Goal: Task Accomplishment & Management: Manage account settings

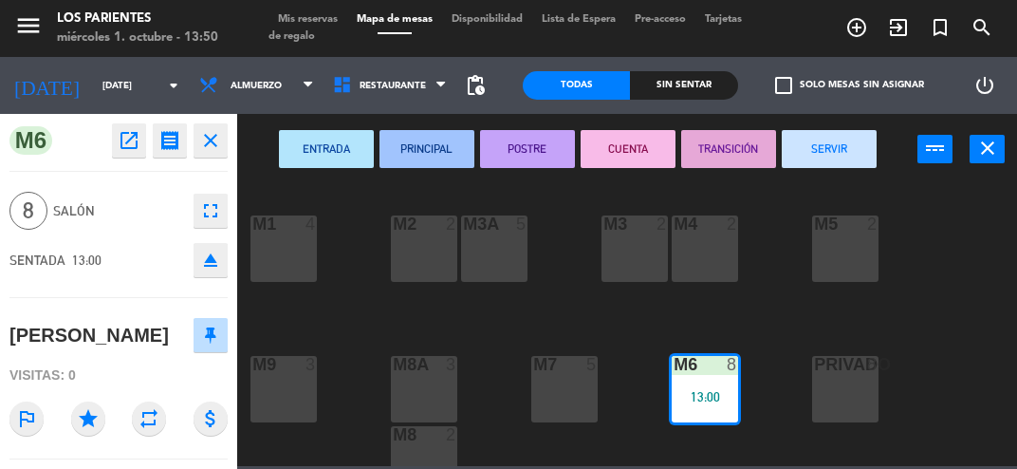
click at [206, 223] on button "fullscreen" at bounding box center [211, 211] width 34 height 34
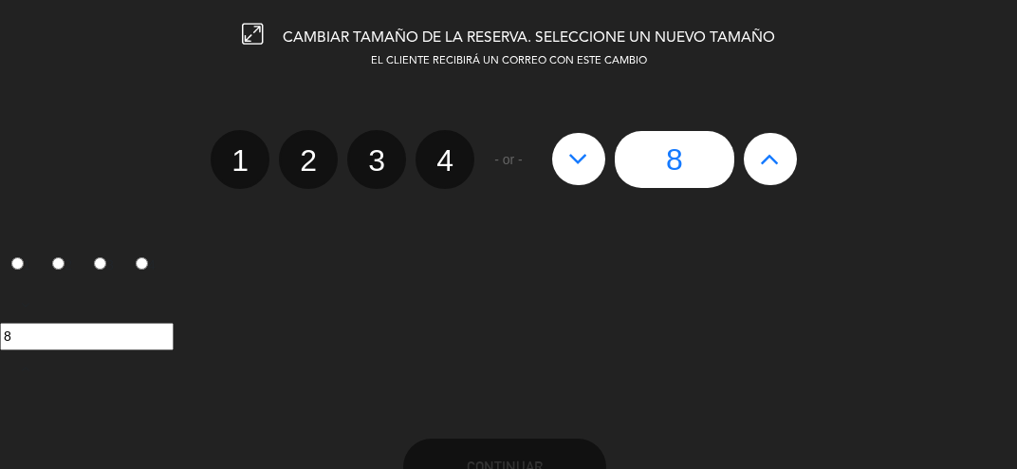
click at [574, 171] on icon at bounding box center [579, 158] width 20 height 30
type input "7"
click at [571, 161] on icon at bounding box center [579, 158] width 20 height 30
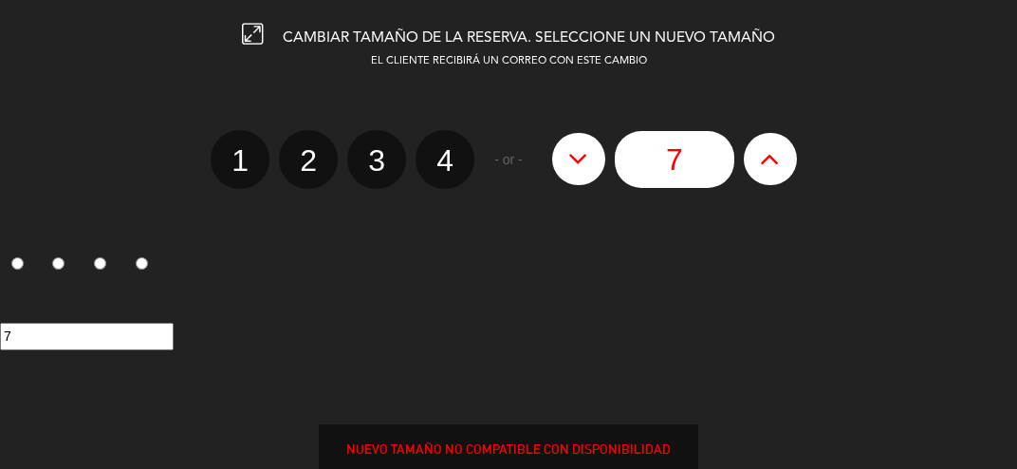
type input "6"
click at [571, 161] on icon at bounding box center [579, 158] width 20 height 30
type input "5"
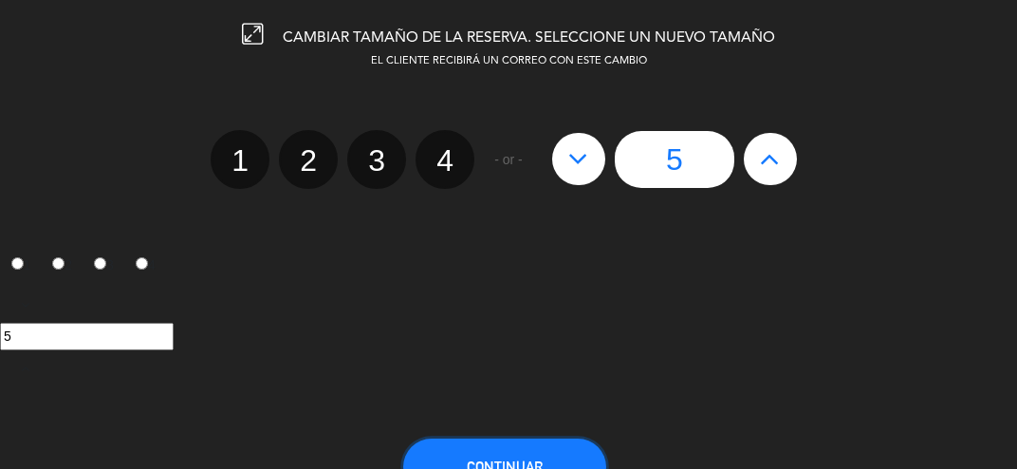
click at [478, 461] on span "Continuar" at bounding box center [505, 466] width 76 height 16
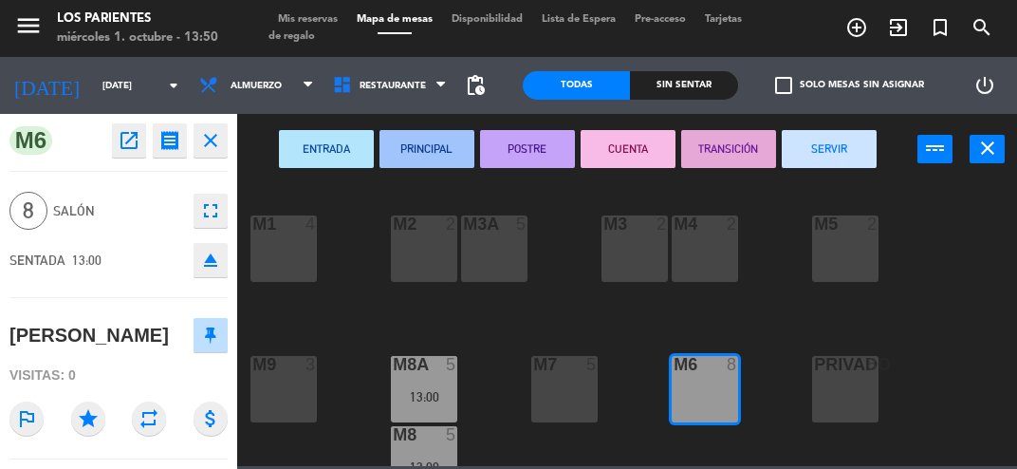
click at [218, 154] on button "close" at bounding box center [211, 140] width 34 height 34
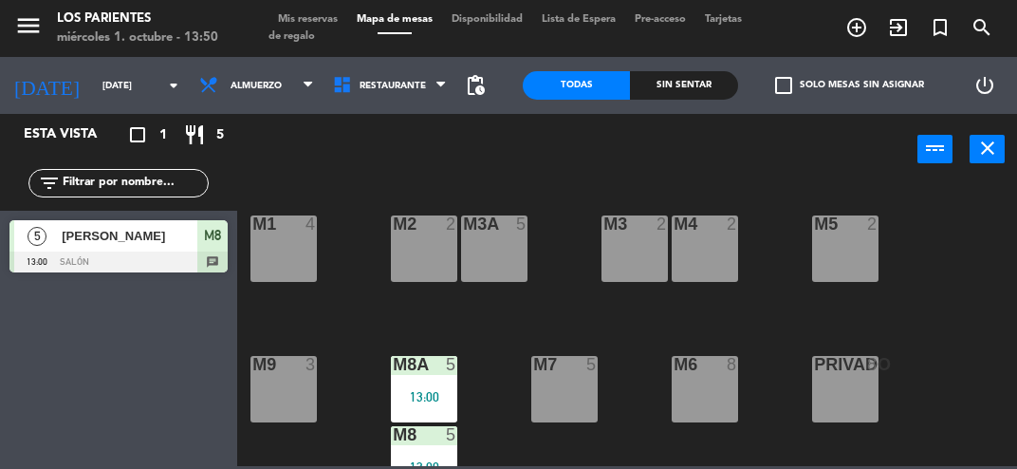
click at [420, 256] on div "M2 2" at bounding box center [424, 248] width 66 height 66
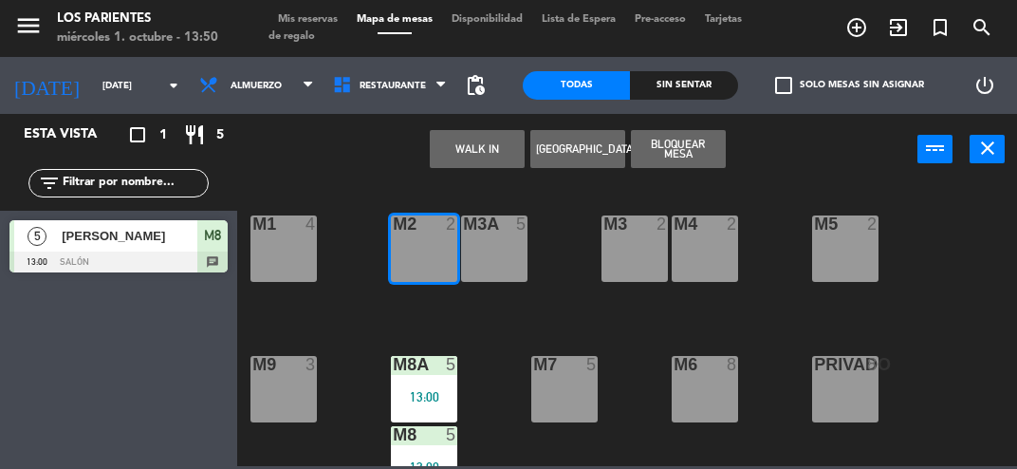
click at [473, 263] on div "M3A 5" at bounding box center [494, 248] width 66 height 66
click at [630, 258] on div "M3 2" at bounding box center [635, 248] width 66 height 66
click at [634, 265] on div "M3 2" at bounding box center [635, 248] width 66 height 66
click at [633, 243] on div "M3 2" at bounding box center [635, 248] width 66 height 66
click at [86, 258] on div at bounding box center [118, 262] width 218 height 21
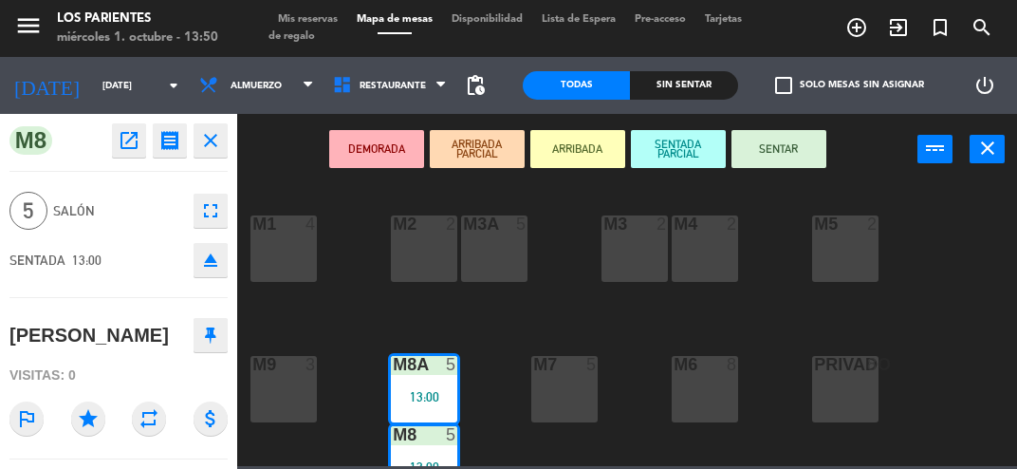
click at [219, 155] on button "close" at bounding box center [211, 140] width 34 height 34
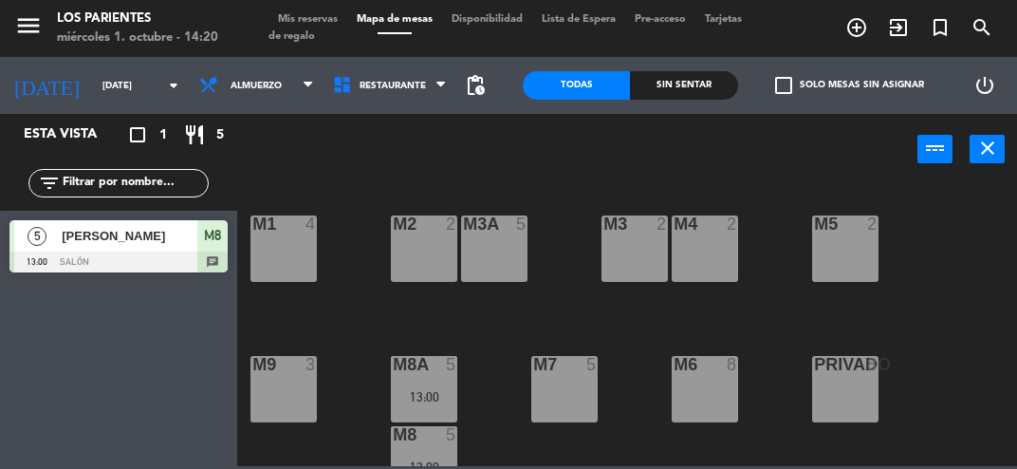
click at [289, 3] on div "menu [GEOGRAPHIC_DATA] [DATE] 1. octubre - 14:20 Mis reservas Mapa de mesas Dis…" at bounding box center [508, 28] width 1017 height 57
click at [298, 15] on span "Mis reservas" at bounding box center [308, 19] width 79 height 10
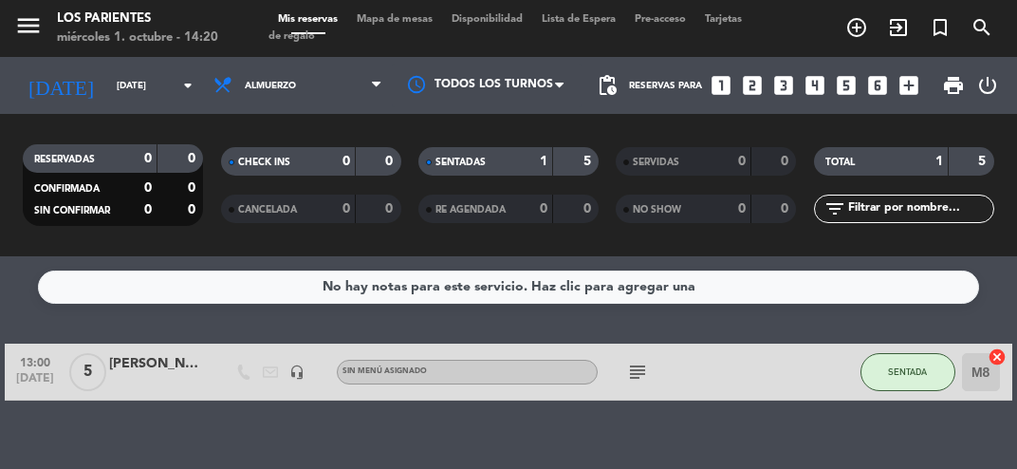
click at [906, 76] on icon "add_box" at bounding box center [909, 85] width 25 height 25
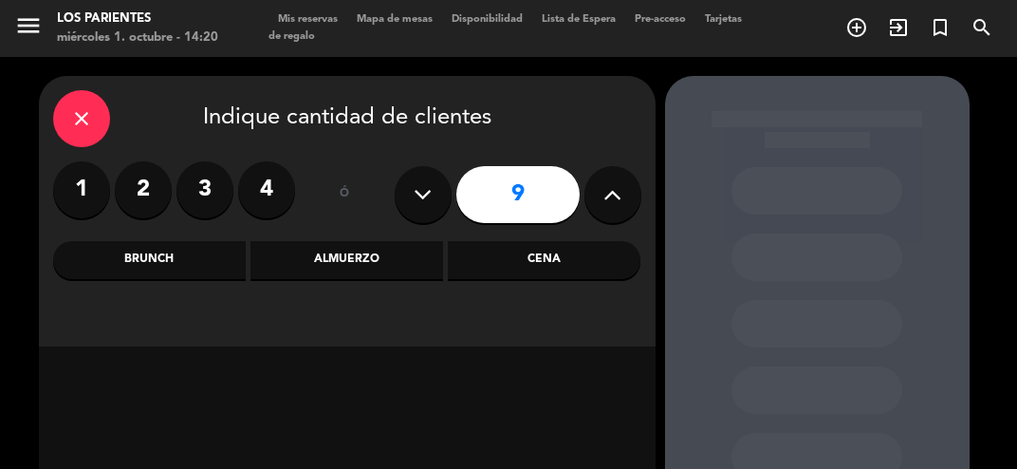
click at [613, 216] on button at bounding box center [613, 194] width 57 height 57
click at [612, 203] on icon at bounding box center [613, 194] width 18 height 28
click at [611, 196] on icon at bounding box center [613, 194] width 18 height 28
type input "12"
click at [149, 270] on div "Brunch" at bounding box center [149, 260] width 193 height 38
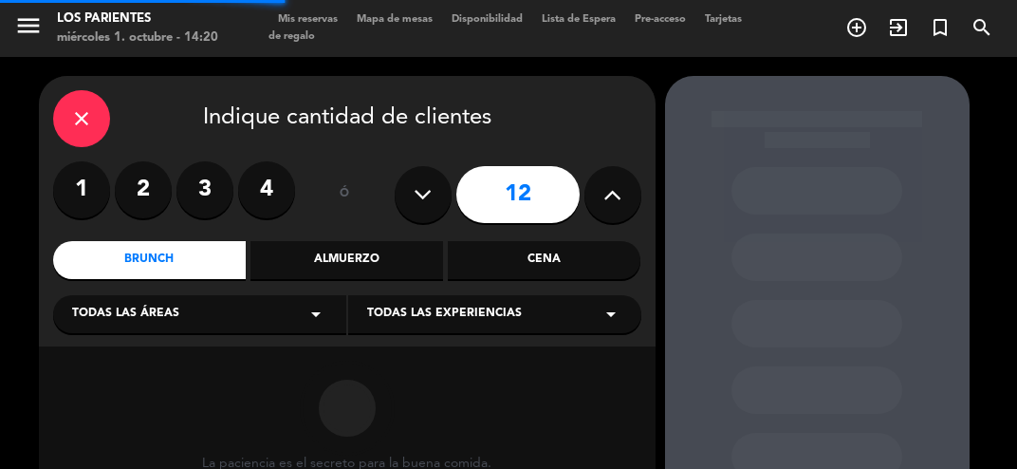
click at [329, 270] on div "Almuerzo" at bounding box center [347, 260] width 193 height 38
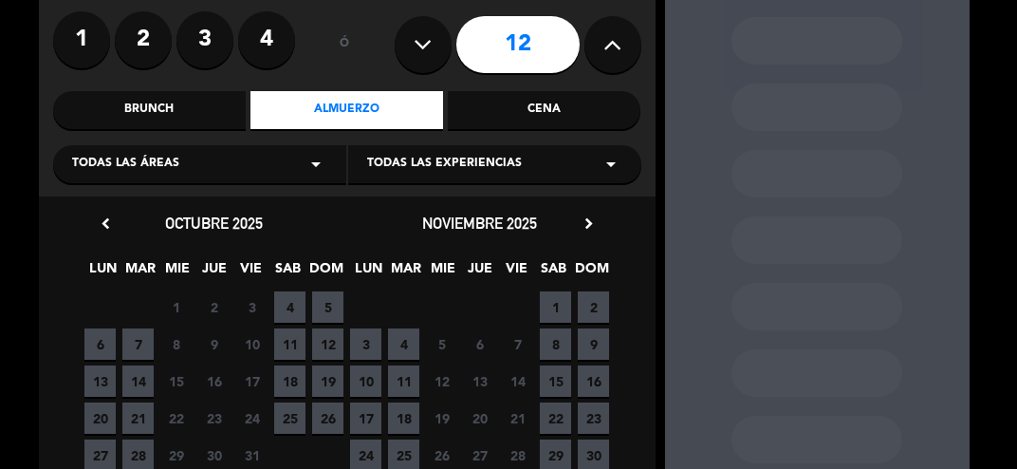
scroll to position [154, 0]
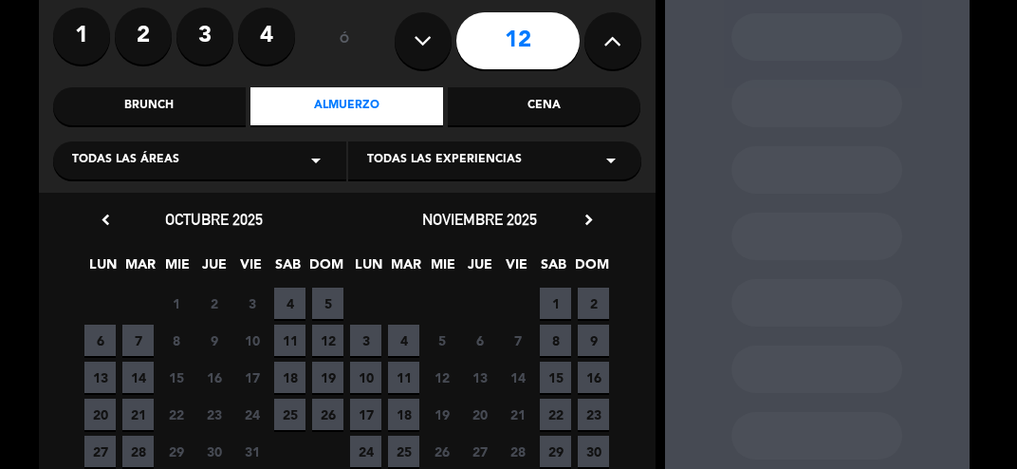
click at [211, 304] on span "2" at bounding box center [213, 303] width 31 height 31
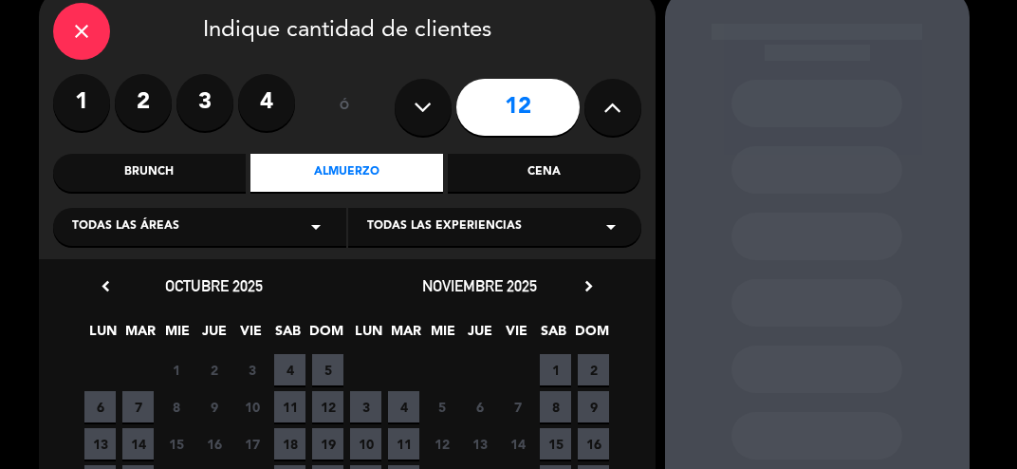
scroll to position [83, 0]
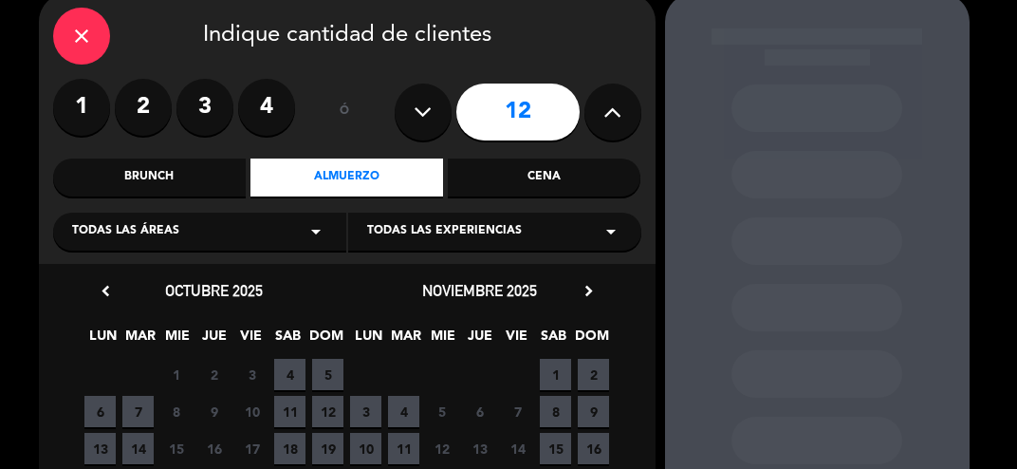
click at [512, 179] on div "Cena" at bounding box center [544, 177] width 193 height 38
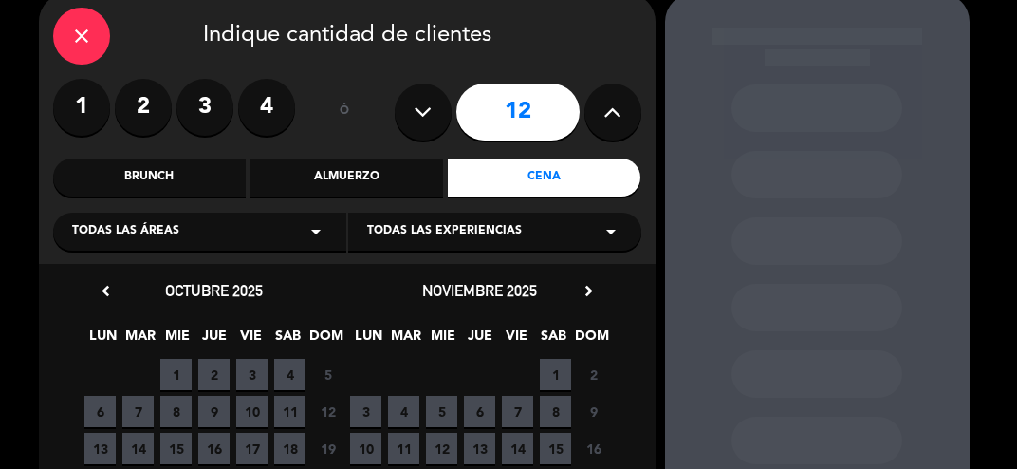
click at [328, 181] on div "Almuerzo" at bounding box center [347, 177] width 193 height 38
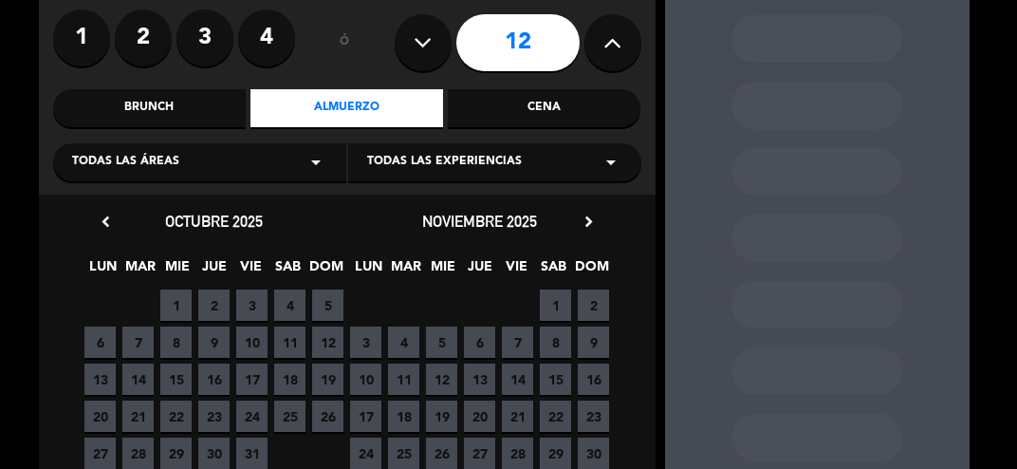
scroll to position [154, 0]
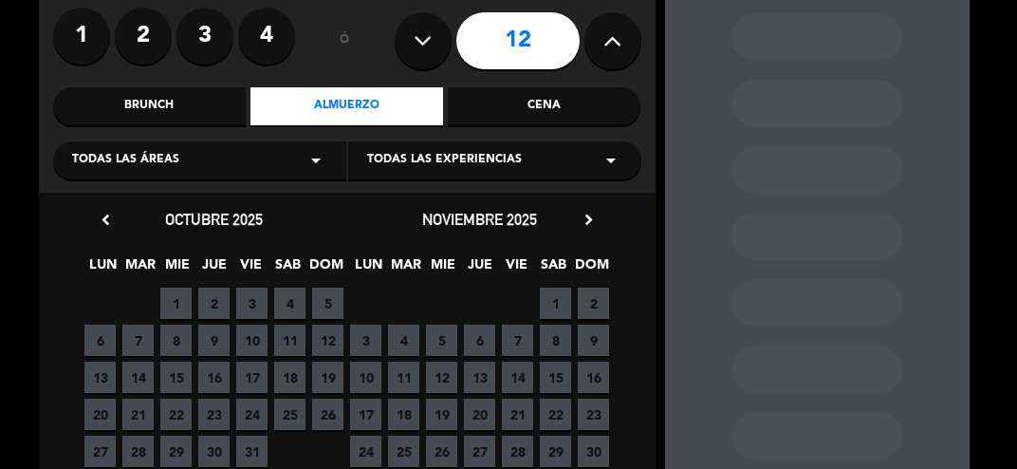
click at [214, 304] on span "2" at bounding box center [213, 303] width 31 height 31
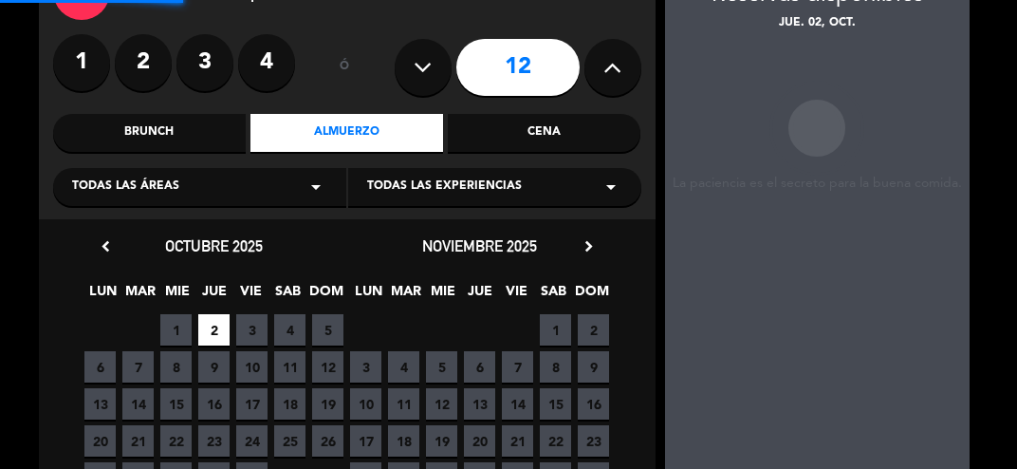
scroll to position [76, 0]
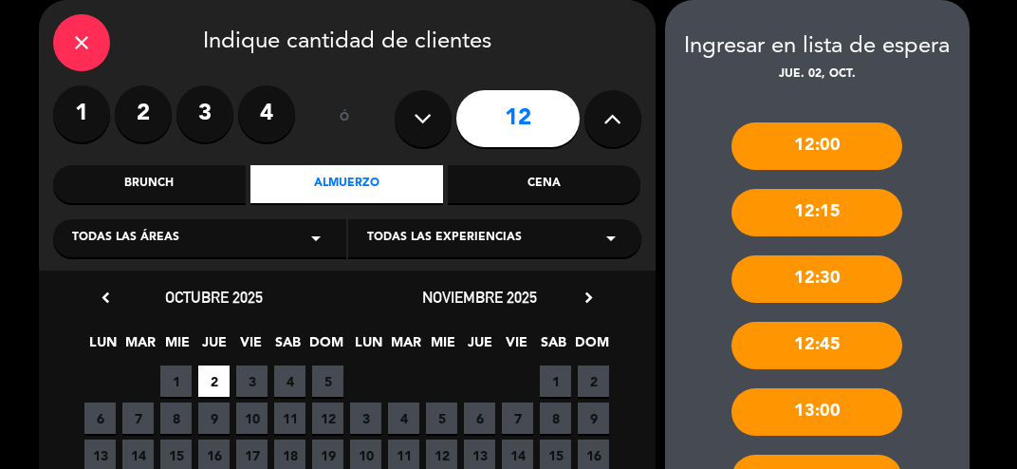
click at [790, 409] on div "13:00" at bounding box center [817, 411] width 171 height 47
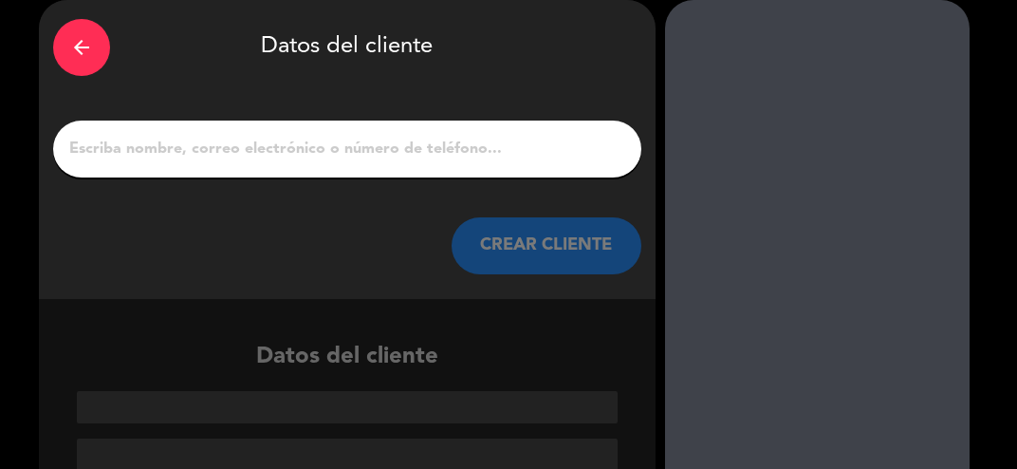
scroll to position [28, 0]
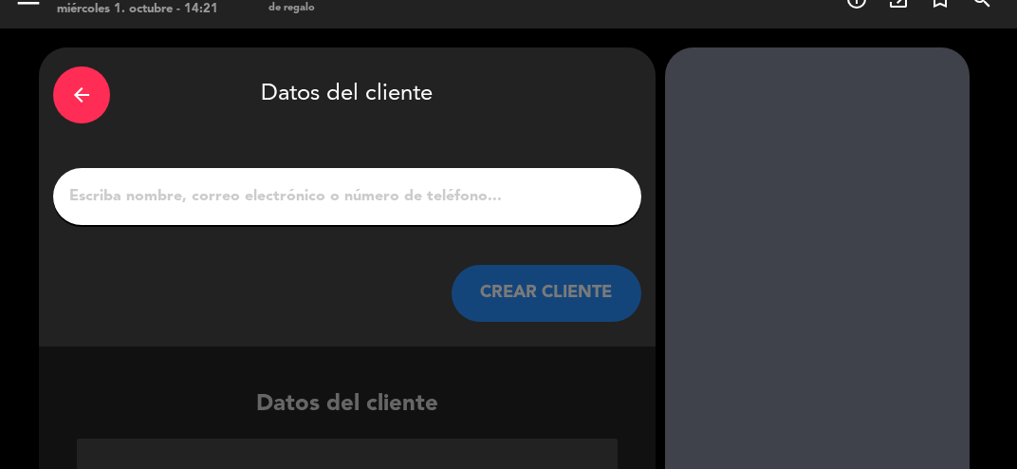
click at [189, 205] on input "1" at bounding box center [347, 196] width 560 height 27
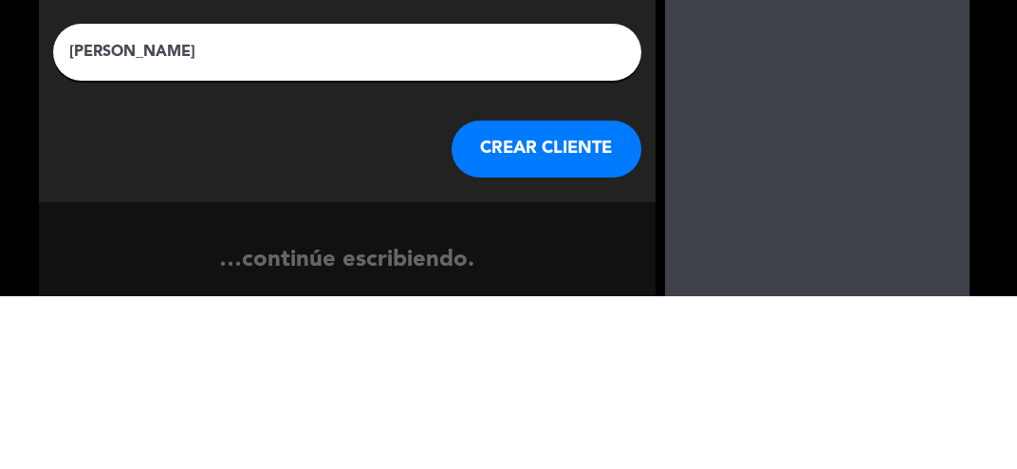
type input "[PERSON_NAME]"
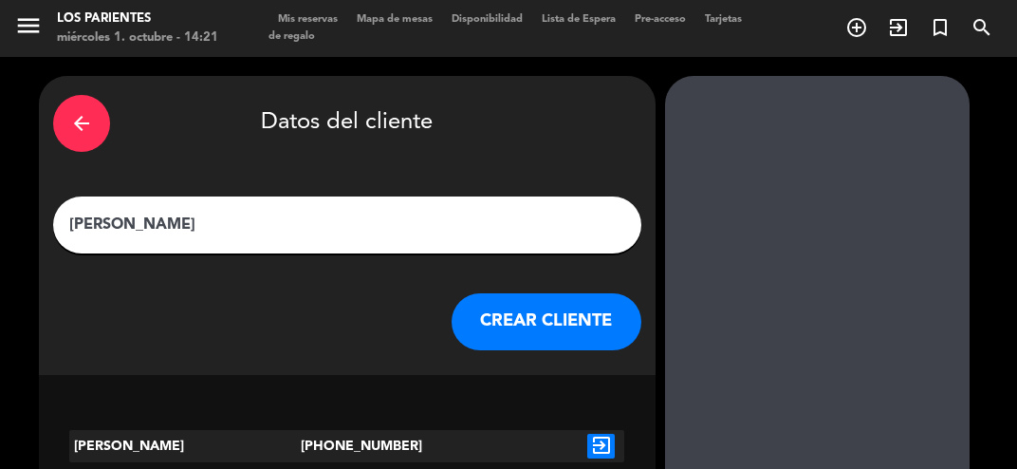
click at [518, 344] on button "CREAR CLIENTE" at bounding box center [547, 321] width 190 height 57
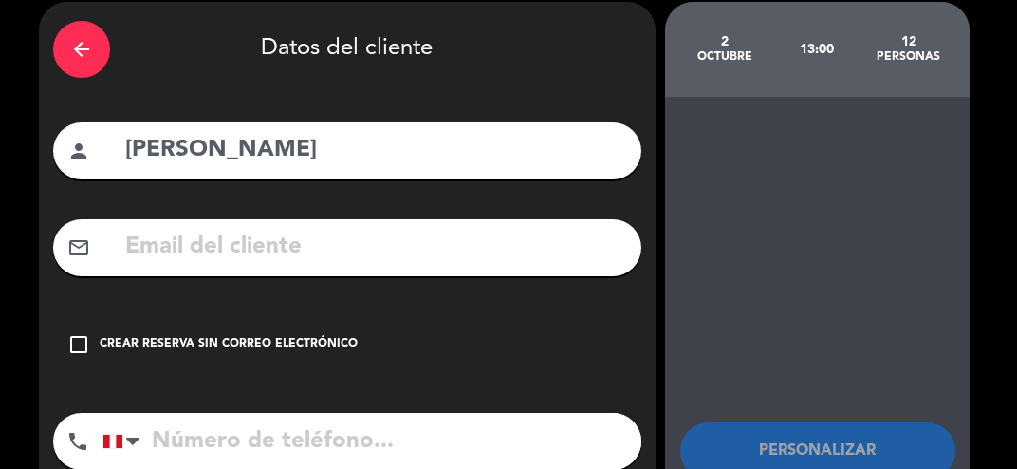
scroll to position [76, 0]
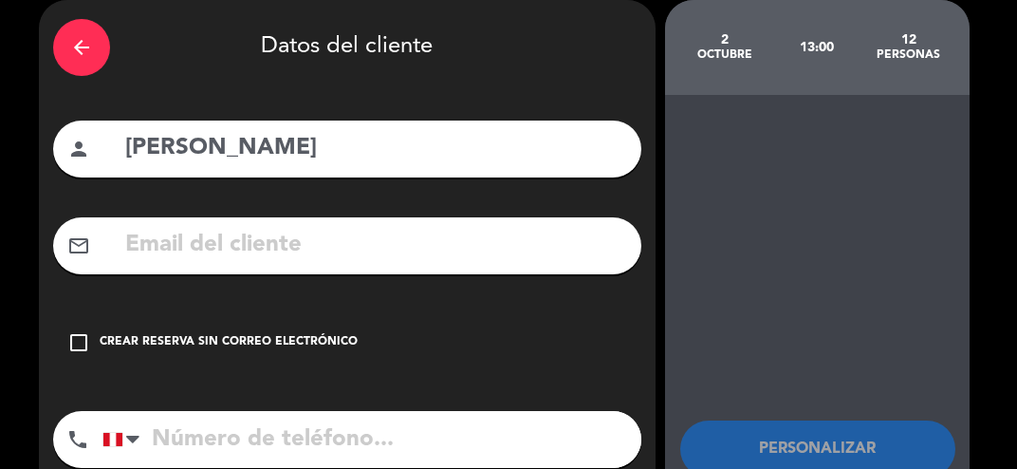
click at [84, 364] on div "check_box_outline_blank Crear reserva sin correo electrónico" at bounding box center [347, 342] width 588 height 57
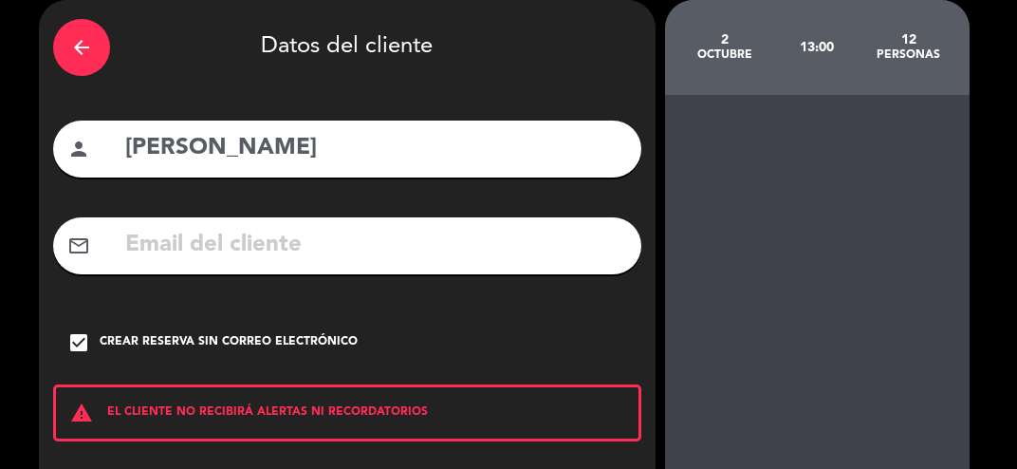
scroll to position [147, 0]
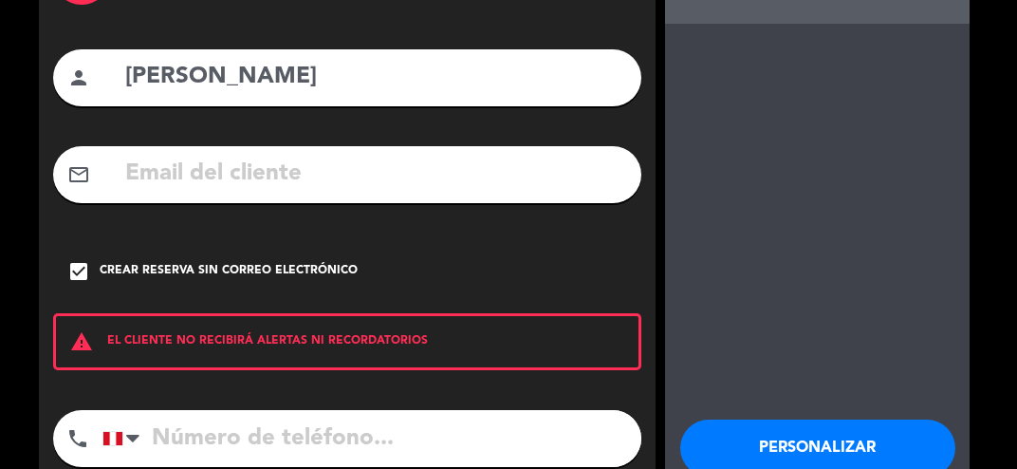
click at [224, 443] on input "tel" at bounding box center [372, 438] width 539 height 57
type input "920134828"
click at [770, 419] on button "Personalizar" at bounding box center [817, 447] width 275 height 57
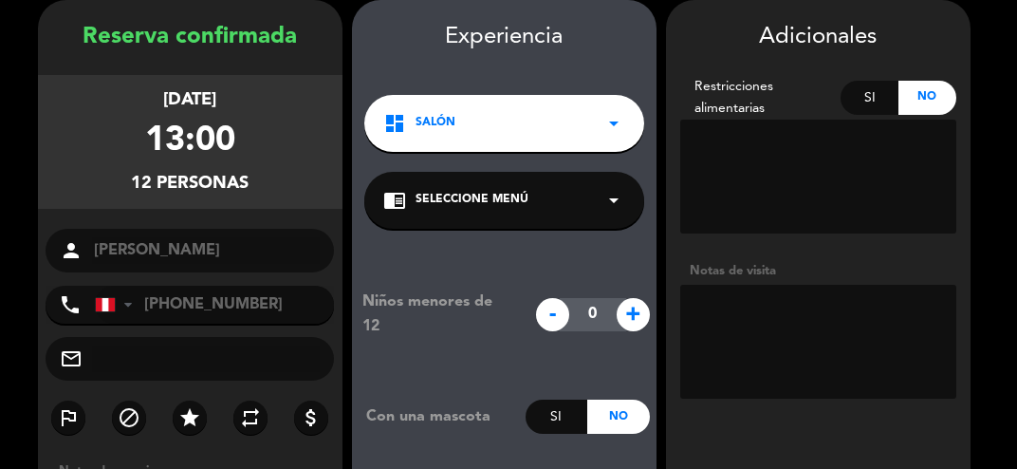
scroll to position [177, 0]
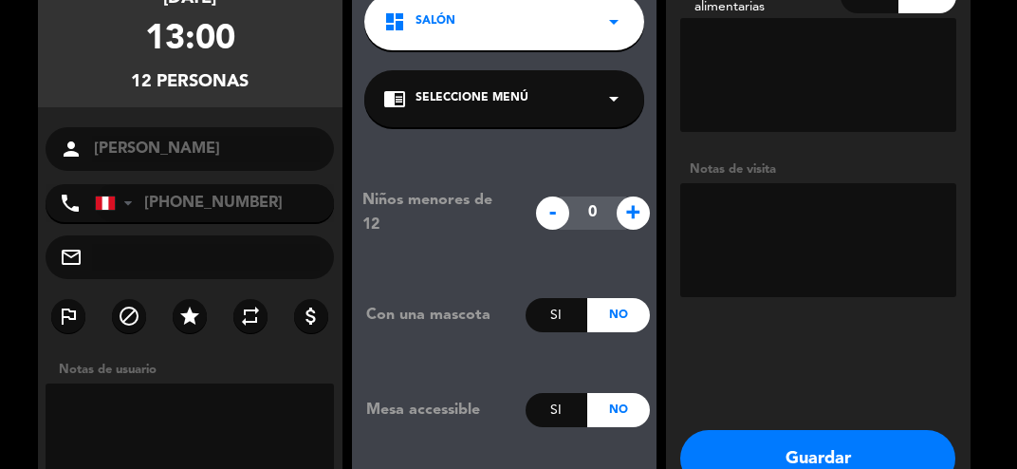
click at [163, 419] on textarea at bounding box center [190, 440] width 289 height 114
click at [103, 383] on textarea at bounding box center [190, 440] width 289 height 114
type textarea "Despedida compañera"
click at [801, 456] on button "Guardar" at bounding box center [817, 458] width 275 height 57
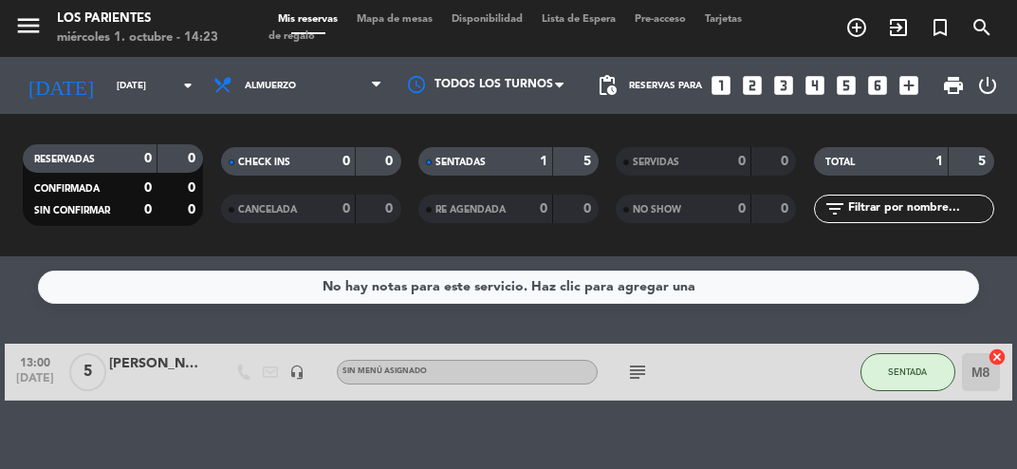
click at [148, 315] on div "No hay notas para este servicio. Haz clic para agregar una 13:00 [DATE] 5 [PERS…" at bounding box center [508, 362] width 1017 height 213
click at [158, 94] on input "[DATE]" at bounding box center [171, 85] width 128 height 29
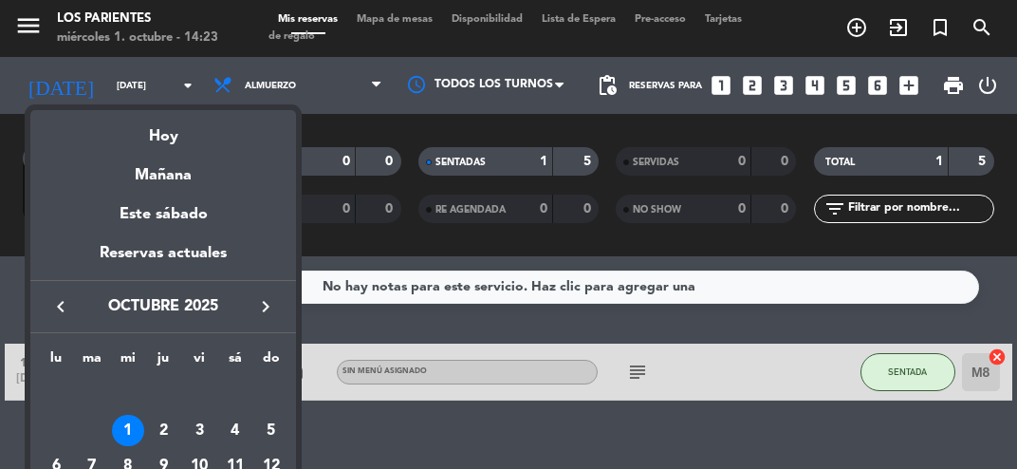
click at [193, 429] on div "3" at bounding box center [199, 431] width 32 height 32
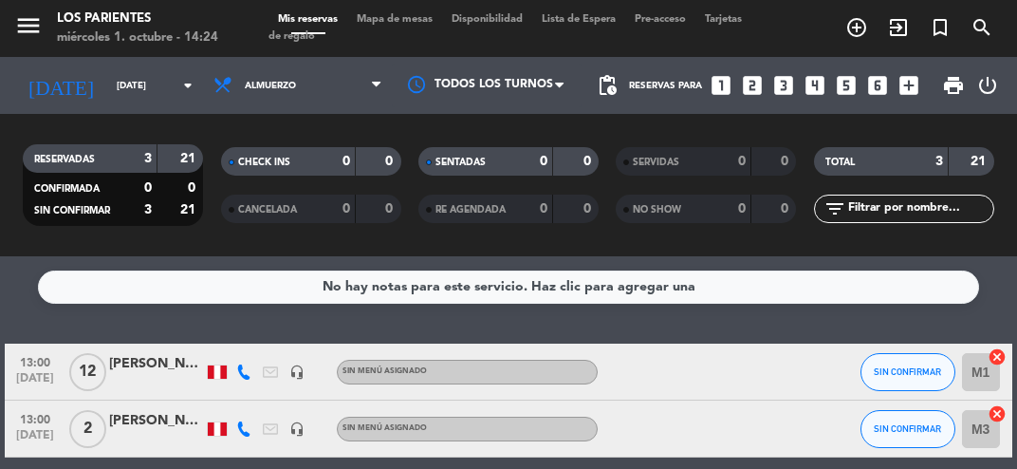
click at [176, 98] on input "[DATE]" at bounding box center [171, 85] width 128 height 29
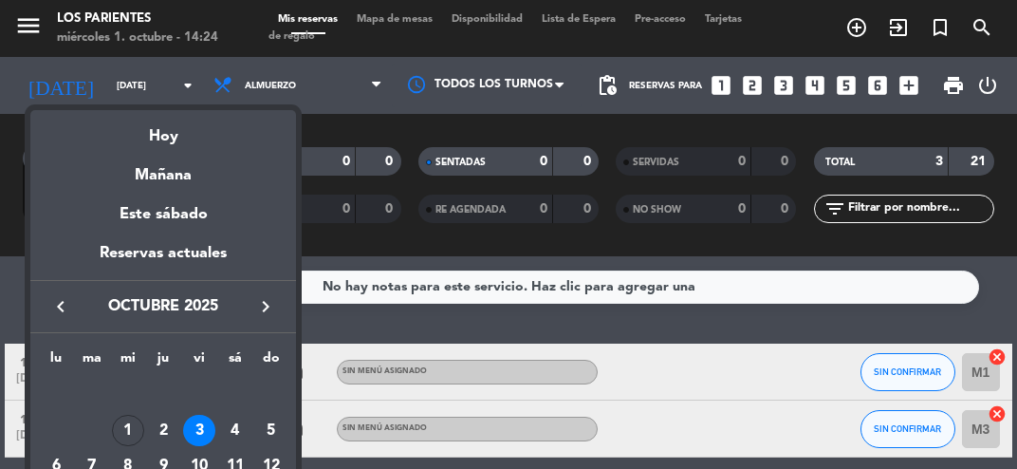
click at [137, 186] on div "Mañana" at bounding box center [163, 168] width 266 height 39
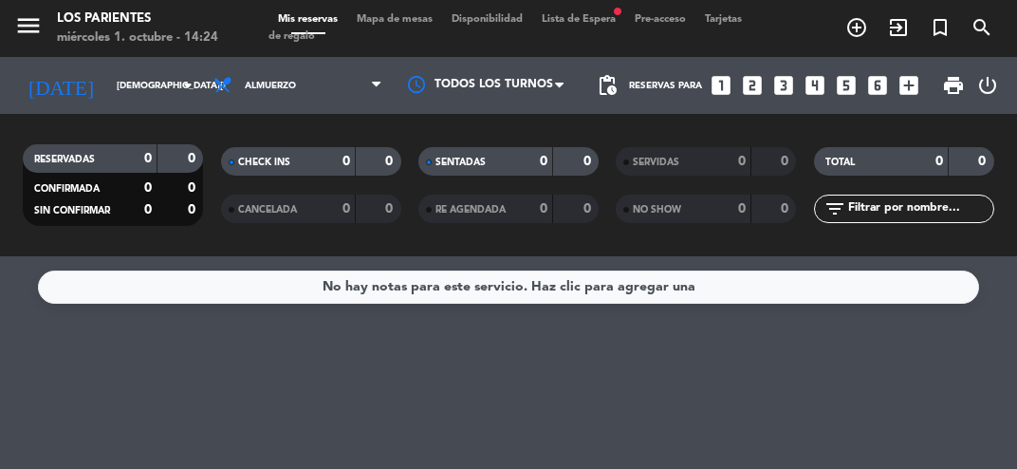
click at [157, 92] on input "[DEMOGRAPHIC_DATA][DATE]" at bounding box center [171, 85] width 128 height 29
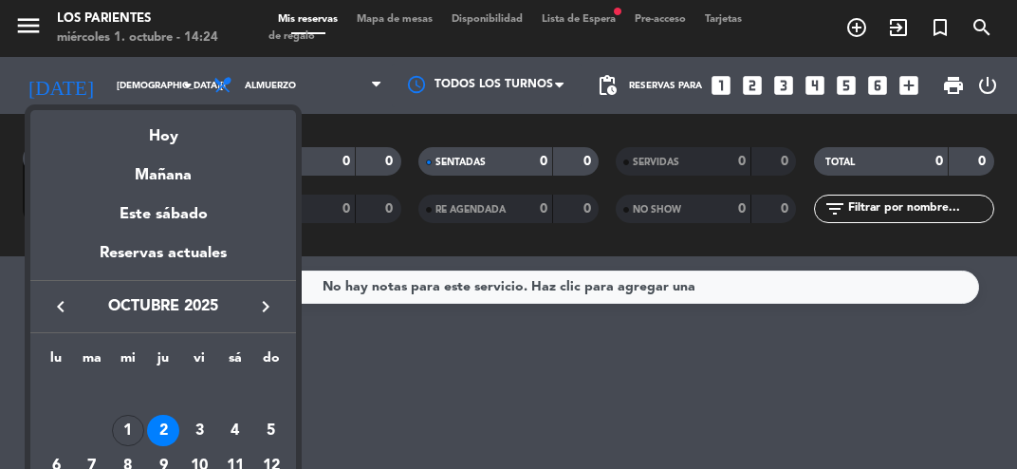
click at [201, 433] on div "3" at bounding box center [199, 431] width 32 height 32
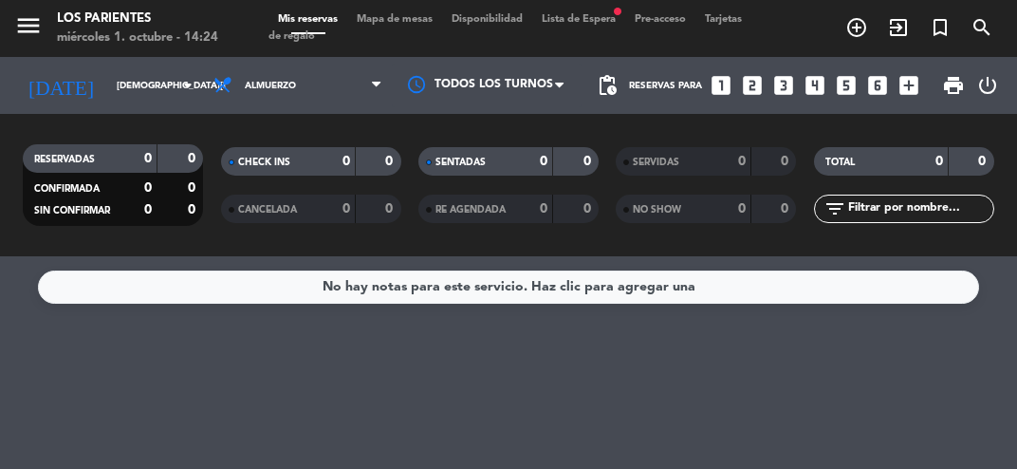
type input "[DATE]"
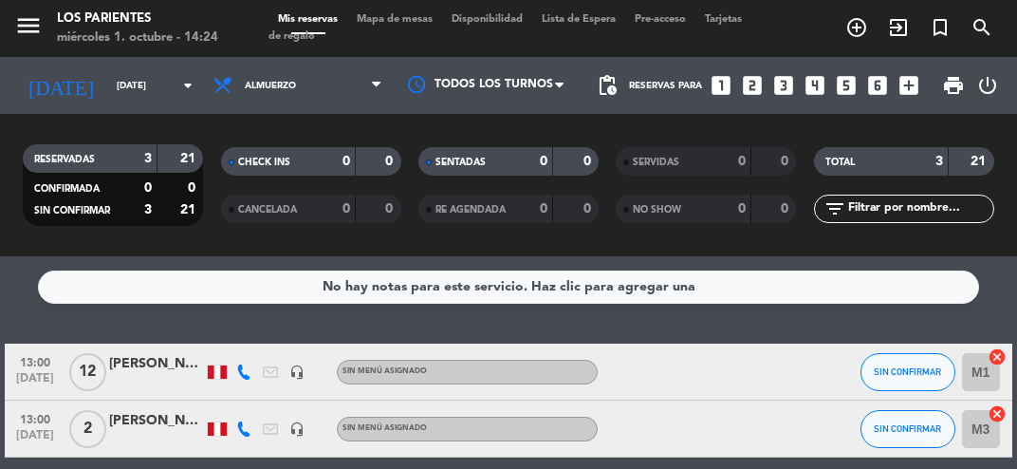
click at [159, 372] on div "[PERSON_NAME]" at bounding box center [156, 364] width 95 height 22
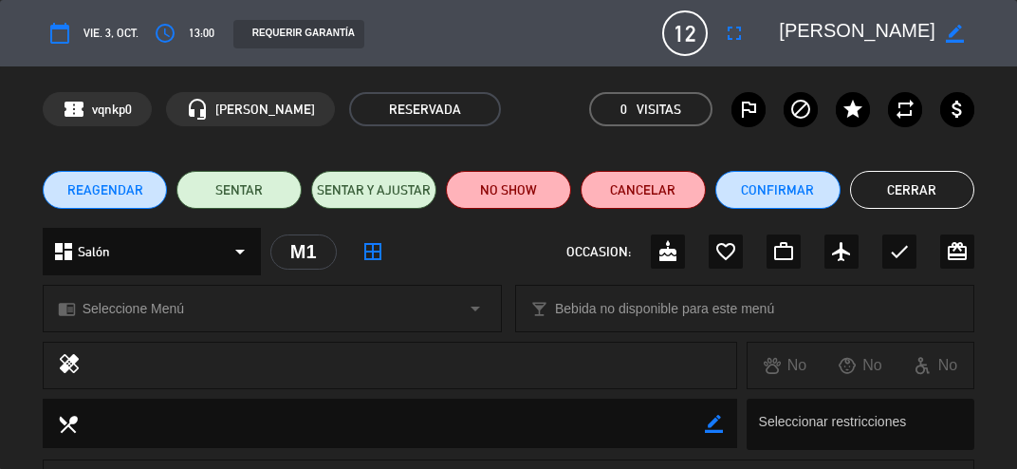
click at [87, 197] on span "REAGENDAR" at bounding box center [105, 190] width 76 height 20
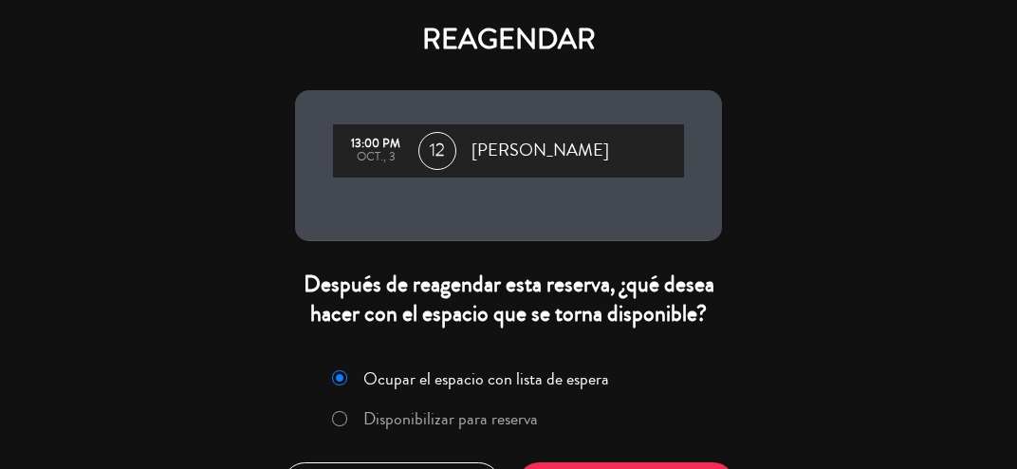
click at [214, 369] on div "REAGENDAR 13:00 PM oct., 3 12 [PERSON_NAME] Después de reagendar esta reserva, …" at bounding box center [508, 234] width 1017 height 469
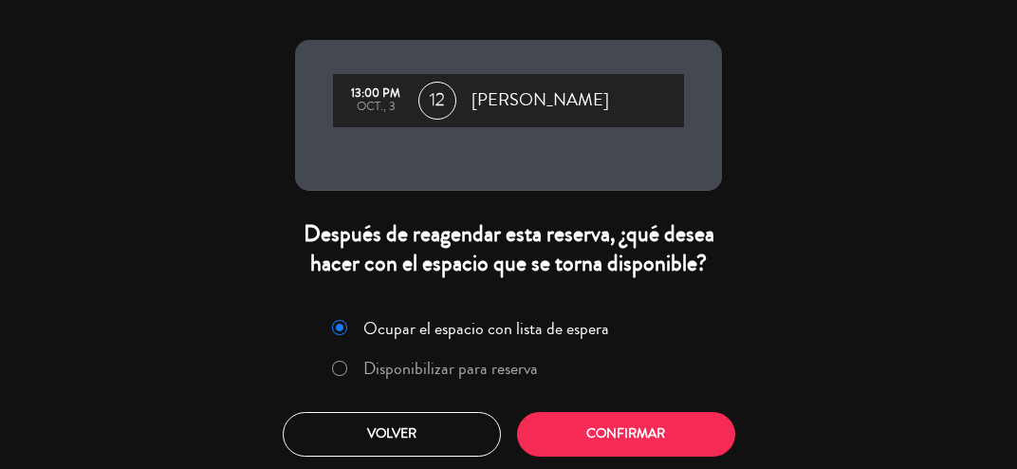
click at [331, 382] on label "Disponibilizar para reserva" at bounding box center [435, 369] width 226 height 34
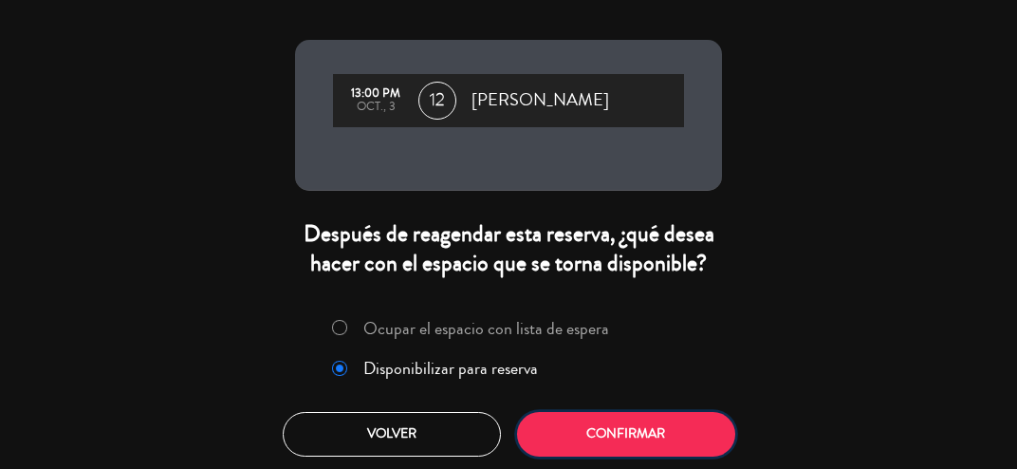
click at [634, 440] on button "Confirmar" at bounding box center [626, 434] width 218 height 45
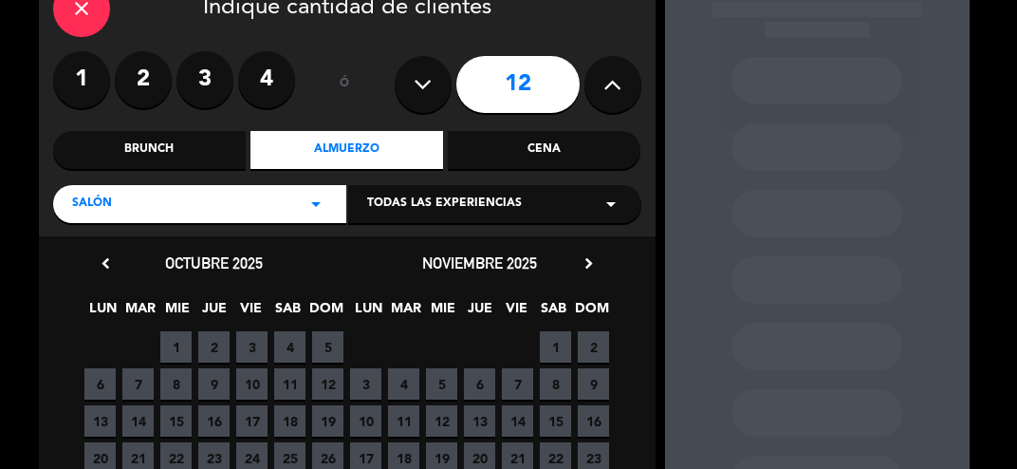
scroll to position [111, 0]
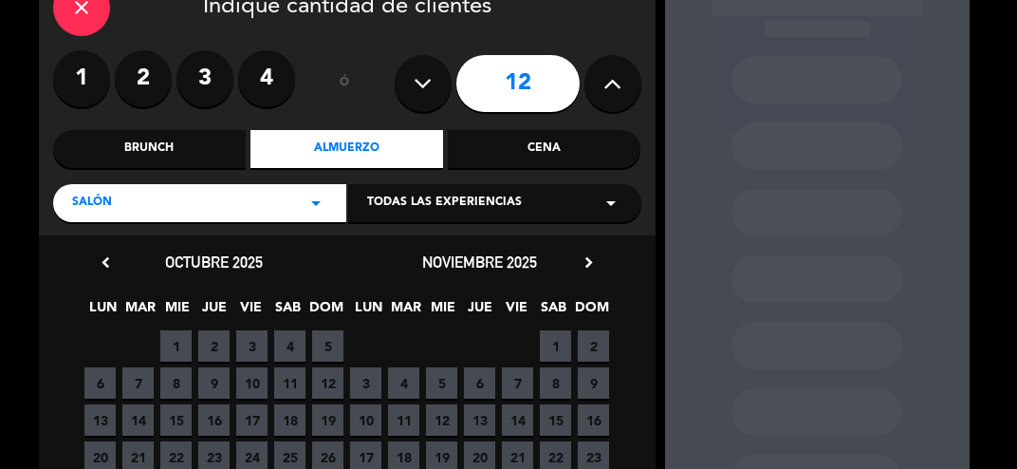
click at [209, 358] on span "2" at bounding box center [213, 345] width 31 height 31
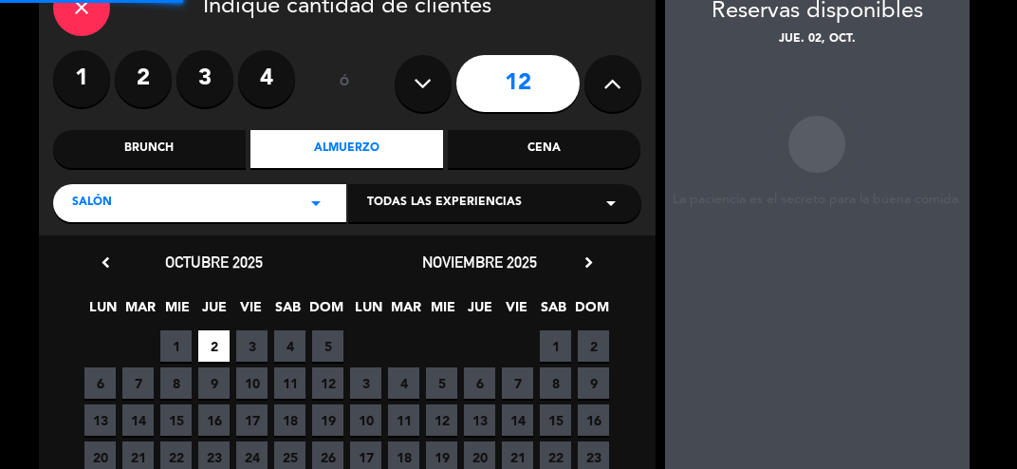
scroll to position [76, 0]
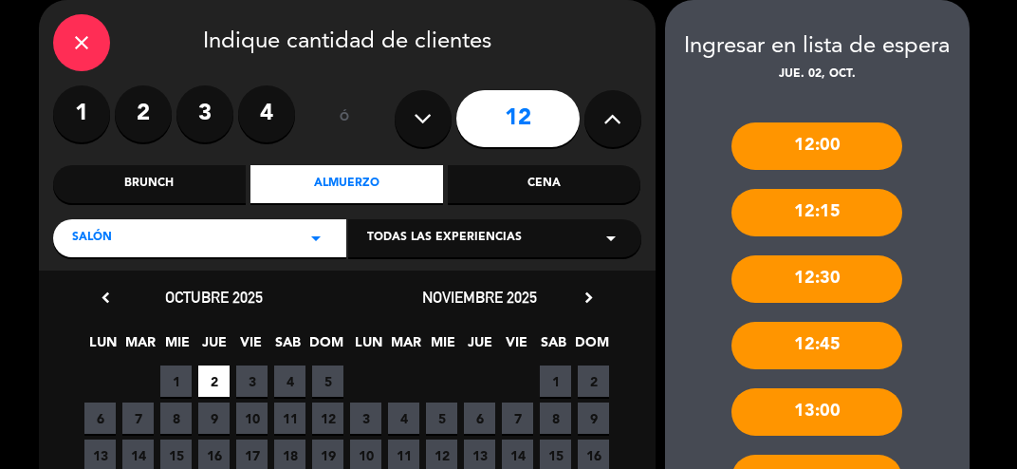
click at [803, 411] on div "13:00" at bounding box center [817, 411] width 171 height 47
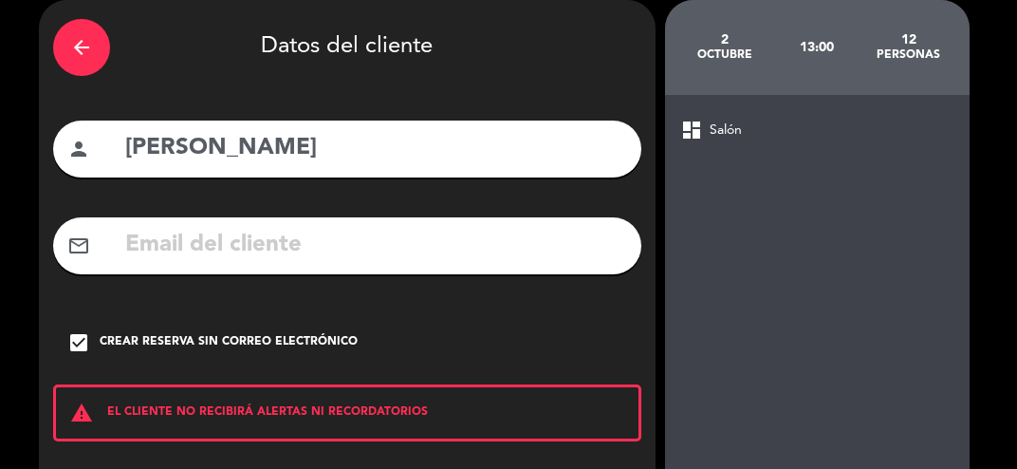
scroll to position [147, 0]
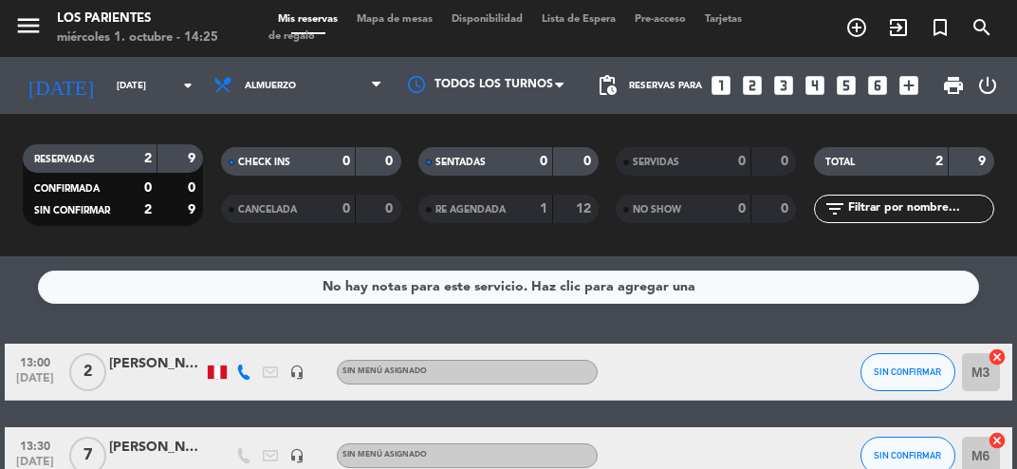
click at [159, 87] on input "[DATE]" at bounding box center [171, 85] width 128 height 29
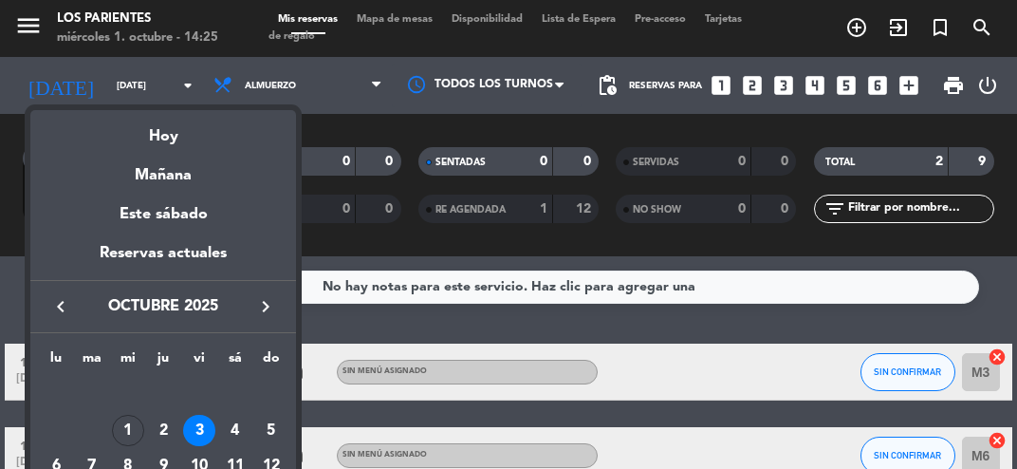
click at [136, 186] on div "Mañana" at bounding box center [163, 168] width 266 height 39
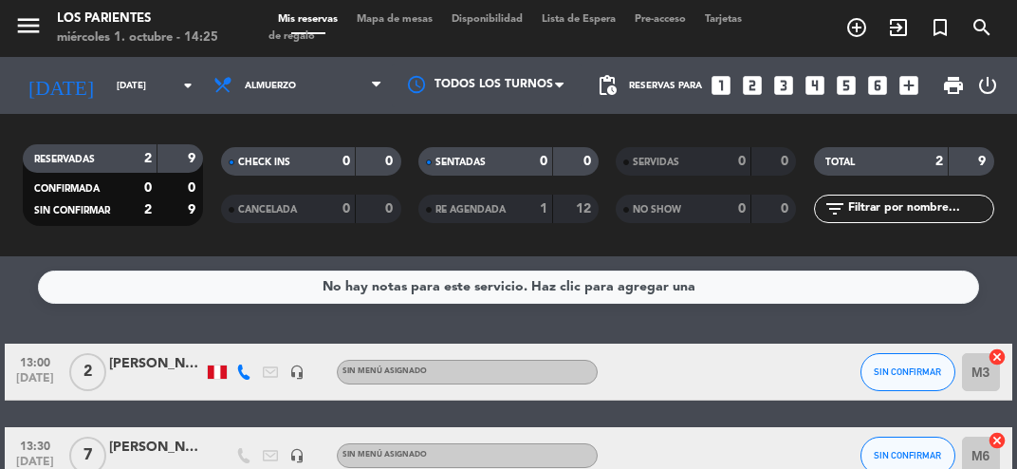
type input "[DEMOGRAPHIC_DATA][DATE]"
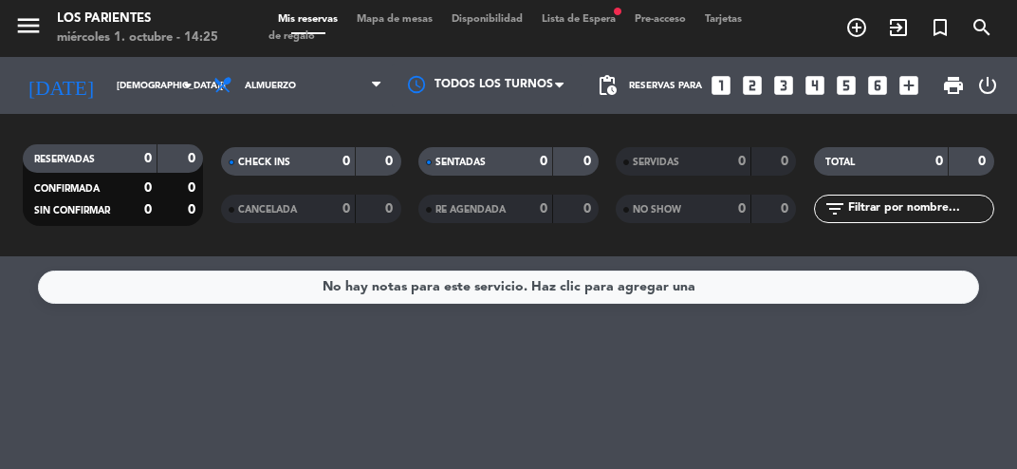
click at [600, 24] on div "Mis reservas Mapa de mesas Disponibilidad Lista de Espera fiber_manual_record P…" at bounding box center [509, 28] width 480 height 34
click at [597, 19] on span "Lista de Espera fiber_manual_record" at bounding box center [578, 19] width 93 height 10
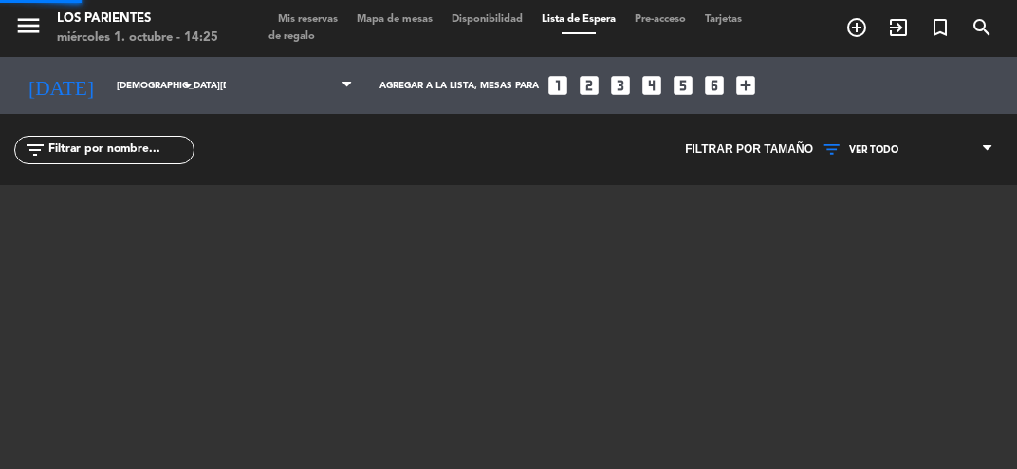
click at [603, 22] on span "Lista de Espera" at bounding box center [578, 19] width 93 height 10
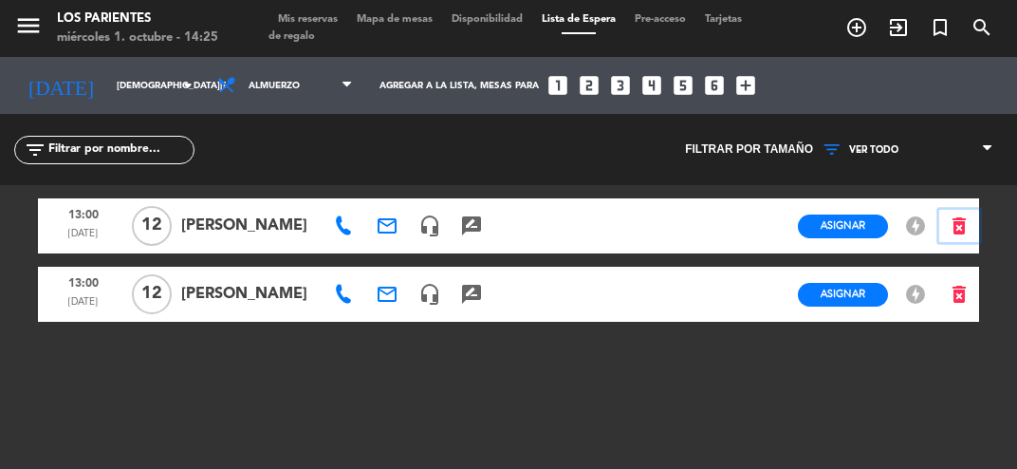
click at [966, 231] on icon "delete_forever" at bounding box center [959, 225] width 23 height 23
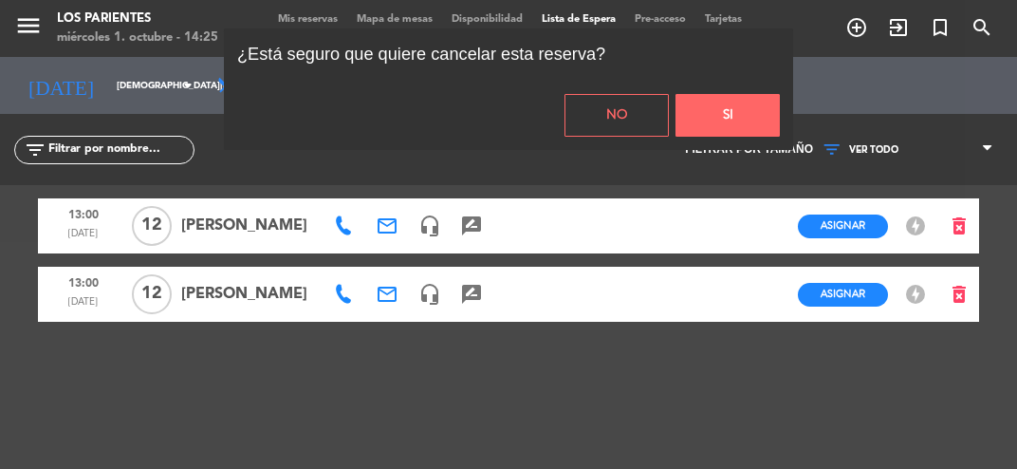
click at [749, 121] on button "Si" at bounding box center [728, 115] width 104 height 43
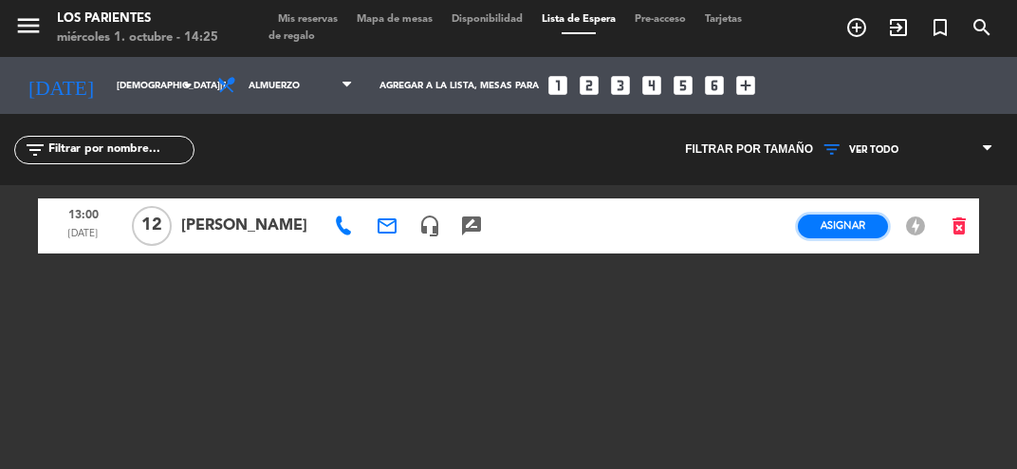
click at [831, 221] on span "Asignar" at bounding box center [843, 225] width 45 height 14
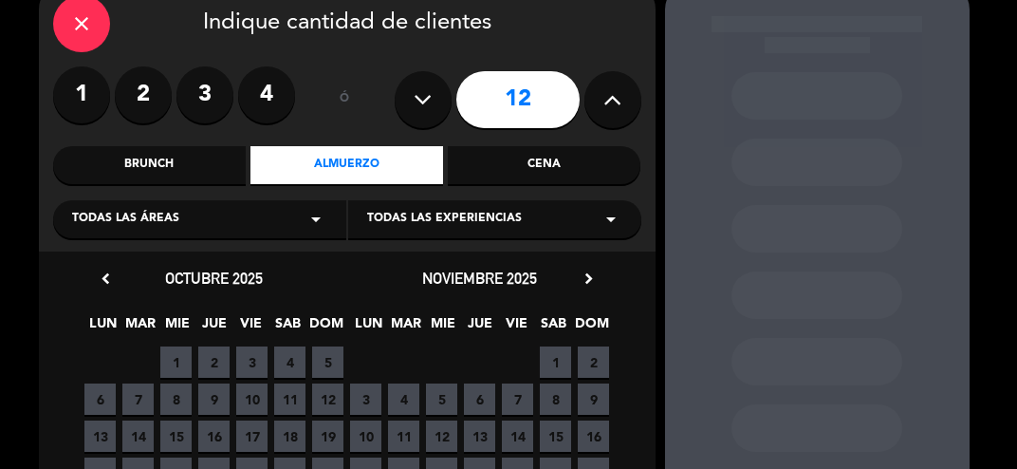
scroll to position [129, 0]
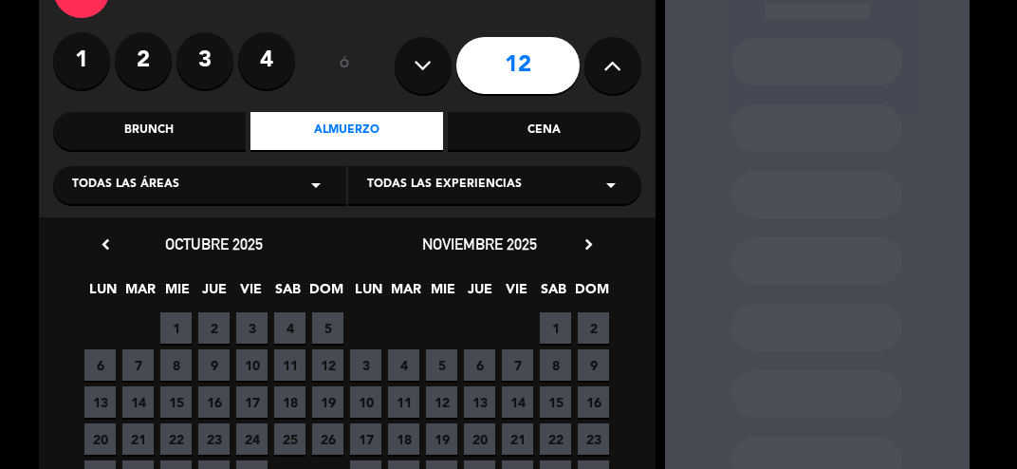
click at [216, 337] on span "2" at bounding box center [213, 327] width 31 height 31
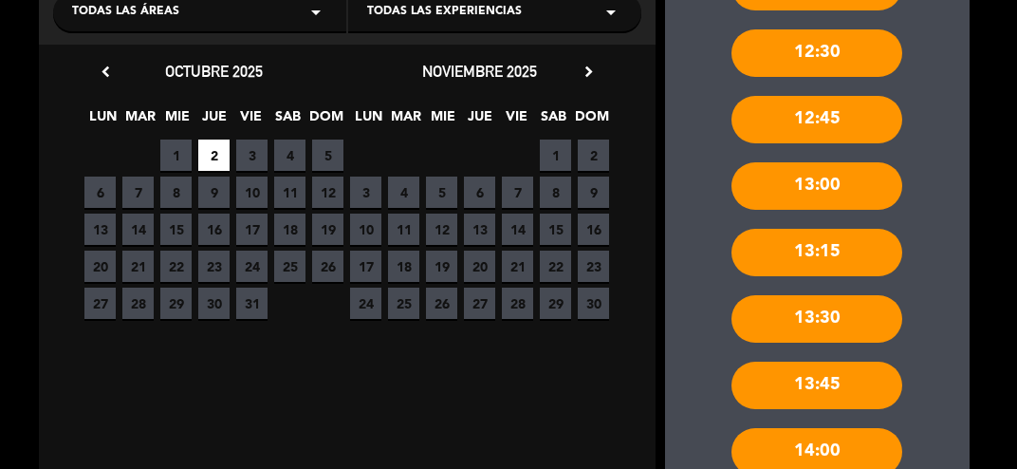
scroll to position [338, 0]
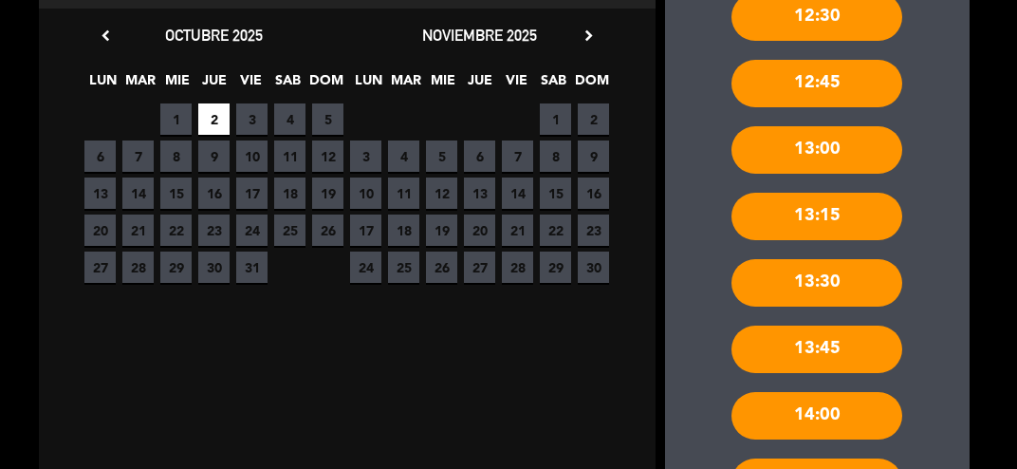
click at [771, 141] on div "13:00" at bounding box center [817, 149] width 171 height 47
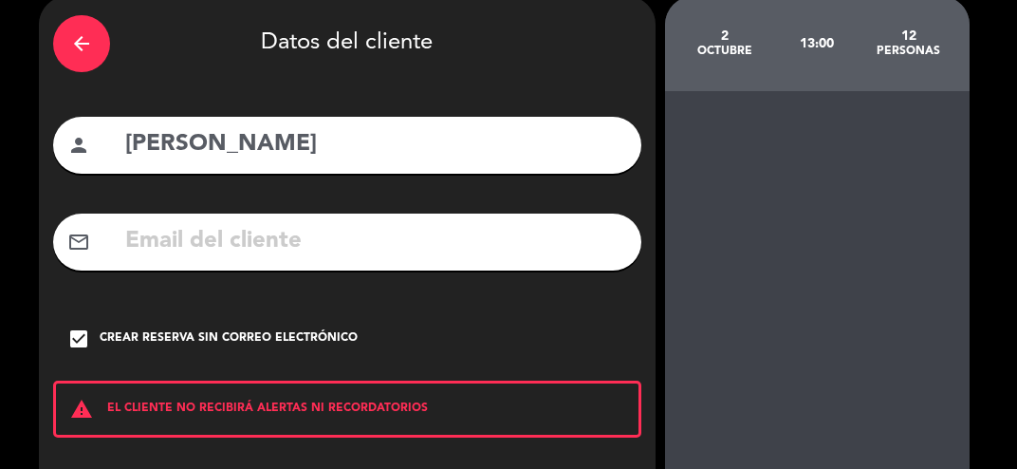
scroll to position [147, 0]
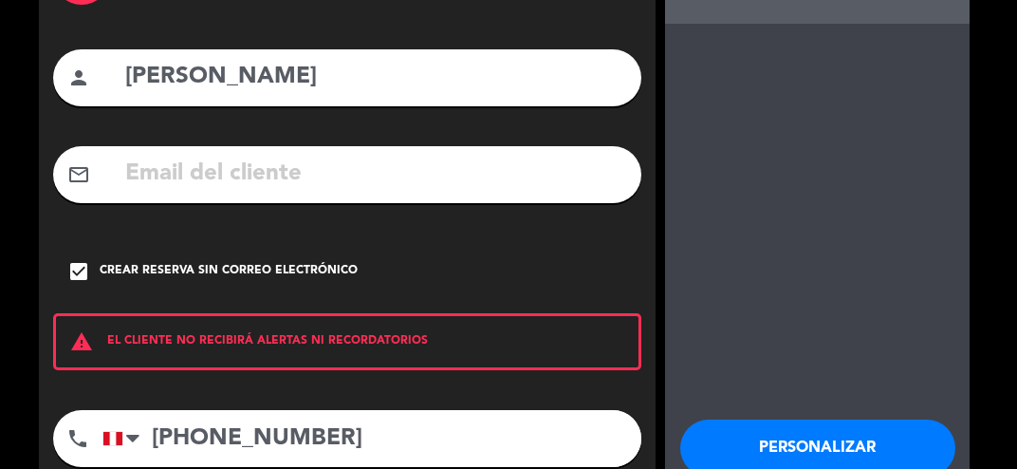
click at [774, 441] on button "Personalizar" at bounding box center [817, 447] width 275 height 57
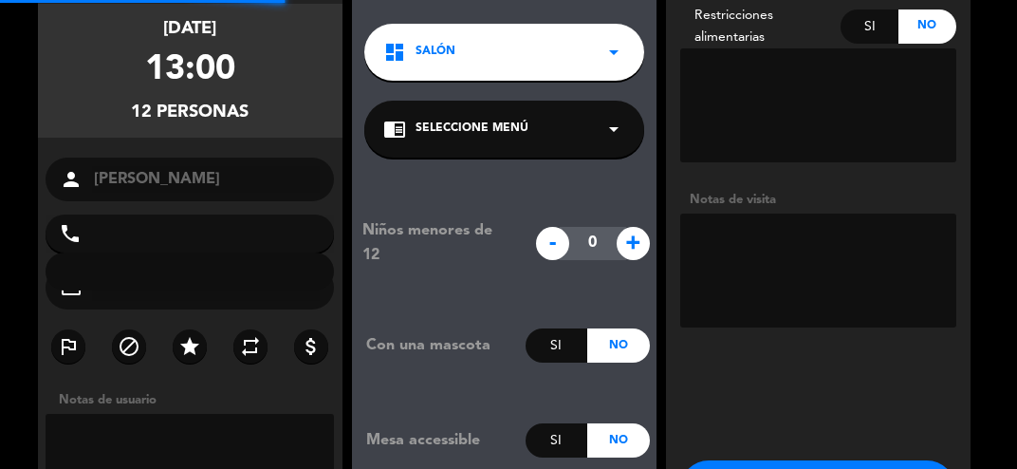
type input "[PHONE_NUMBER]"
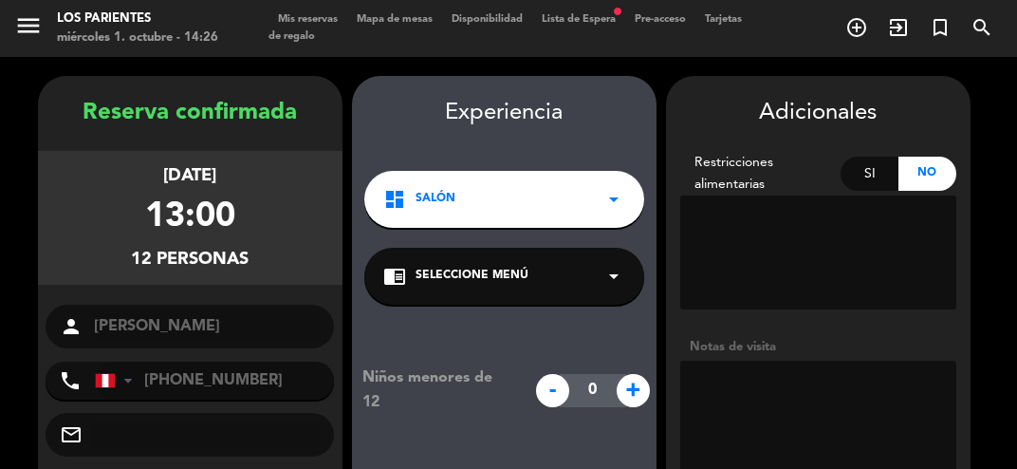
scroll to position [177, 0]
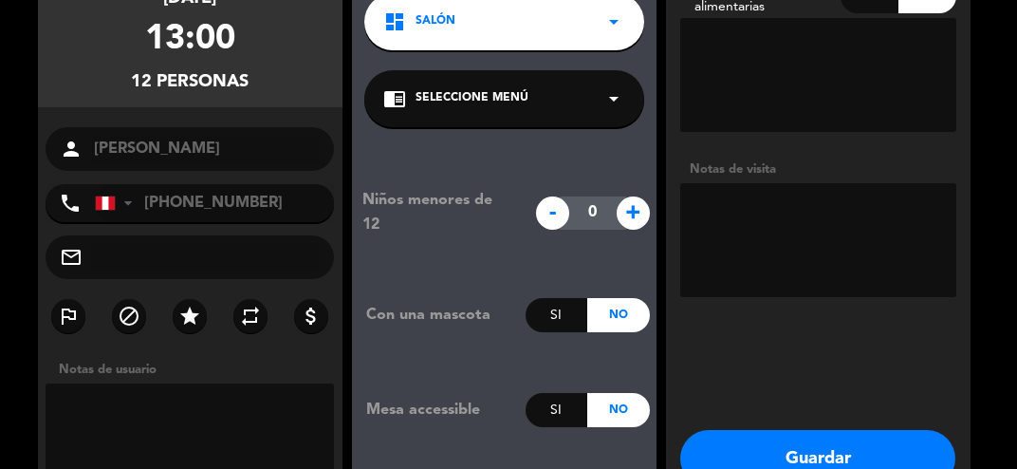
click at [779, 459] on button "Guardar" at bounding box center [817, 458] width 275 height 57
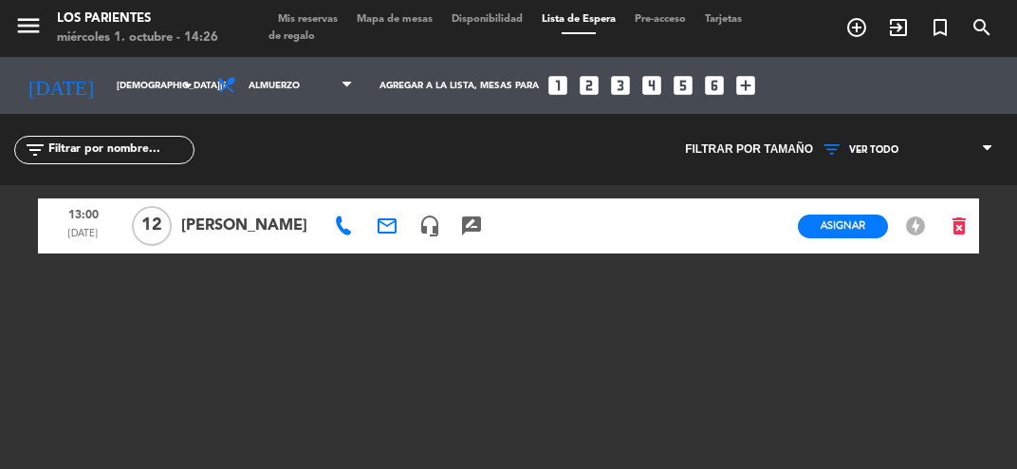
click at [319, 15] on span "Mis reservas" at bounding box center [308, 19] width 79 height 10
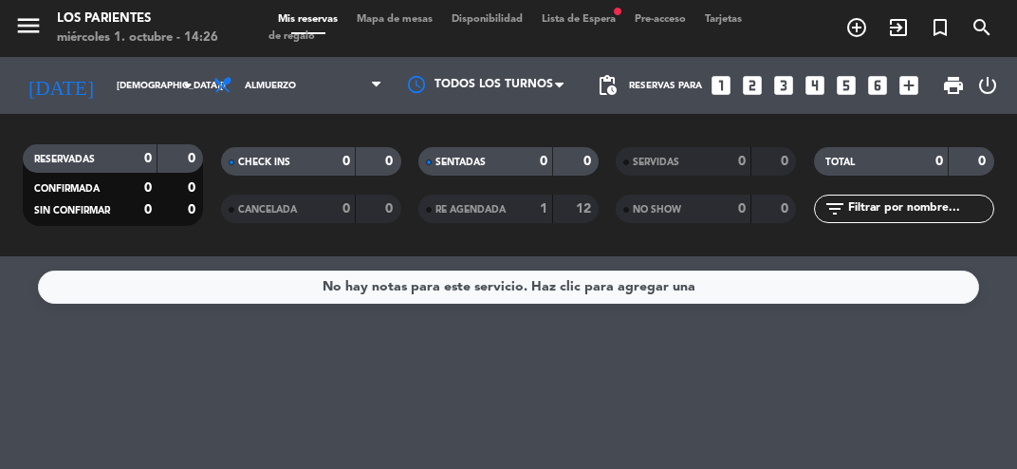
click at [518, 209] on div "1" at bounding box center [530, 209] width 38 height 22
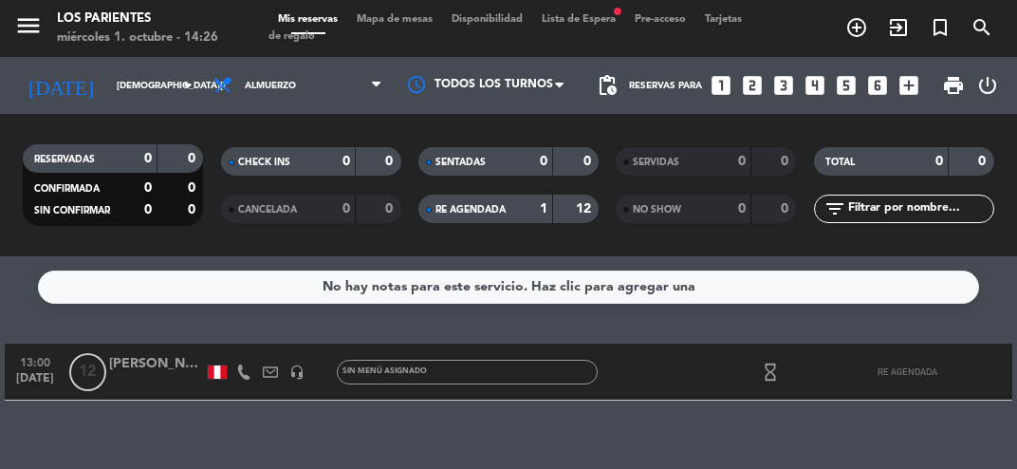
click at [173, 299] on div "No hay notas para este servicio. Haz clic para agregar una" at bounding box center [508, 286] width 941 height 33
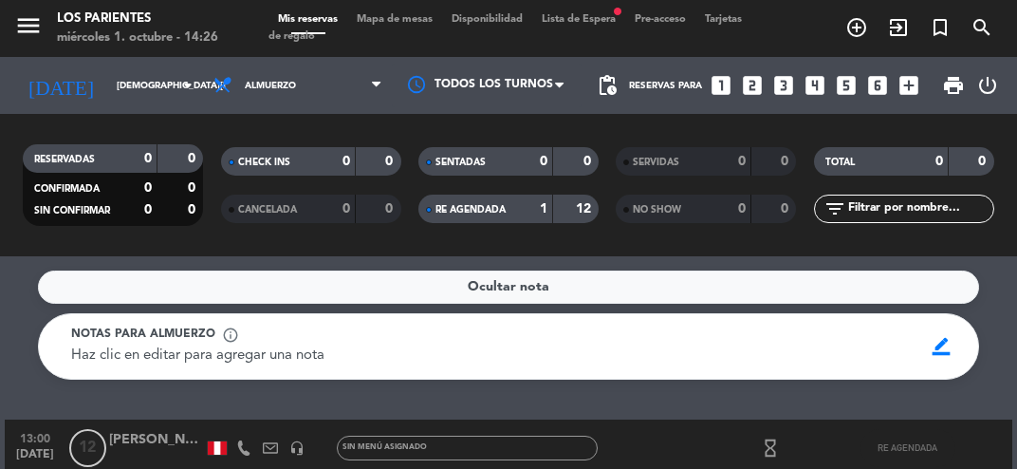
click at [155, 95] on input "[DEMOGRAPHIC_DATA][DATE]" at bounding box center [171, 85] width 128 height 29
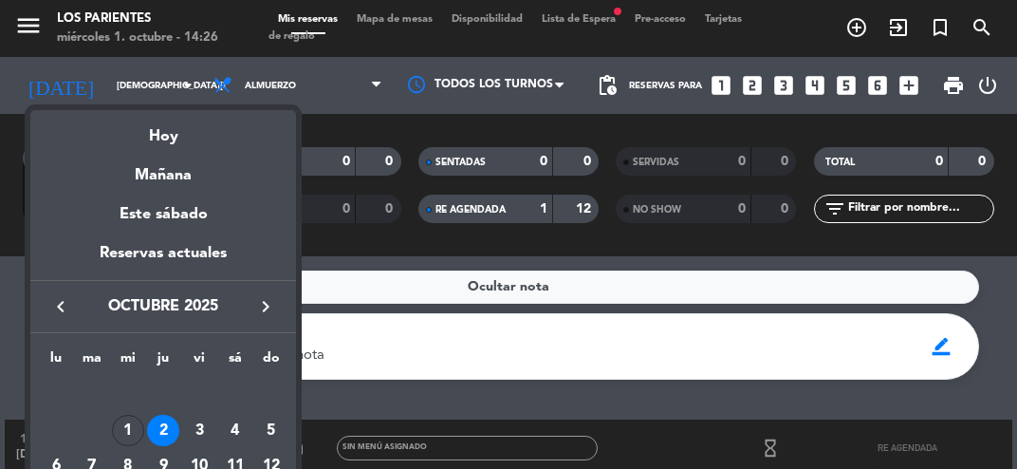
click at [200, 427] on div "3" at bounding box center [199, 431] width 32 height 32
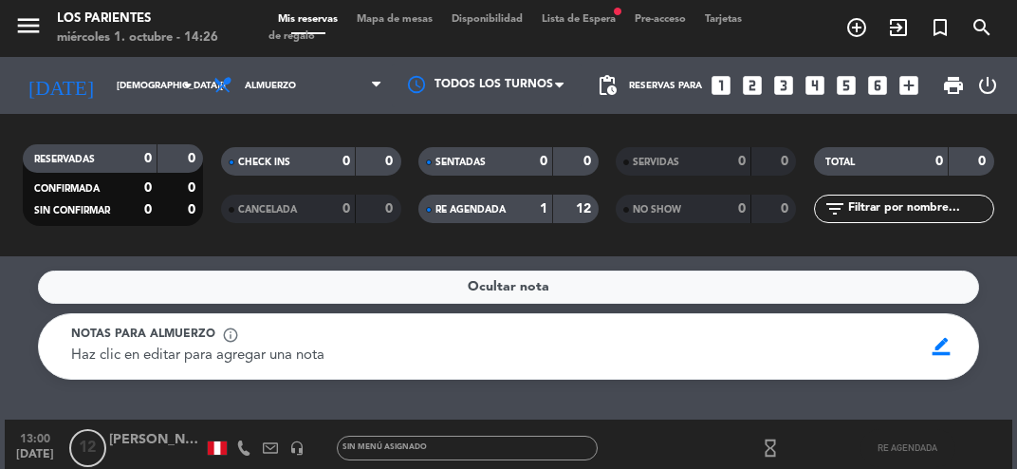
type input "[DATE]"
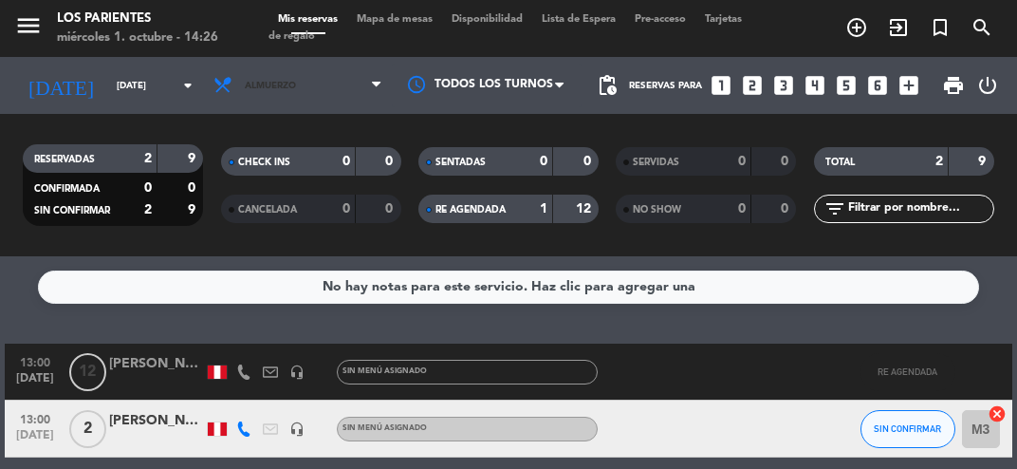
click at [311, 99] on span "Almuerzo" at bounding box center [298, 86] width 188 height 42
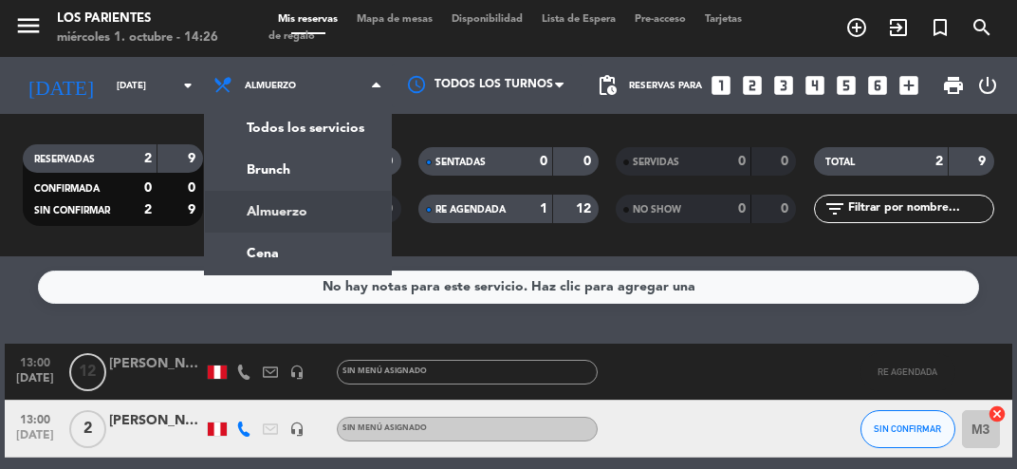
click at [263, 261] on ng-component "menu [GEOGRAPHIC_DATA] [DATE] 1. octubre - 14:26 Mis reservas Mapa de mesas Dis…" at bounding box center [508, 234] width 1017 height 469
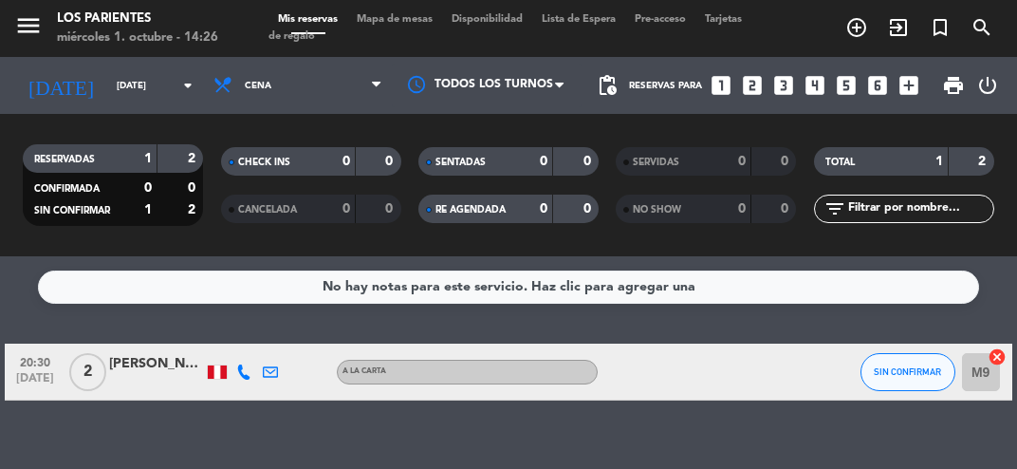
click at [850, 83] on icon "looks_5" at bounding box center [846, 85] width 25 height 25
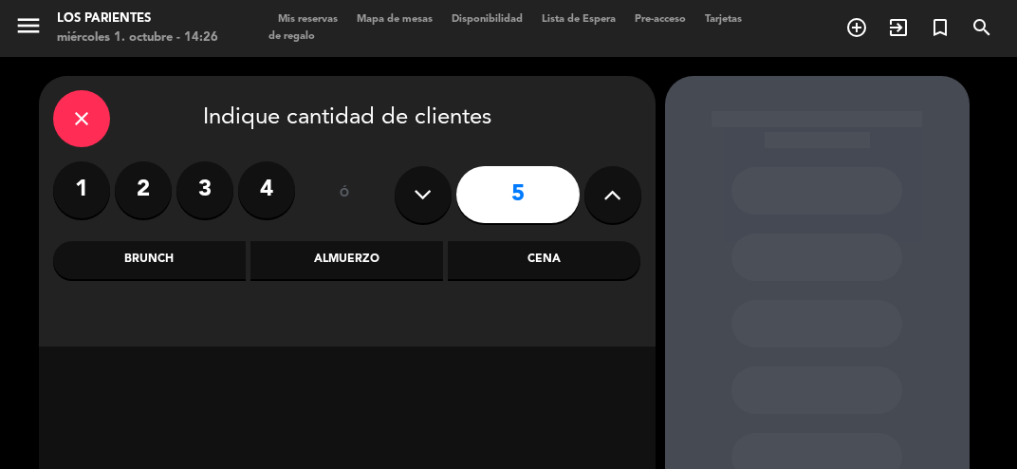
click at [521, 270] on div "Cena" at bounding box center [544, 260] width 193 height 38
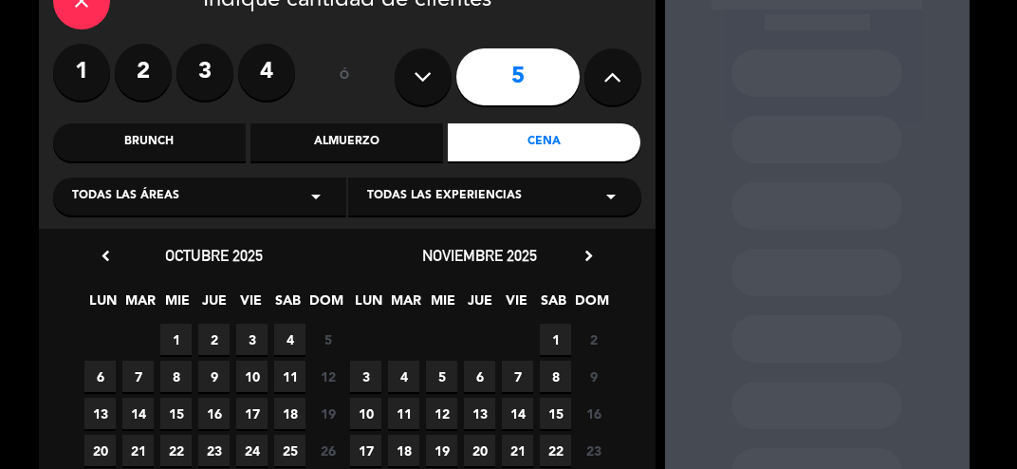
scroll to position [121, 0]
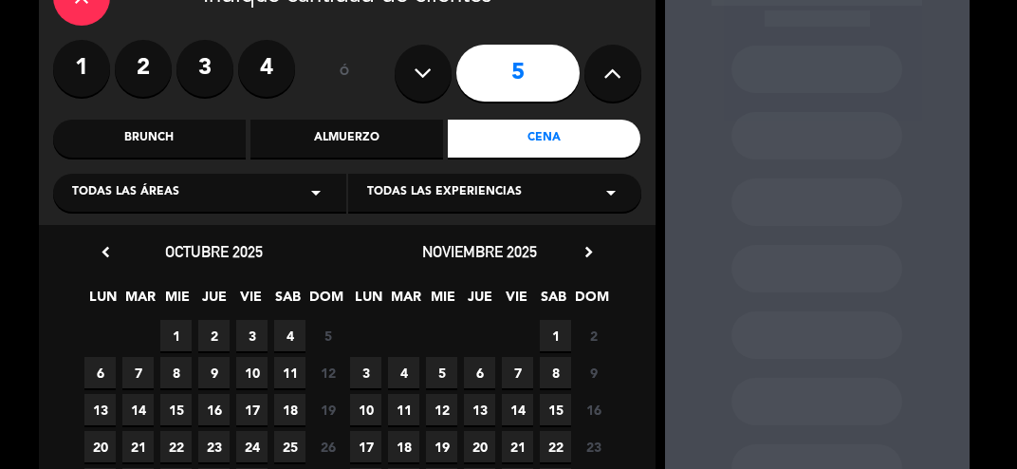
click at [245, 342] on span "3" at bounding box center [251, 335] width 31 height 31
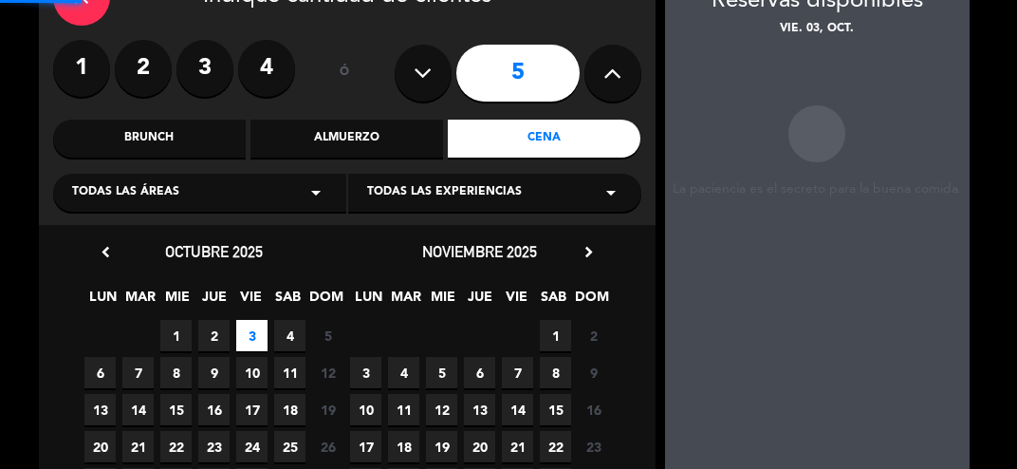
scroll to position [76, 0]
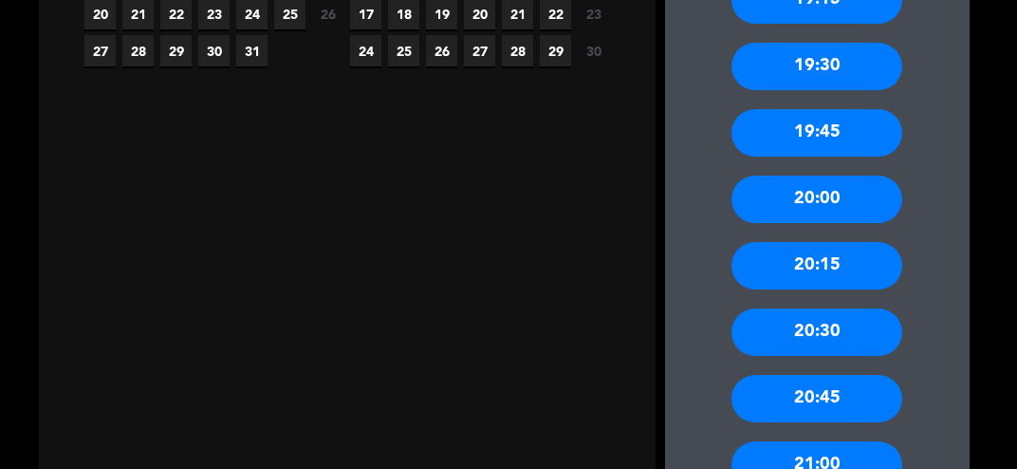
click at [786, 329] on div "20:30" at bounding box center [817, 331] width 171 height 47
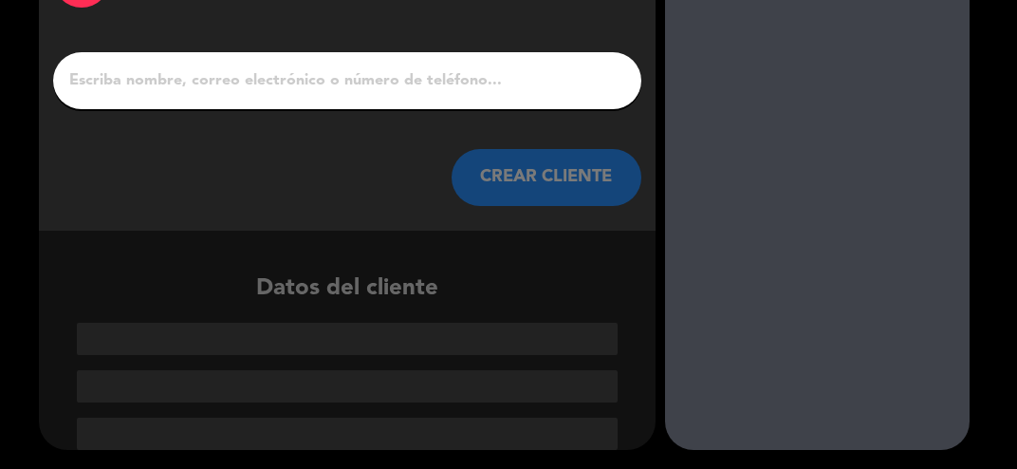
scroll to position [28, 0]
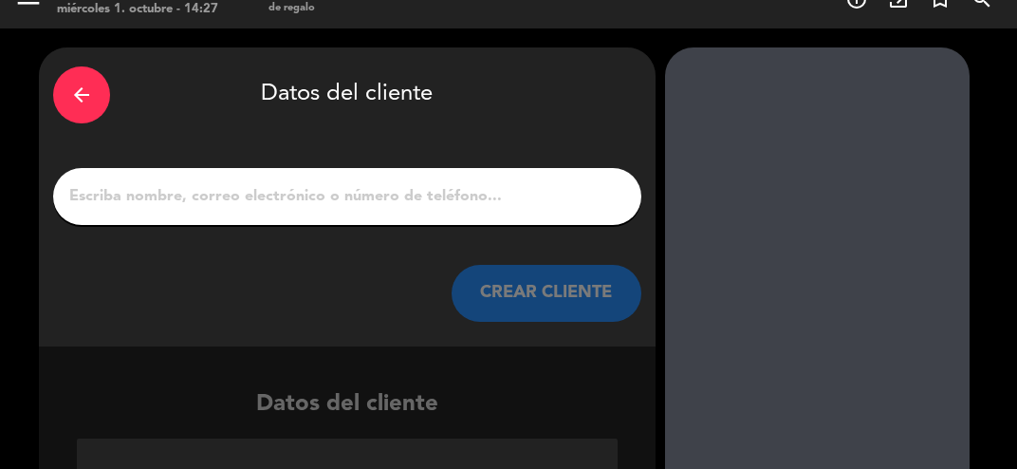
click at [235, 220] on div at bounding box center [347, 196] width 588 height 57
click at [344, 184] on input "1" at bounding box center [347, 196] width 560 height 27
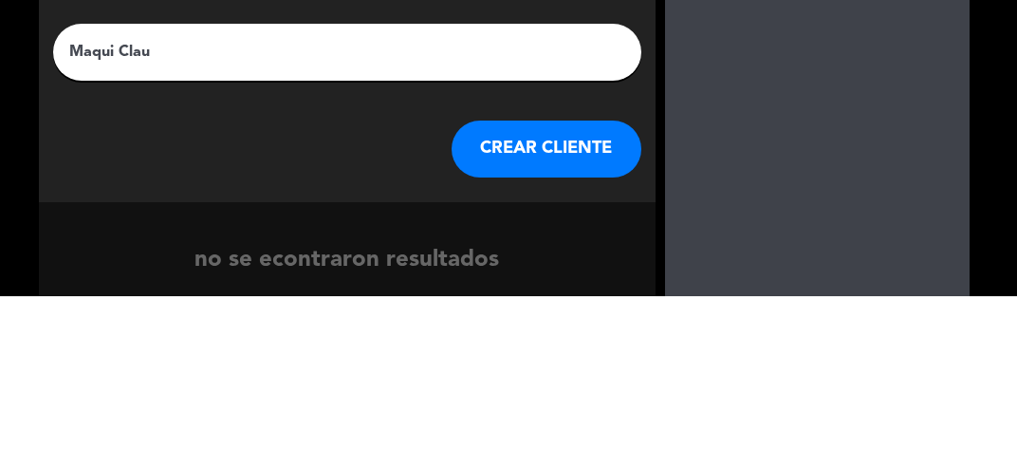
type input "Maqui Claux"
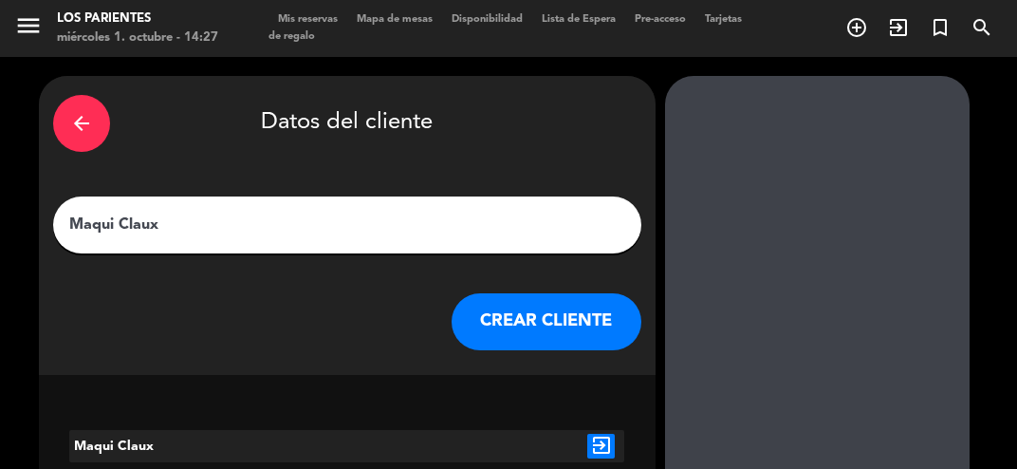
scroll to position [82, 0]
click at [536, 293] on button "CREAR CLIENTE" at bounding box center [547, 321] width 190 height 57
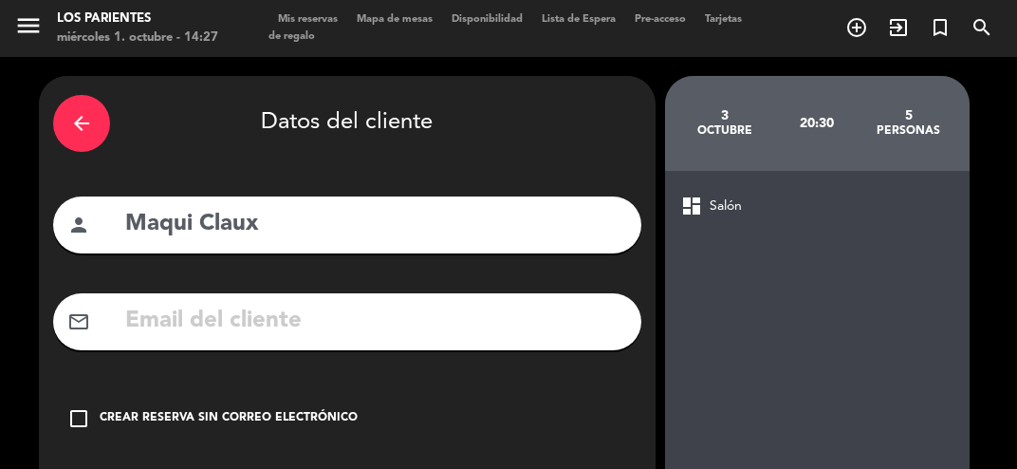
scroll to position [76, 0]
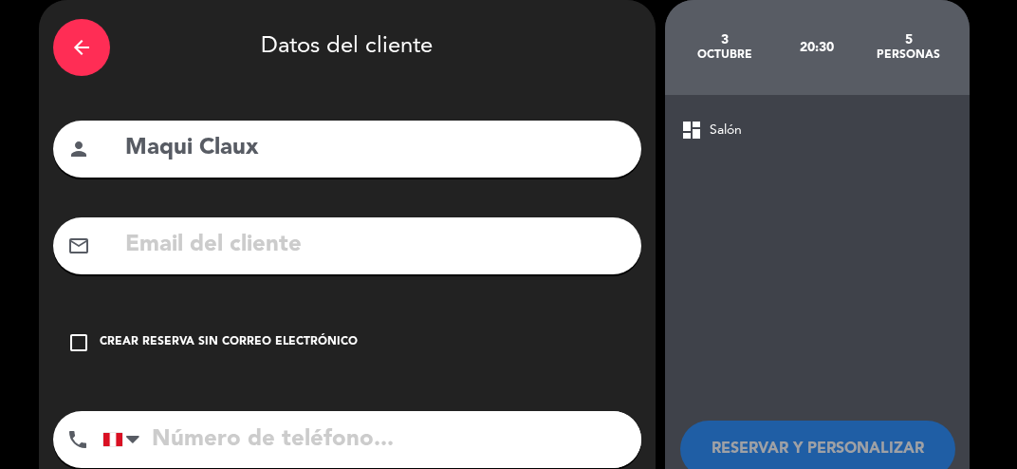
click at [80, 331] on icon "check_box_outline_blank" at bounding box center [78, 342] width 23 height 23
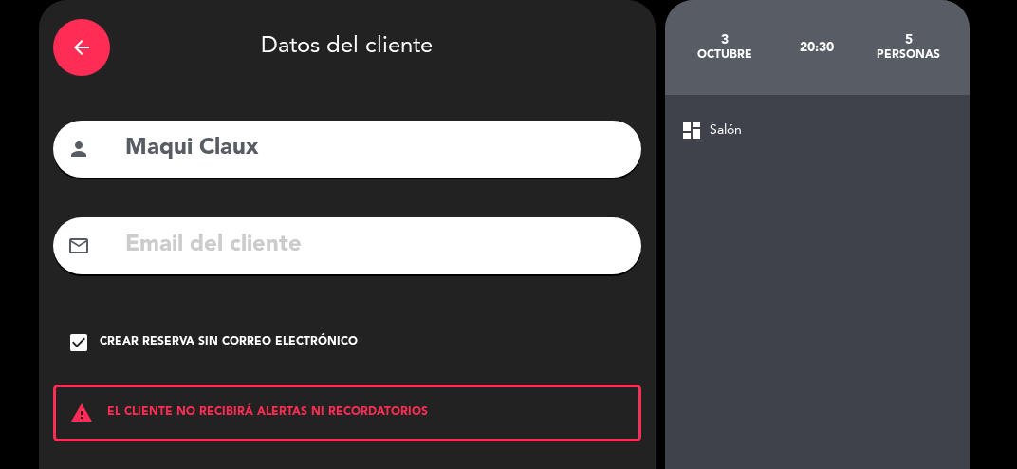
scroll to position [147, 0]
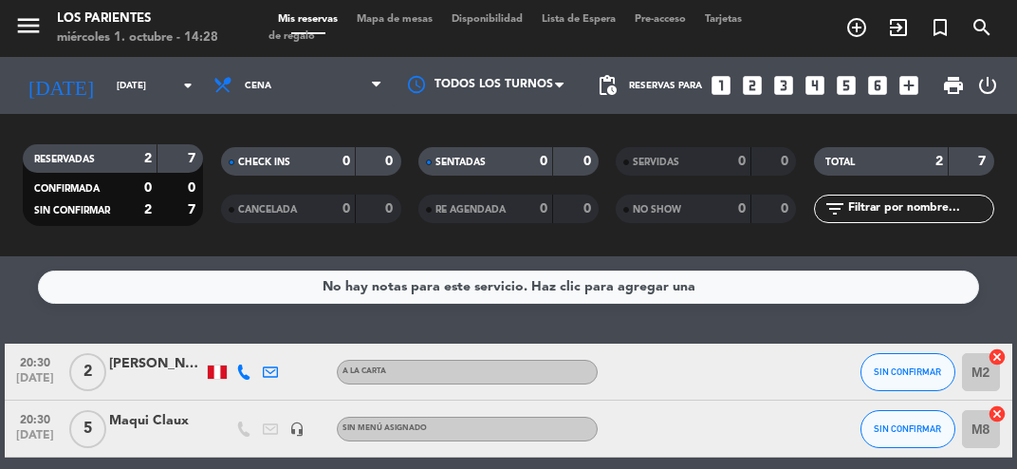
click at [167, 99] on input "[DATE]" at bounding box center [171, 85] width 128 height 29
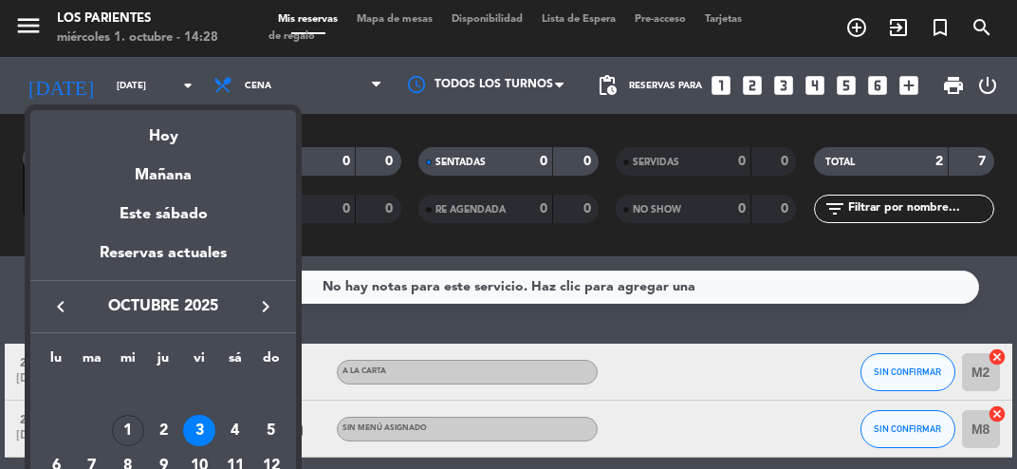
click at [812, 82] on div at bounding box center [508, 234] width 1017 height 469
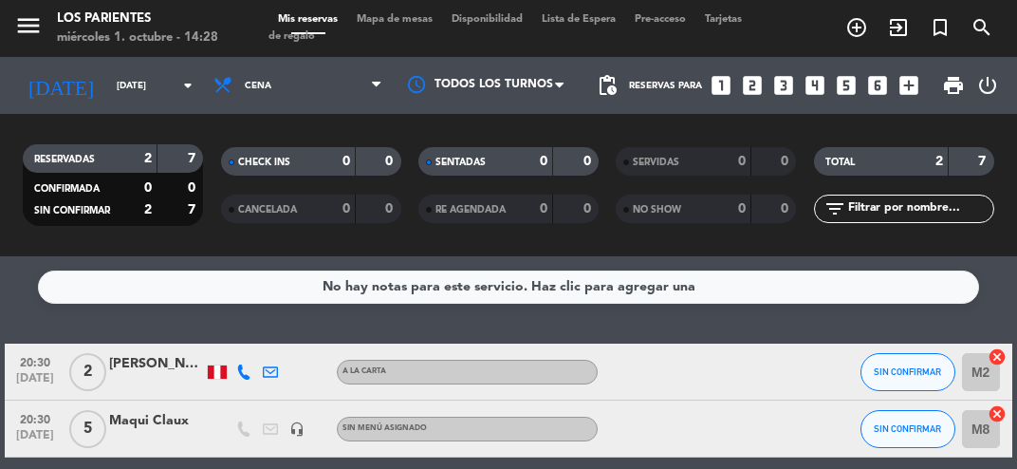
click at [812, 82] on icon "looks_4" at bounding box center [815, 85] width 25 height 25
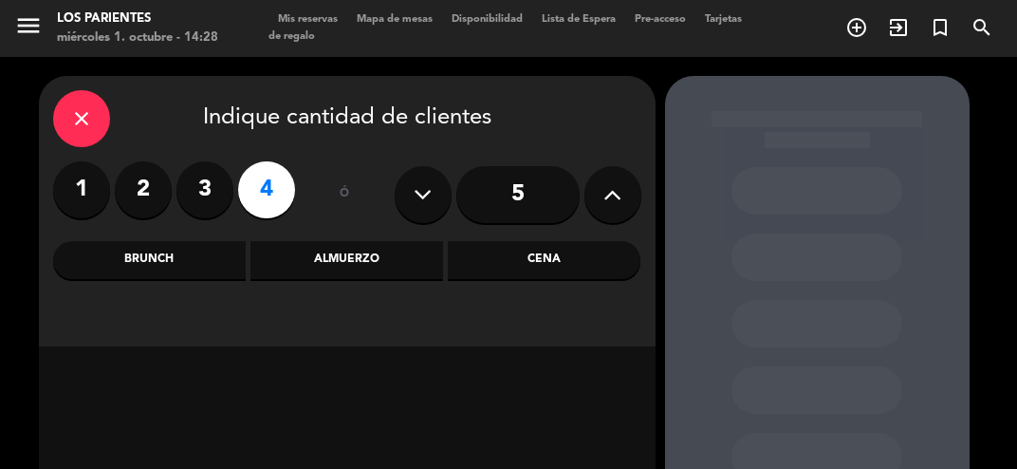
click at [326, 266] on div "Almuerzo" at bounding box center [347, 260] width 193 height 38
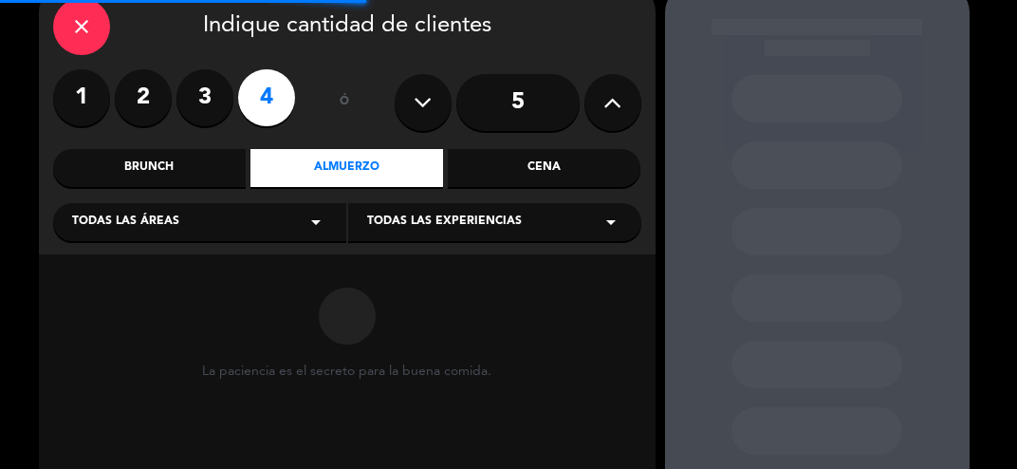
scroll to position [145, 0]
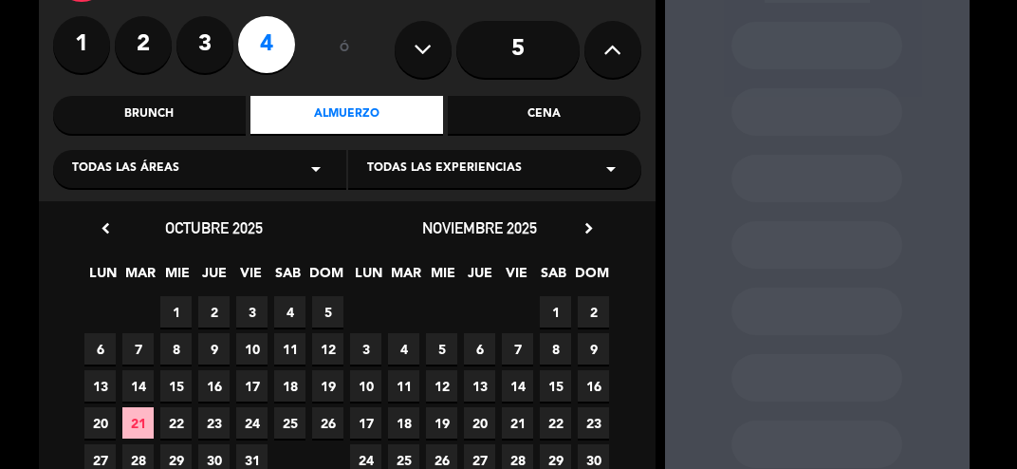
click at [284, 319] on span "4" at bounding box center [289, 311] width 31 height 31
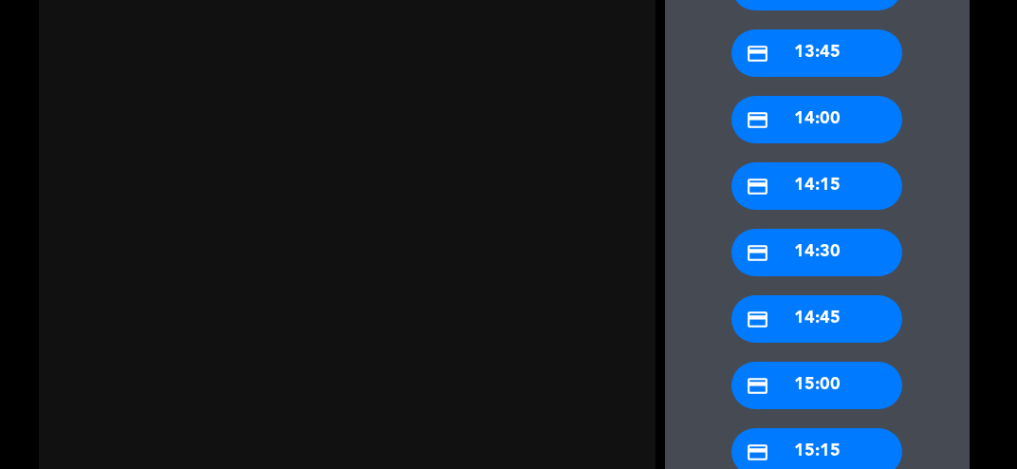
click at [811, 390] on div "credit_card 15:00" at bounding box center [817, 385] width 171 height 47
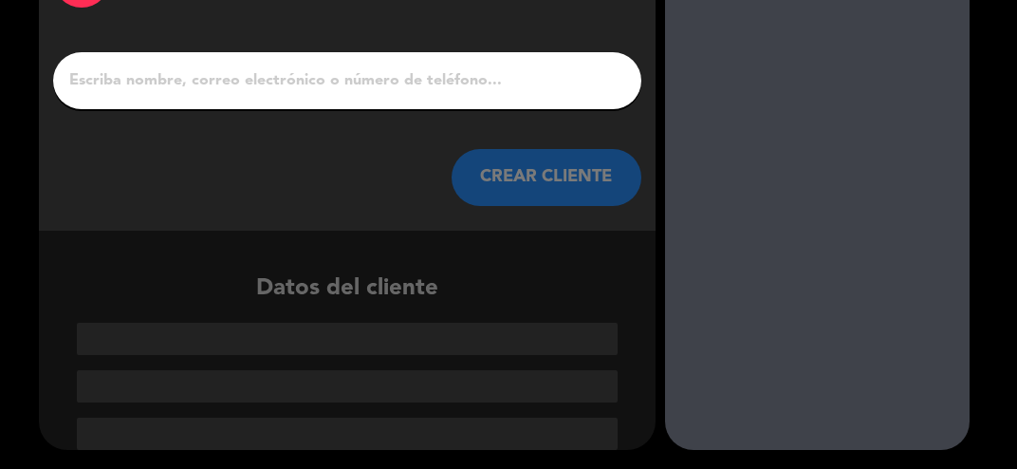
scroll to position [28, 0]
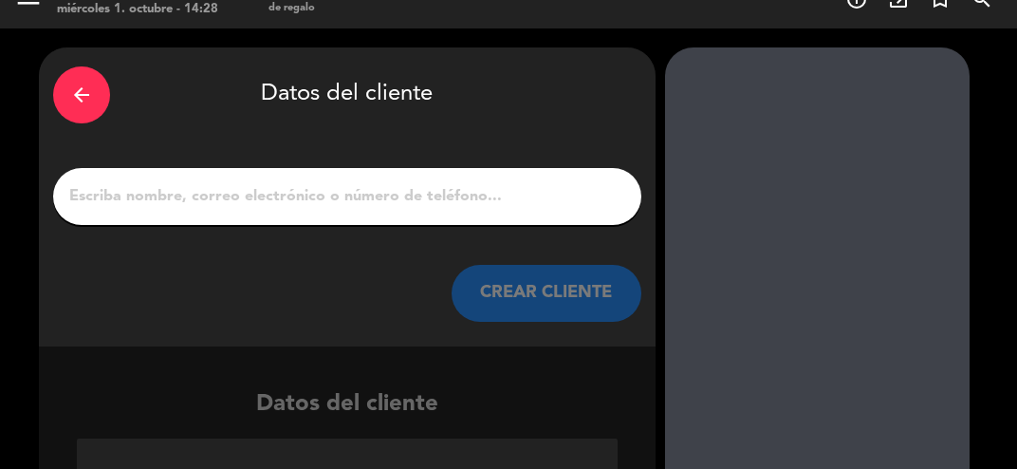
click at [190, 205] on input "1" at bounding box center [347, 196] width 560 height 27
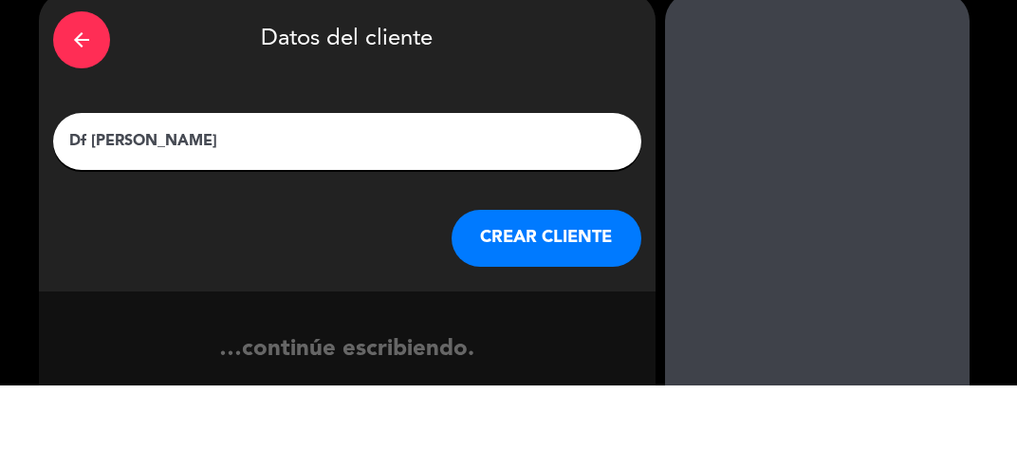
type input "Df [PERSON_NAME]"
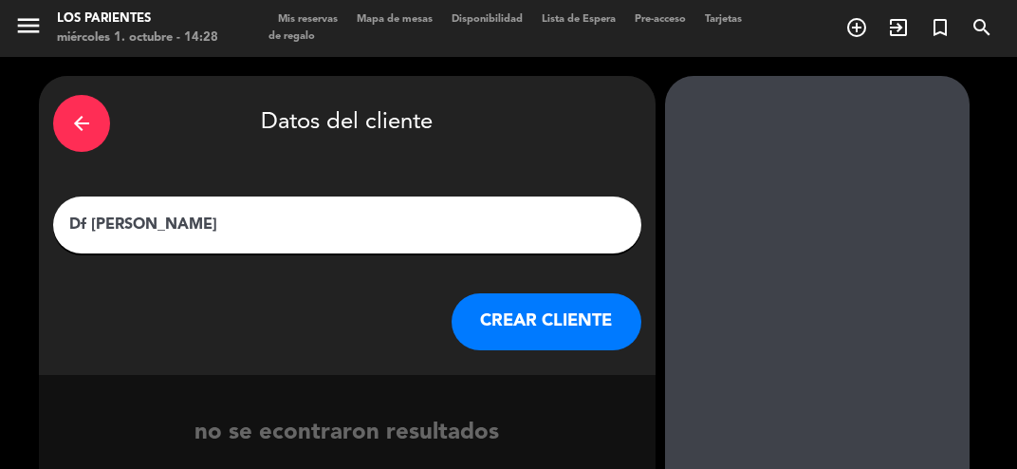
click at [501, 334] on button "CREAR CLIENTE" at bounding box center [547, 321] width 190 height 57
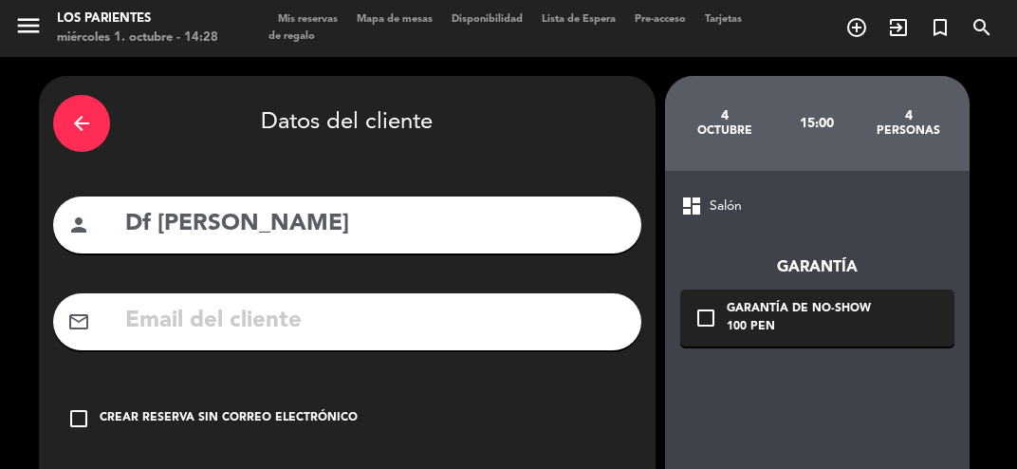
scroll to position [76, 0]
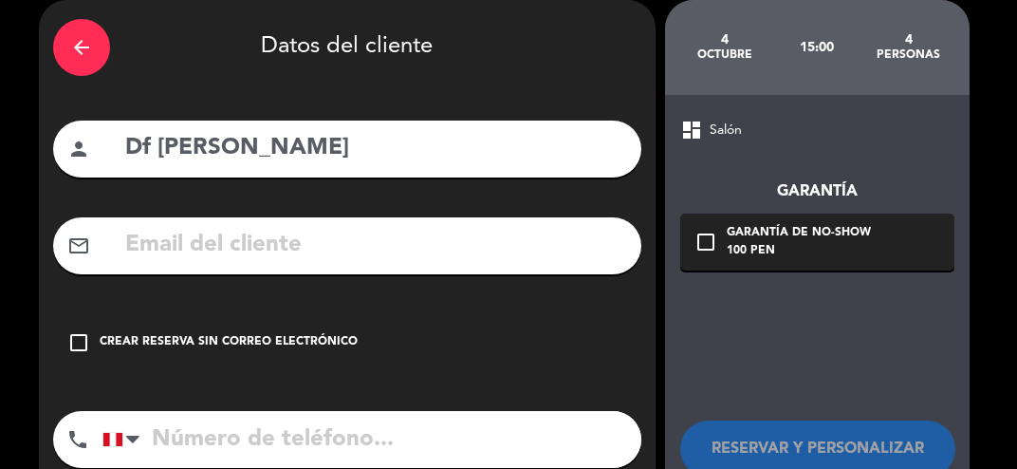
click at [72, 345] on icon "check_box_outline_blank" at bounding box center [78, 342] width 23 height 23
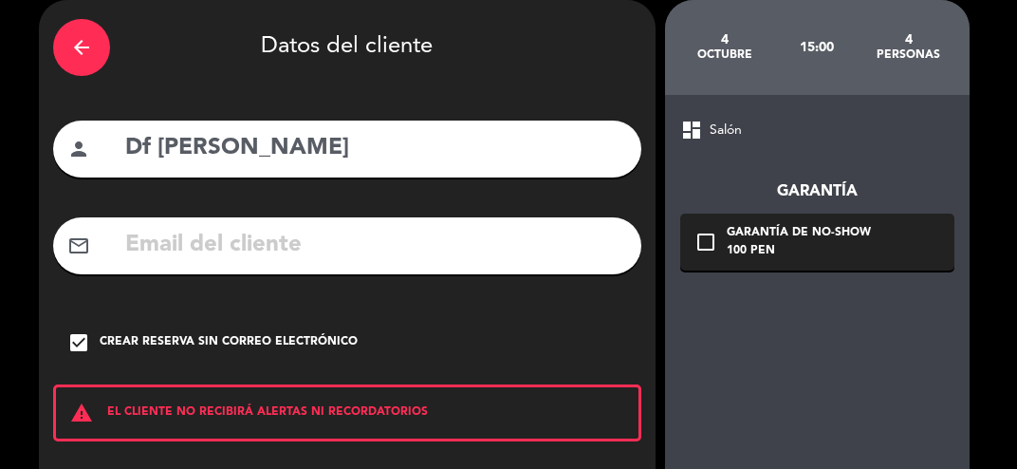
scroll to position [147, 0]
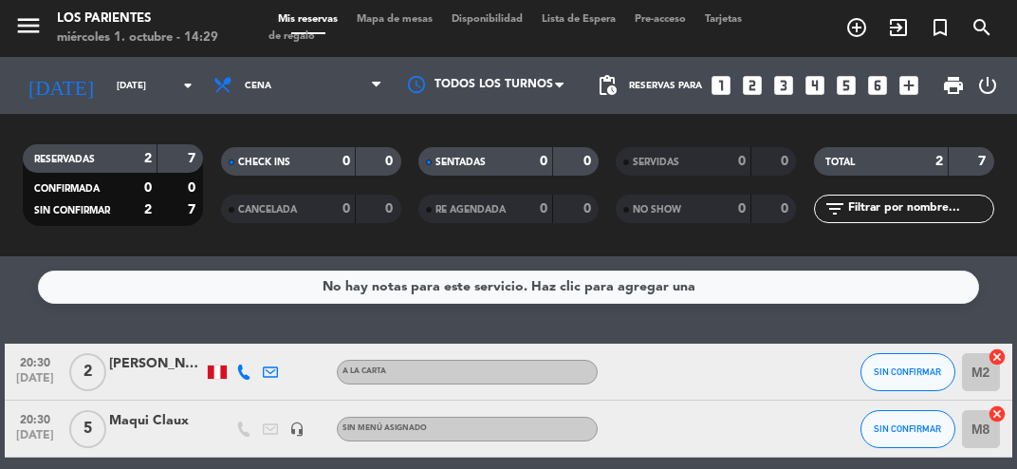
scroll to position [15, 0]
click at [150, 80] on input "[DATE]" at bounding box center [171, 85] width 128 height 29
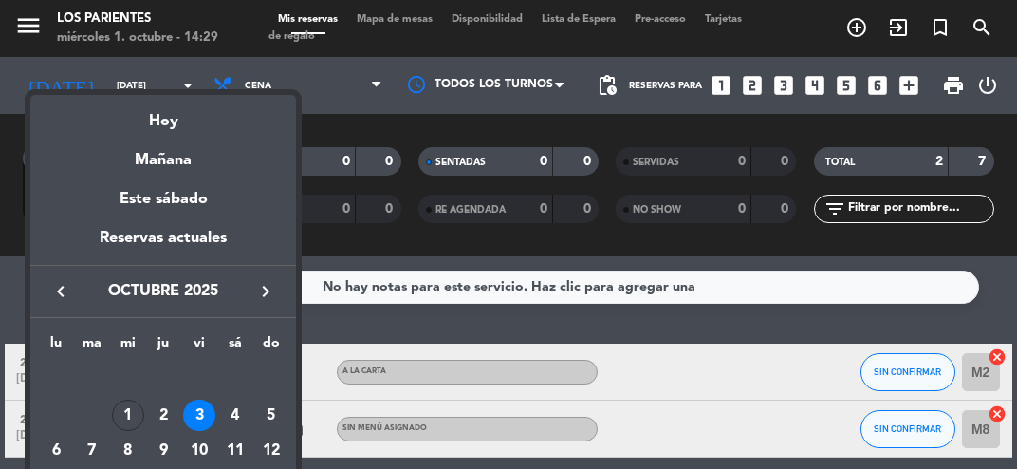
click at [132, 168] on div "Mañana" at bounding box center [163, 153] width 266 height 39
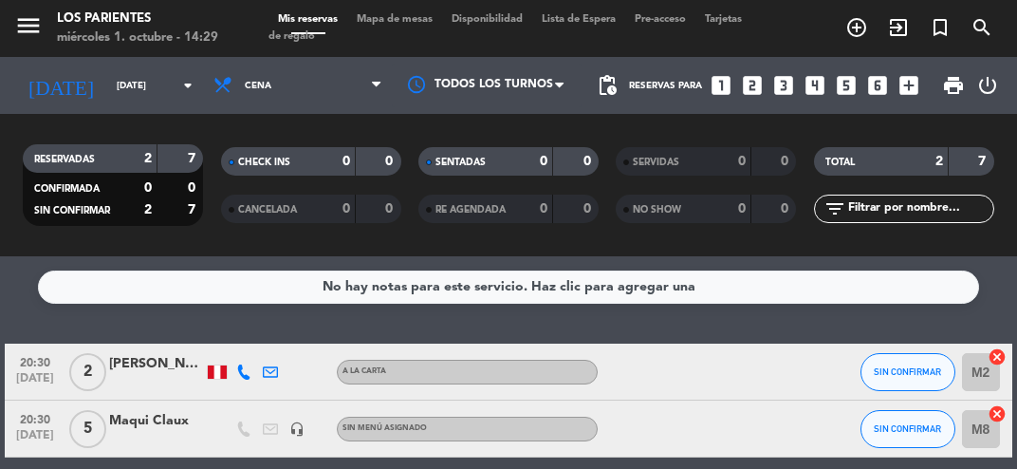
type input "[DEMOGRAPHIC_DATA][DATE]"
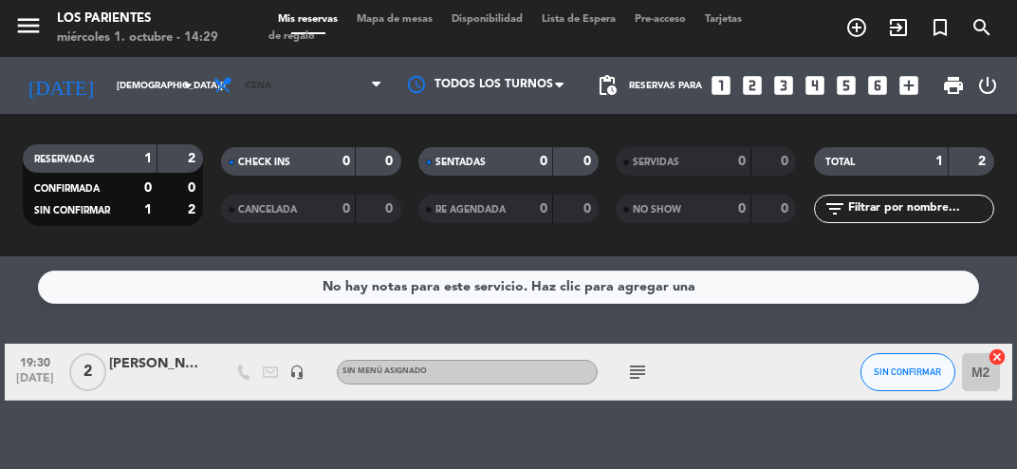
click at [365, 87] on span "Cena" at bounding box center [298, 86] width 188 height 42
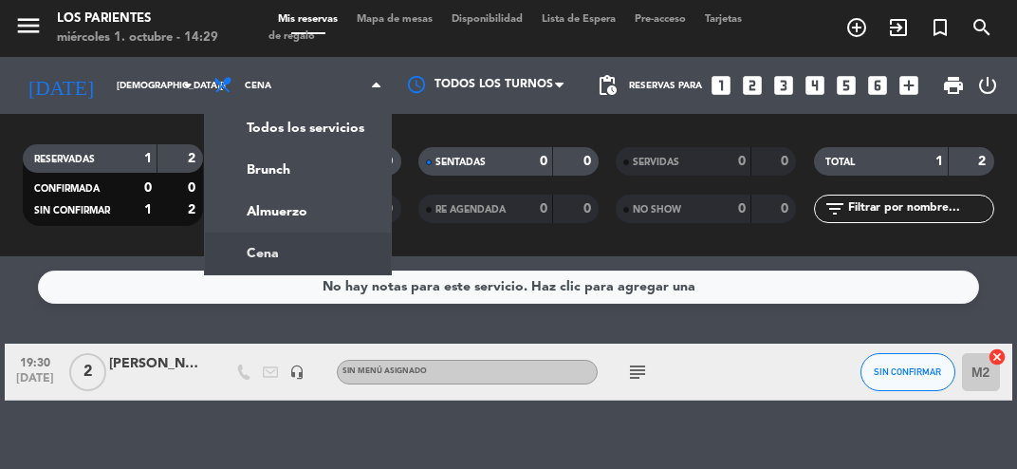
click at [244, 201] on div "menu [GEOGRAPHIC_DATA] [DATE] 1. octubre - 14:29 Mis reservas Mapa de mesas Dis…" at bounding box center [508, 128] width 1017 height 256
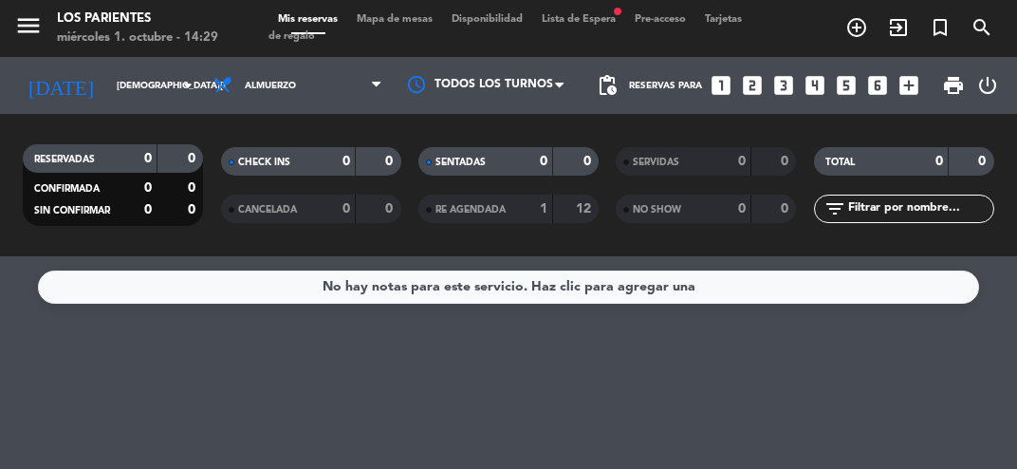
click at [472, 205] on span "RE AGENDADA" at bounding box center [471, 209] width 70 height 9
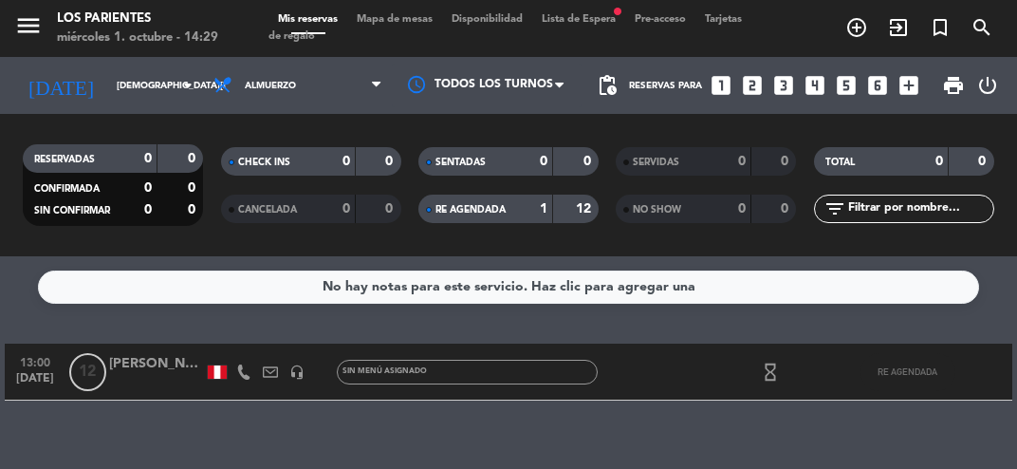
click at [390, 14] on span "Mapa de mesas" at bounding box center [394, 19] width 95 height 10
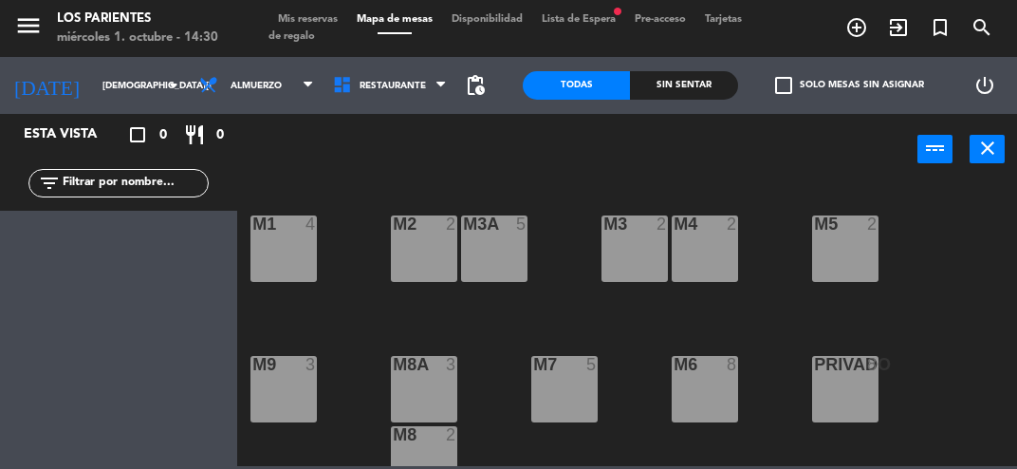
click at [791, 88] on span "check_box_outline_blank" at bounding box center [783, 85] width 17 height 17
click at [850, 85] on input "check_box_outline_blank Solo mesas sin asignar" at bounding box center [850, 85] width 0 height 0
click at [682, 95] on div "Sin sentar" at bounding box center [683, 85] width 107 height 28
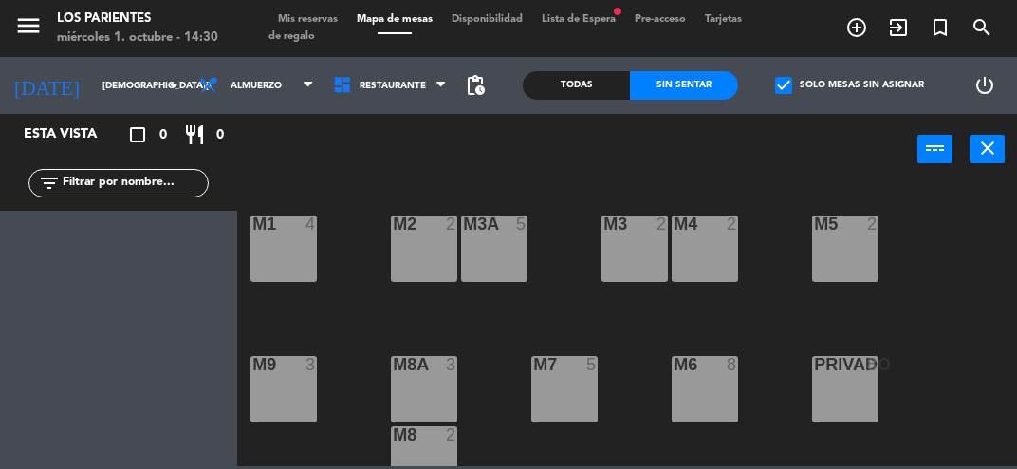
click at [292, 22] on span "Mis reservas" at bounding box center [308, 19] width 79 height 10
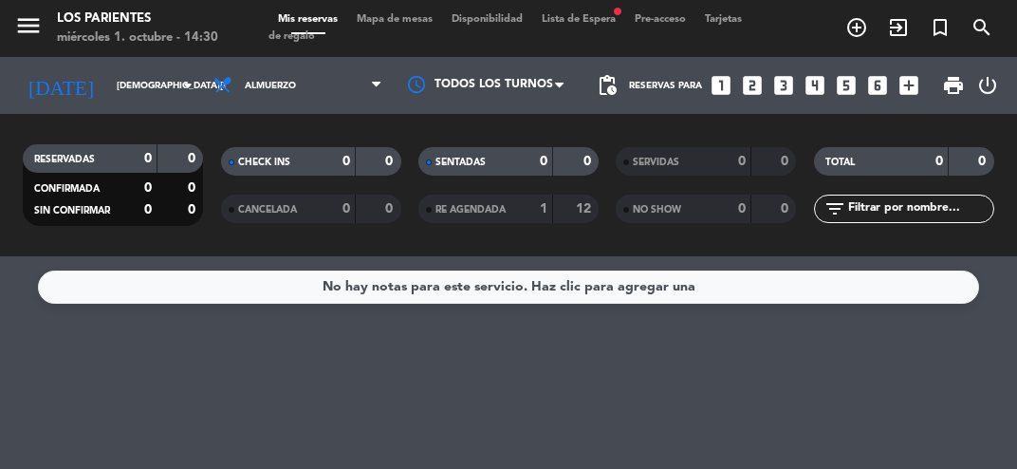
click at [509, 220] on div "RE AGENDADA 1 12" at bounding box center [509, 209] width 180 height 28
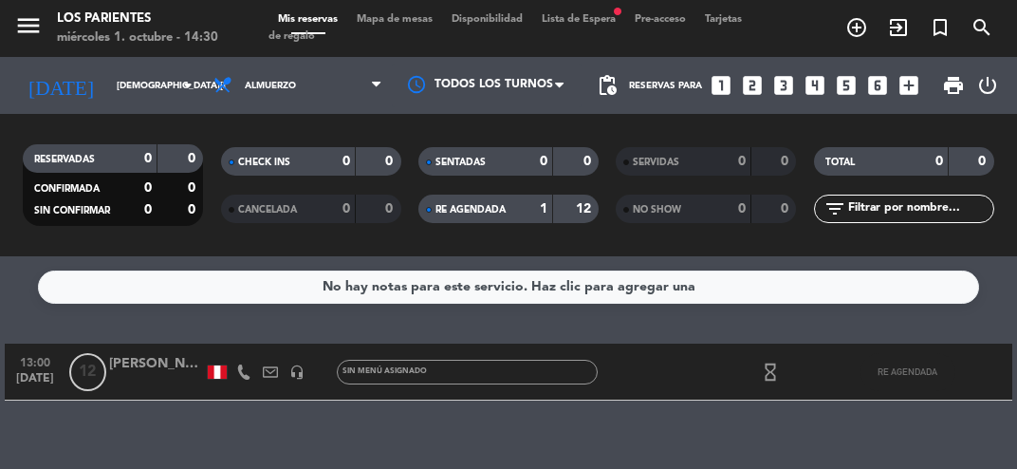
click at [118, 384] on div at bounding box center [156, 382] width 95 height 15
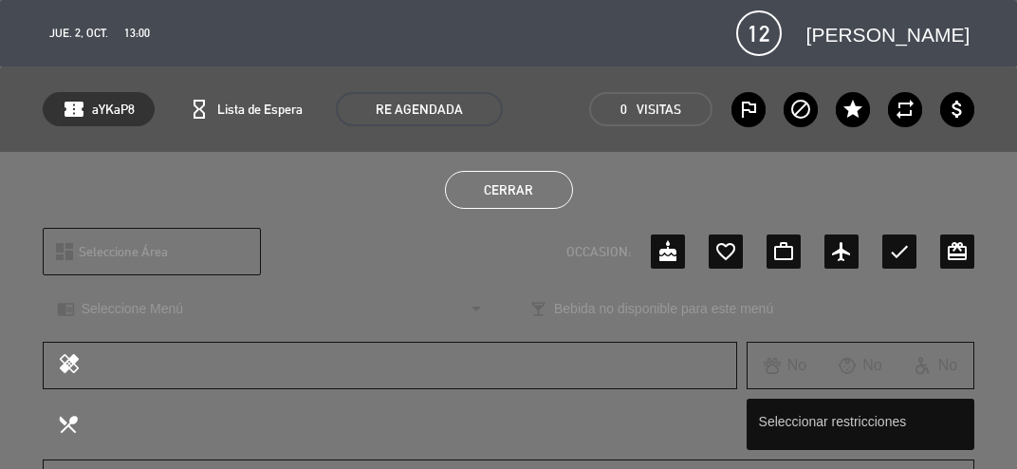
click at [225, 114] on span "Lista de Espera" at bounding box center [259, 110] width 85 height 22
click at [215, 121] on div "hourglass_empty Lista de Espera" at bounding box center [245, 109] width 153 height 34
click at [233, 115] on span "Lista de Espera" at bounding box center [259, 110] width 85 height 22
click at [270, 123] on div "hourglass_empty Lista de Espera" at bounding box center [245, 109] width 153 height 34
click at [211, 121] on div "hourglass_empty Lista de Espera" at bounding box center [245, 109] width 153 height 34
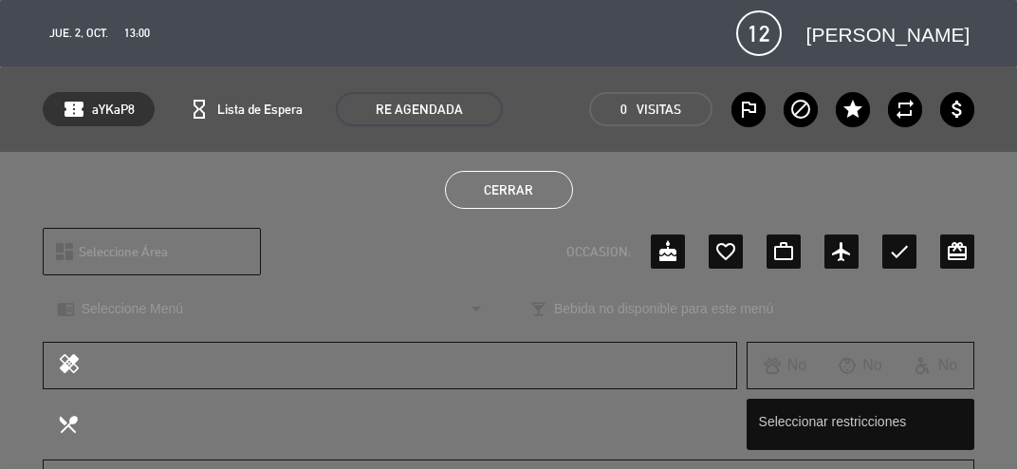
click at [497, 197] on button "Cerrar" at bounding box center [509, 190] width 128 height 38
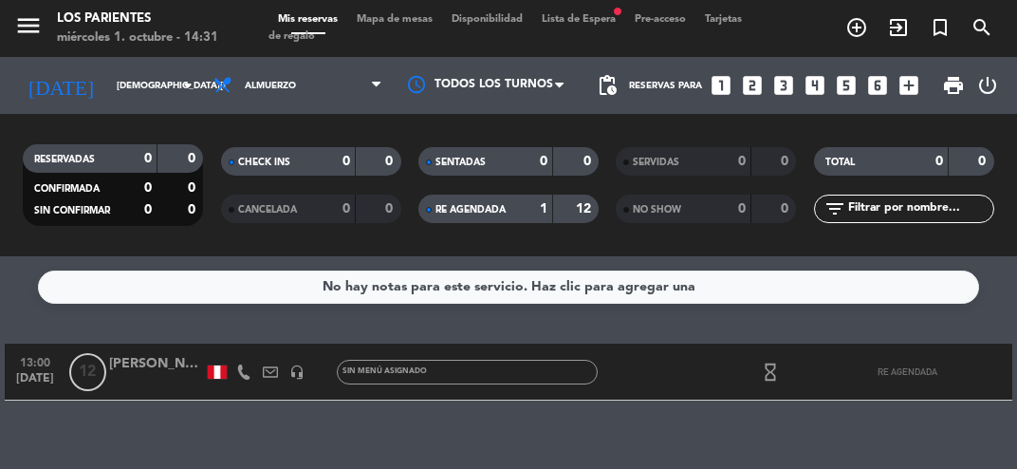
click at [438, 382] on div "Sin menú asignado" at bounding box center [467, 372] width 261 height 25
click at [771, 380] on icon "hourglass_empty" at bounding box center [770, 372] width 21 height 21
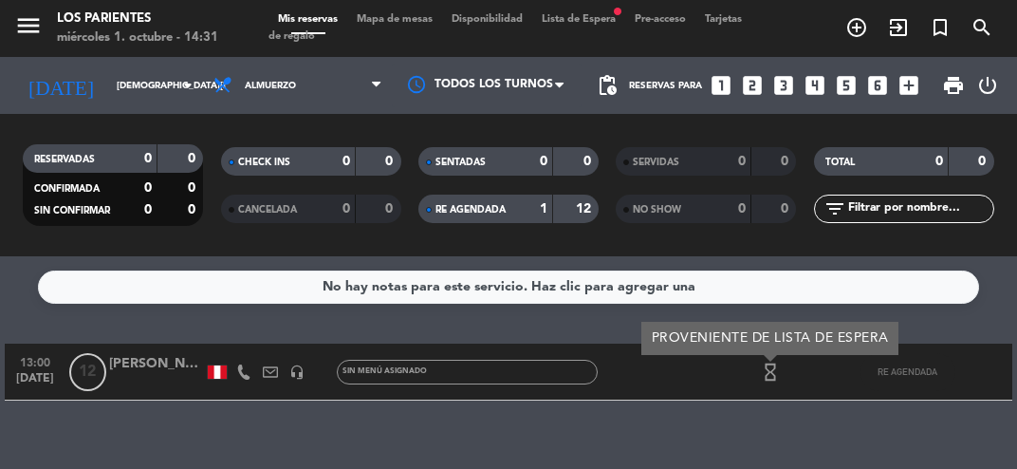
click at [625, 382] on div at bounding box center [677, 372] width 159 height 56
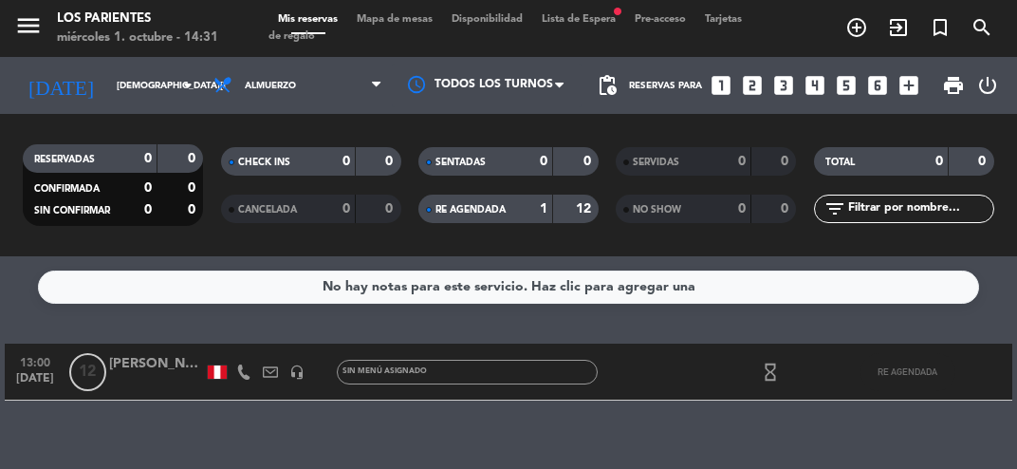
click at [509, 220] on div "RE AGENDADA 1 12" at bounding box center [509, 209] width 180 height 28
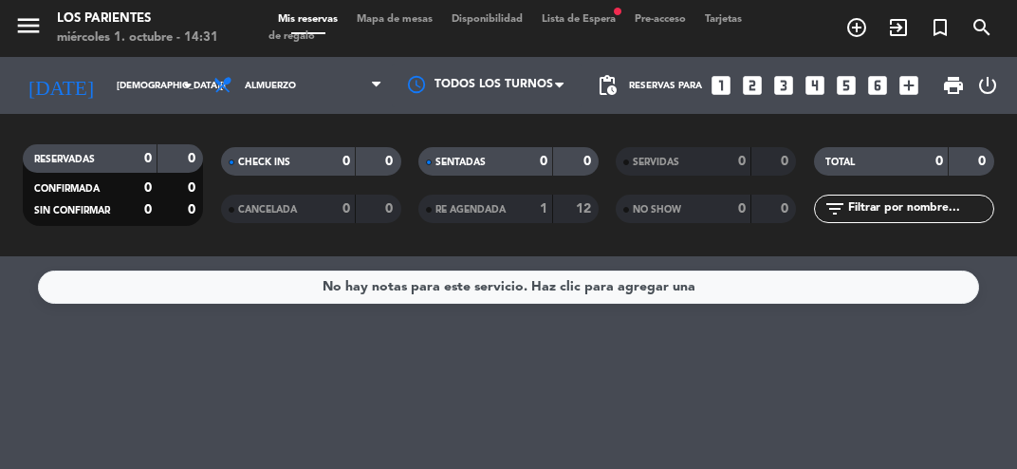
click at [595, 20] on span "Lista de Espera fiber_manual_record" at bounding box center [578, 19] width 93 height 10
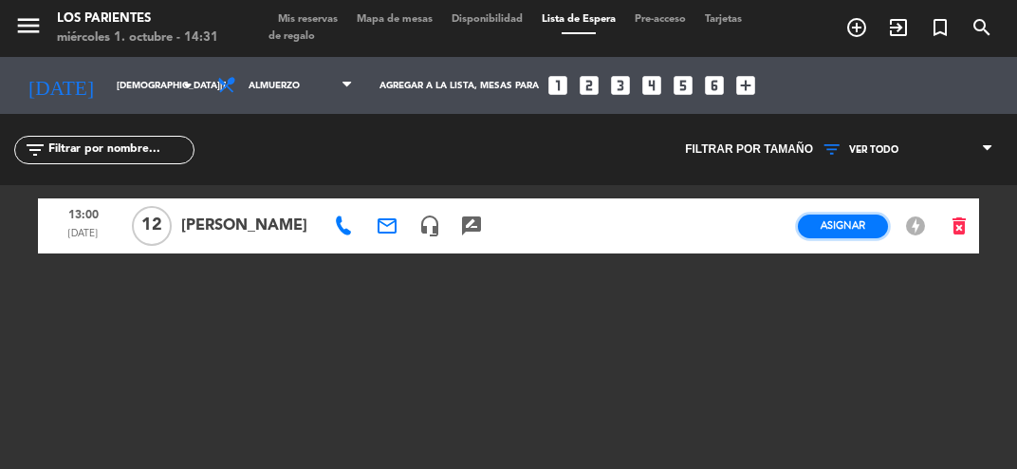
click at [830, 221] on span "Asignar" at bounding box center [843, 225] width 45 height 14
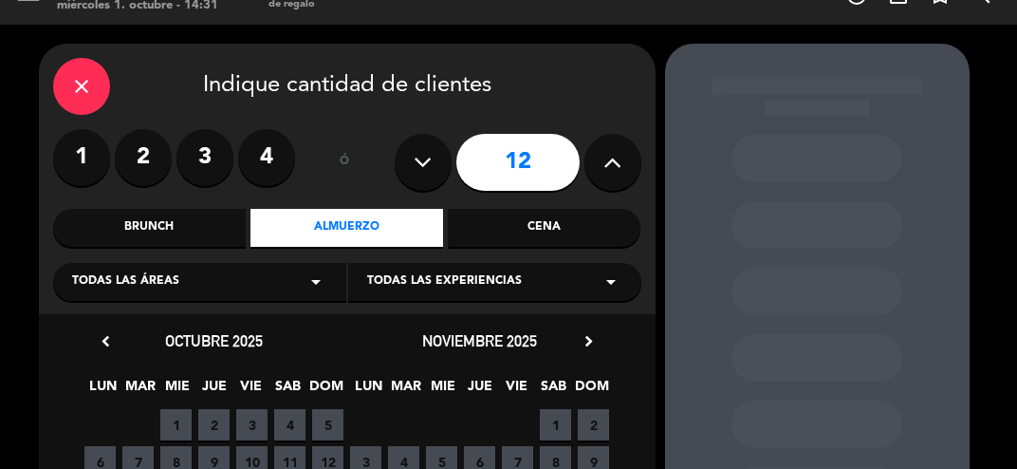
scroll to position [154, 0]
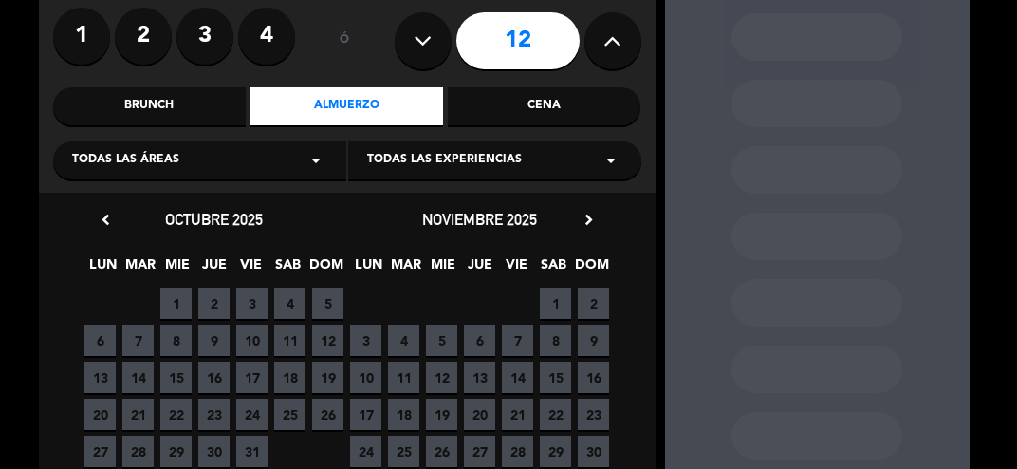
click at [216, 311] on span "2" at bounding box center [213, 303] width 31 height 31
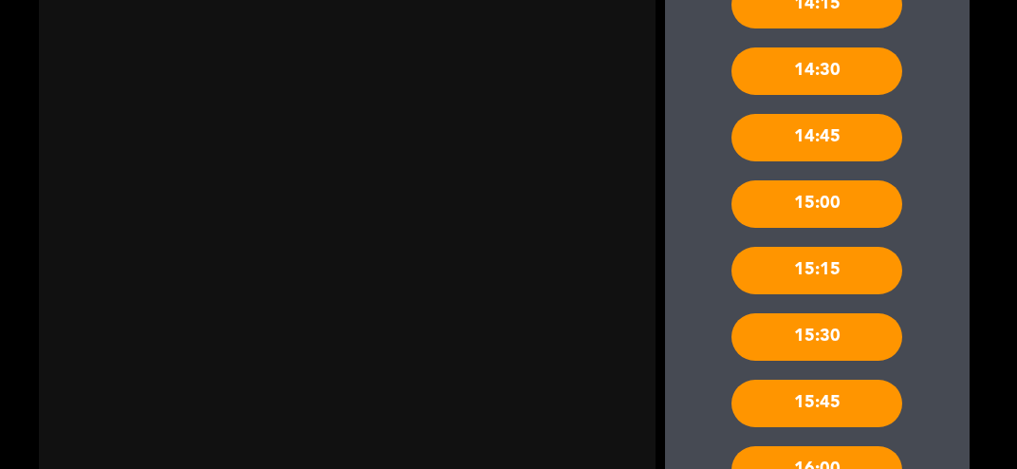
scroll to position [1241, 0]
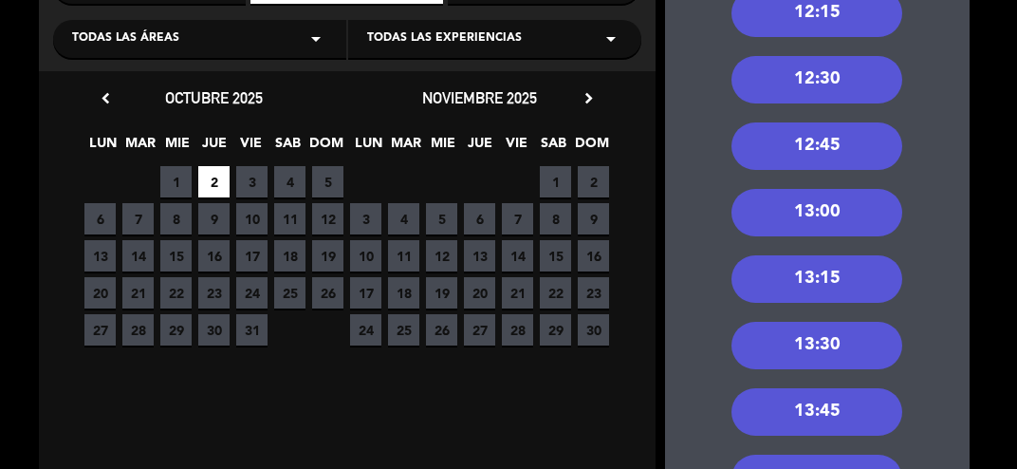
click at [793, 214] on div "13:00" at bounding box center [817, 212] width 171 height 47
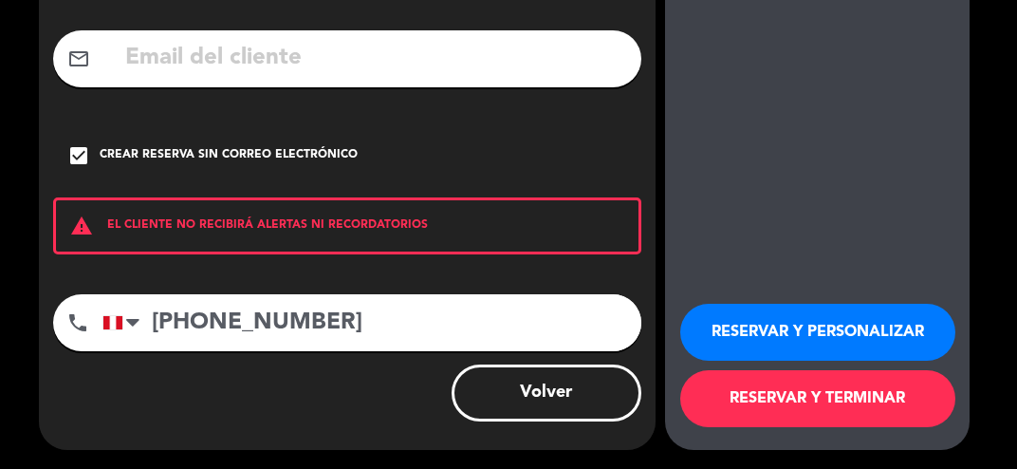
scroll to position [147, 0]
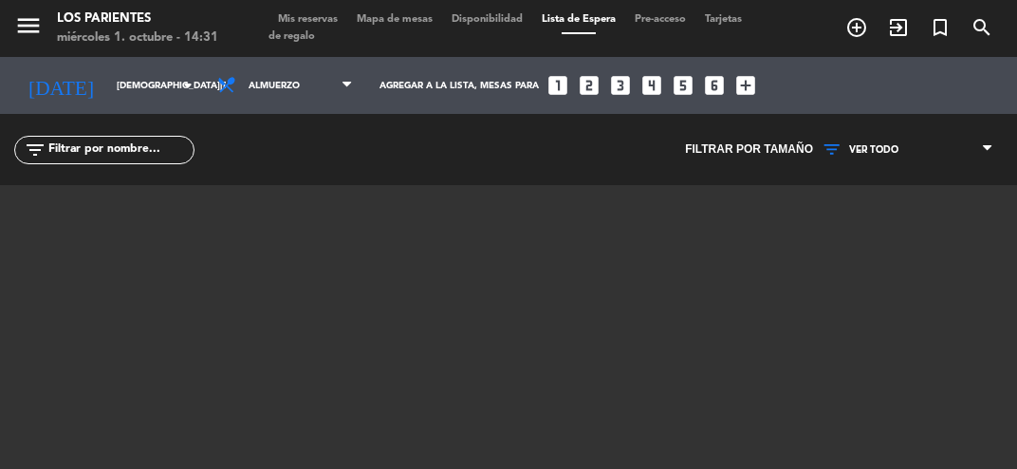
click at [401, 20] on span "Mapa de mesas" at bounding box center [394, 19] width 95 height 10
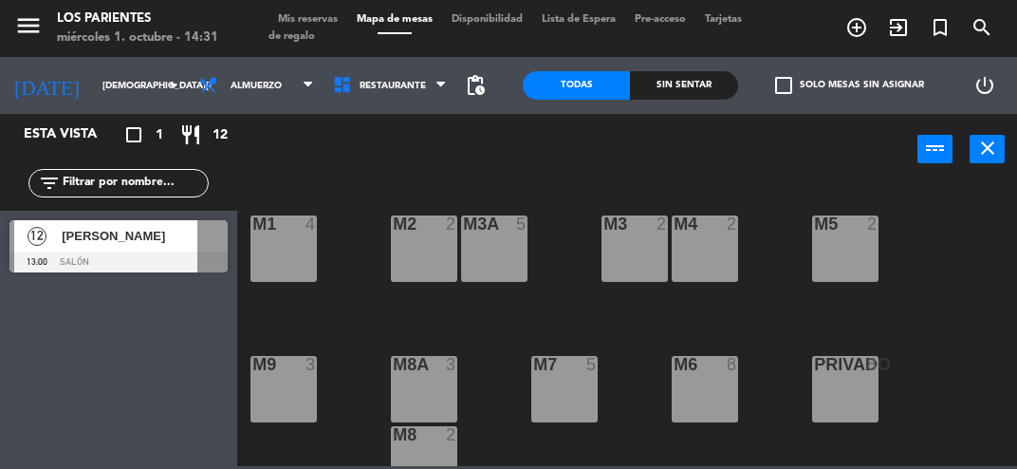
click at [315, 23] on span "Mis reservas" at bounding box center [308, 19] width 79 height 10
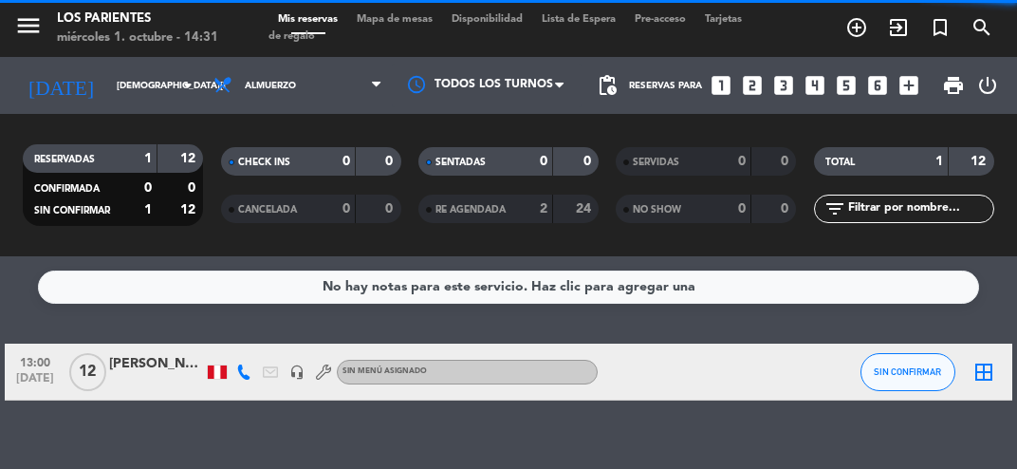
click at [419, 35] on div "Mis reservas Mapa de mesas Disponibilidad Lista de Espera Pre-acceso Tarjetas d…" at bounding box center [509, 28] width 480 height 34
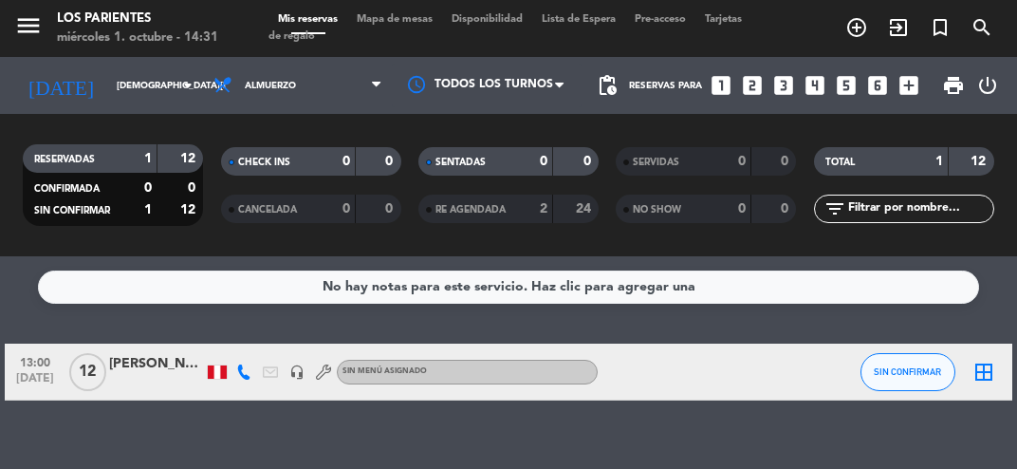
click at [412, 20] on span "Mapa de mesas" at bounding box center [394, 19] width 95 height 10
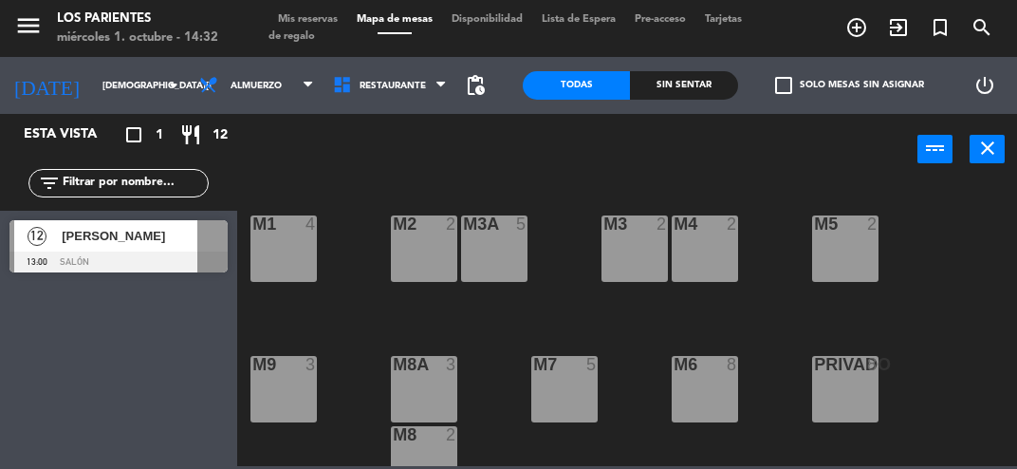
click at [106, 94] on input "[DEMOGRAPHIC_DATA][DATE]" at bounding box center [157, 85] width 128 height 29
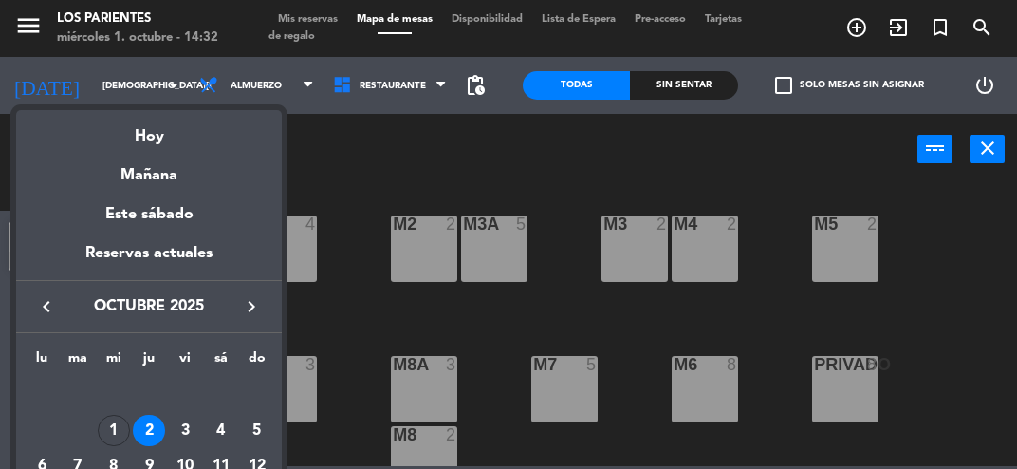
click at [137, 155] on div "Mañana" at bounding box center [149, 168] width 266 height 39
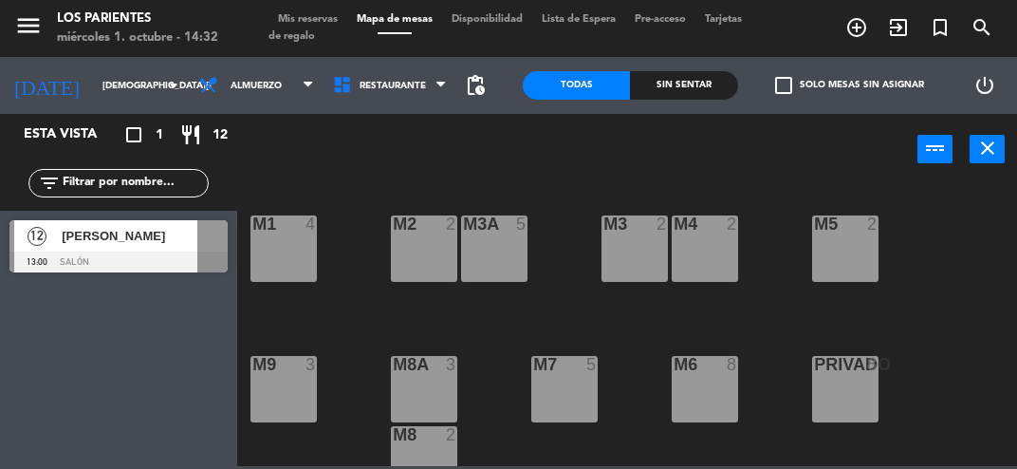
click at [104, 96] on input "[DEMOGRAPHIC_DATA][DATE]" at bounding box center [157, 85] width 128 height 29
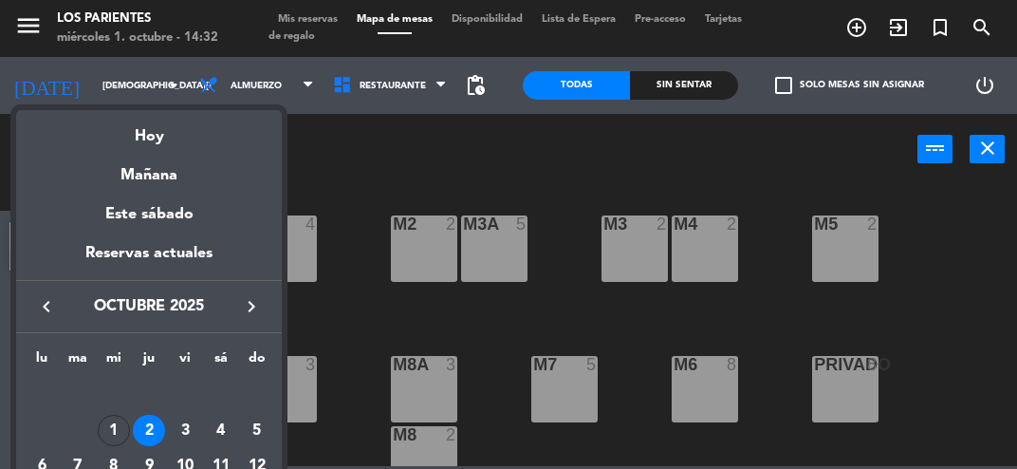
click at [141, 137] on div "Hoy" at bounding box center [149, 129] width 266 height 39
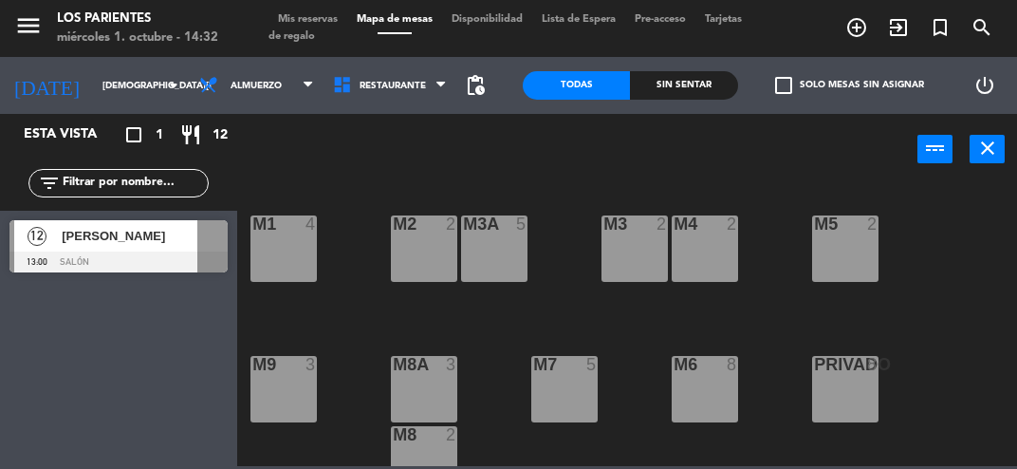
type input "[DATE]"
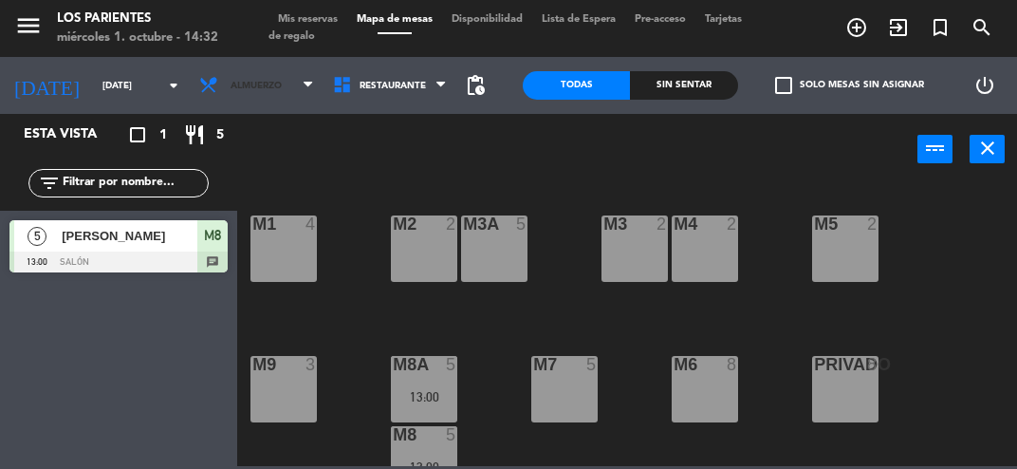
click at [271, 88] on span "Almuerzo" at bounding box center [256, 86] width 51 height 10
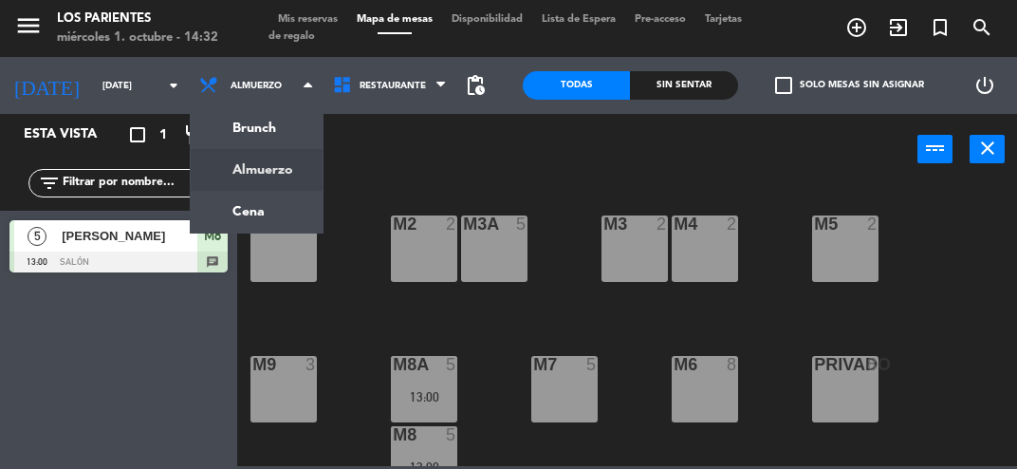
click at [222, 220] on ng-component "menu [GEOGRAPHIC_DATA] [DATE] 1. octubre - 14:32 Mis reservas Mapa de mesas Dis…" at bounding box center [508, 233] width 1017 height 466
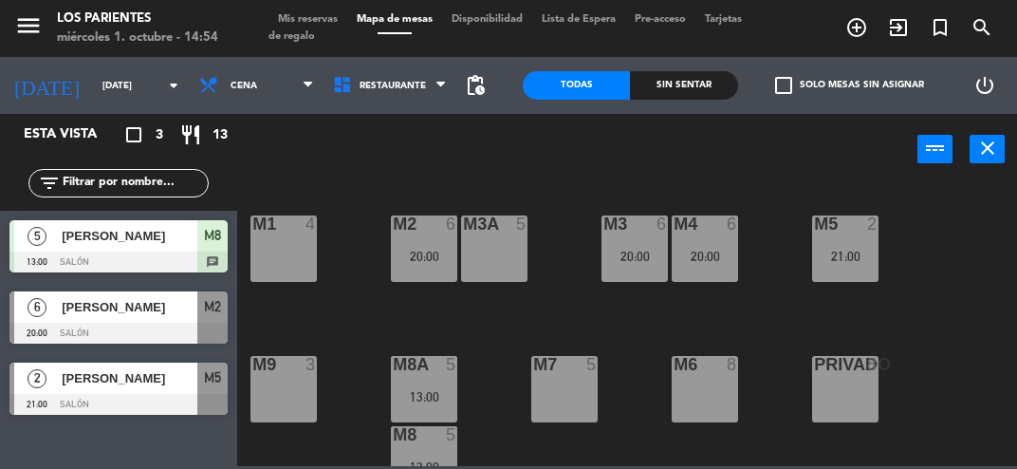
click at [231, 81] on span "Cena" at bounding box center [244, 86] width 27 height 10
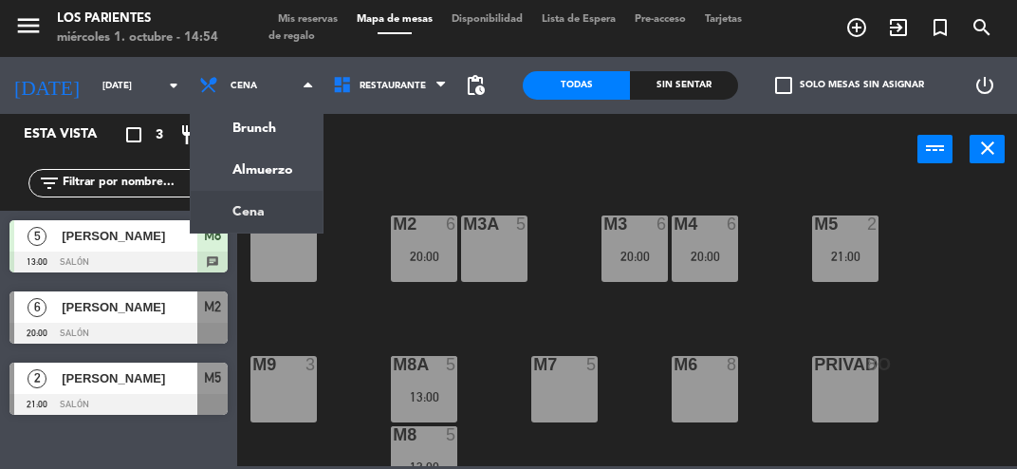
click at [233, 169] on ng-component "menu [GEOGRAPHIC_DATA] [DATE] 1. octubre - 14:54 Mis reservas Mapa de mesas Dis…" at bounding box center [508, 233] width 1017 height 466
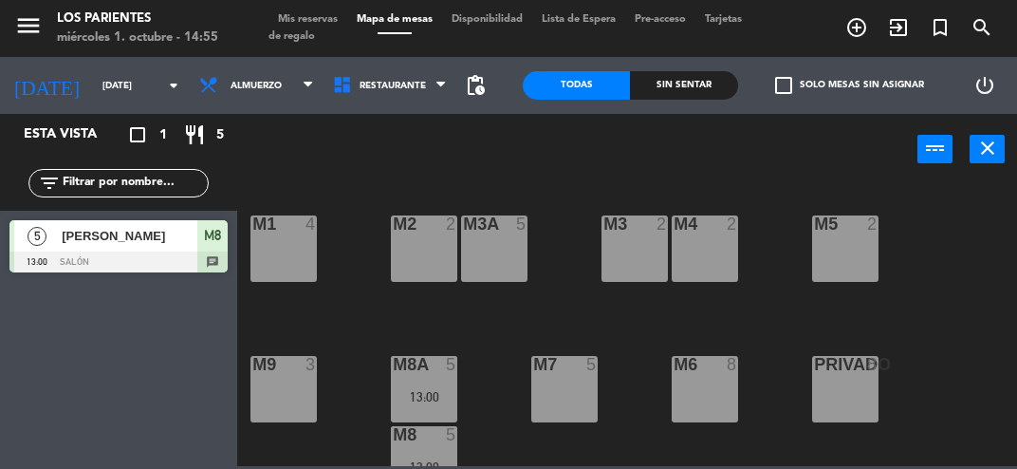
click at [142, 260] on div at bounding box center [118, 262] width 218 height 21
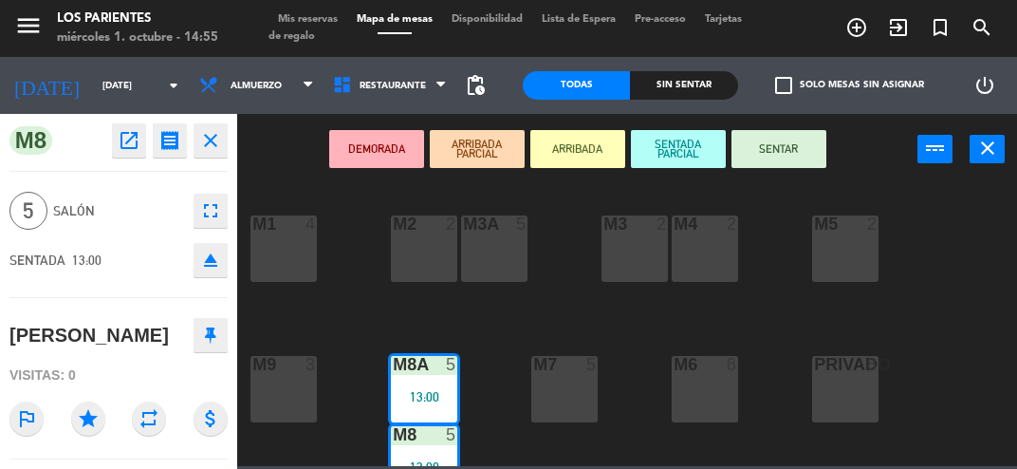
click at [771, 144] on button "SENTAR" at bounding box center [779, 149] width 95 height 38
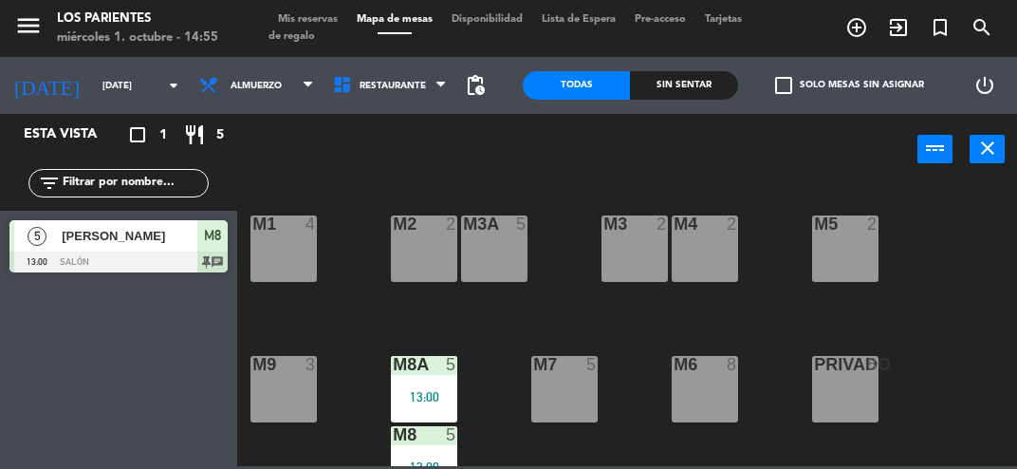
click at [159, 262] on div at bounding box center [118, 262] width 218 height 21
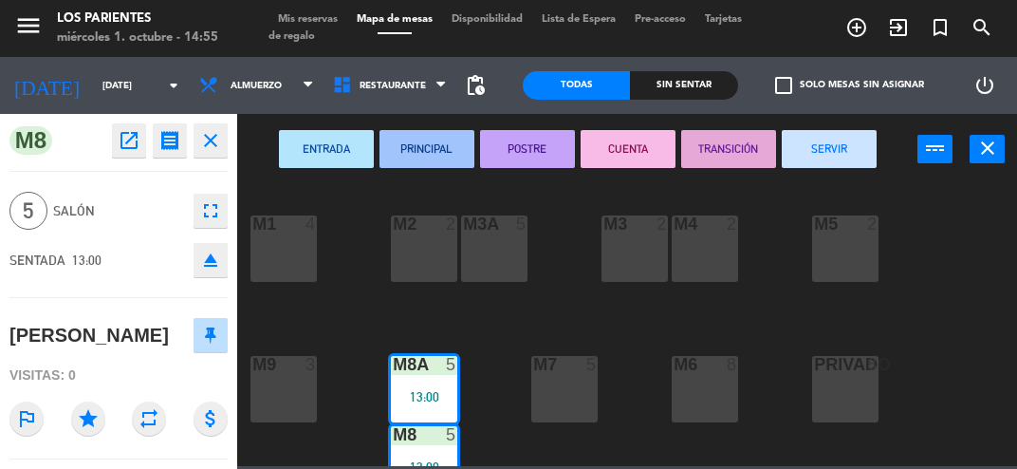
click at [854, 163] on button "SERVIR" at bounding box center [829, 149] width 95 height 38
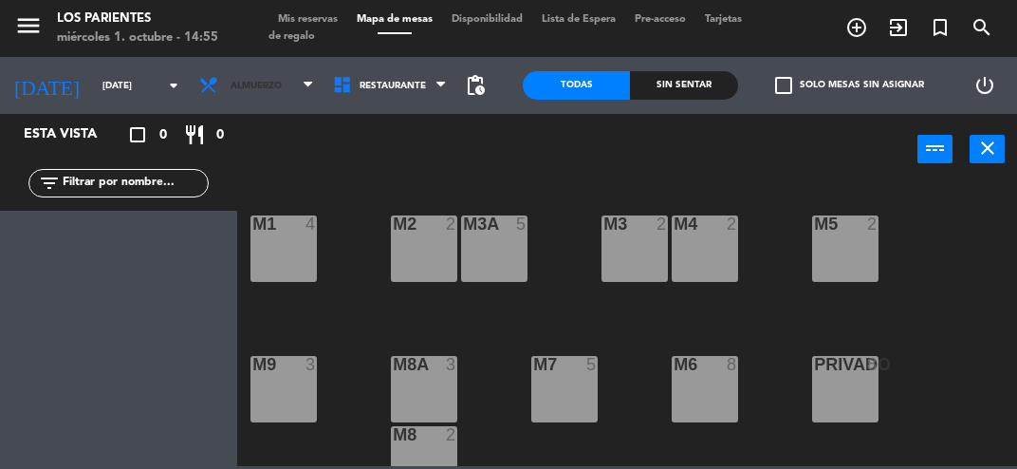
click at [292, 96] on span "Almuerzo" at bounding box center [257, 86] width 134 height 42
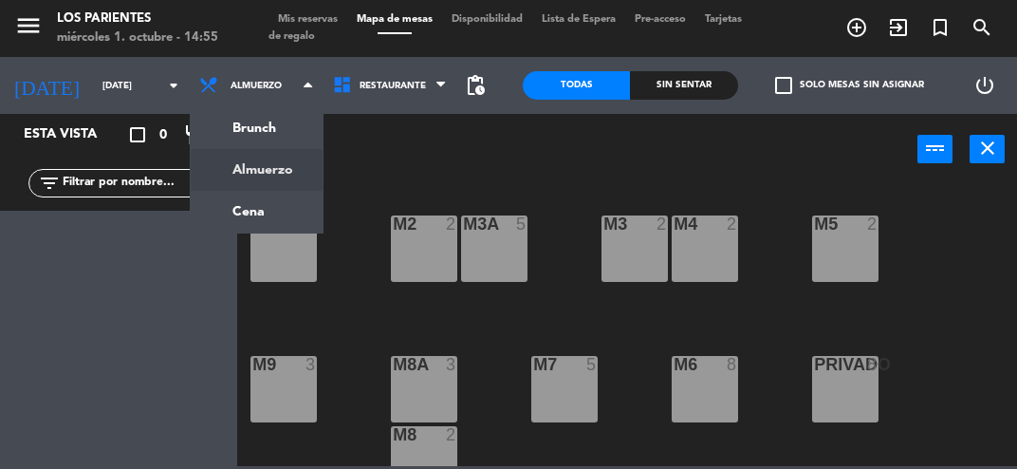
click at [239, 214] on ng-component "menu [GEOGRAPHIC_DATA] [DATE] 1. octubre - 14:55 Mis reservas Mapa de mesas Dis…" at bounding box center [508, 233] width 1017 height 466
